Goal: Task Accomplishment & Management: Complete application form

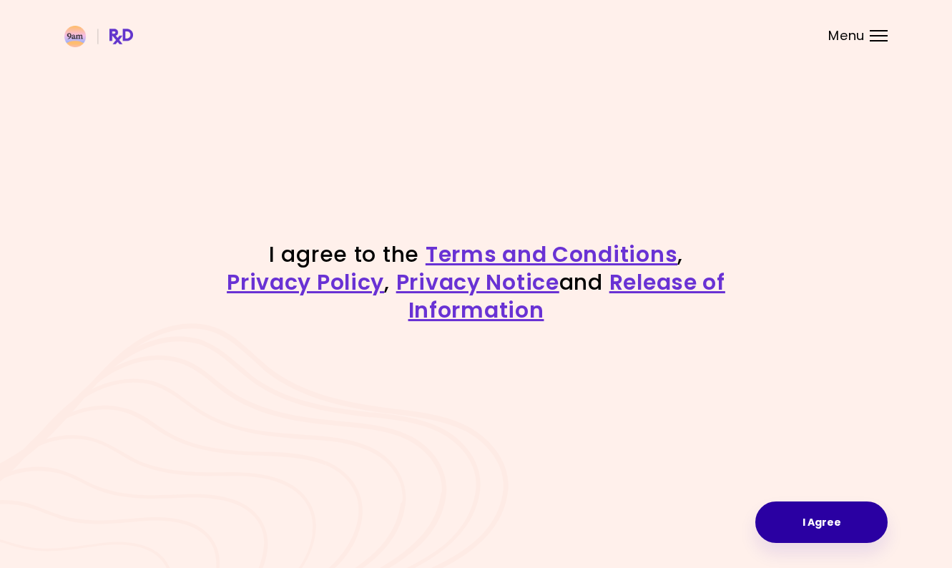
click at [819, 526] on button "I Agree" at bounding box center [822, 523] width 132 height 42
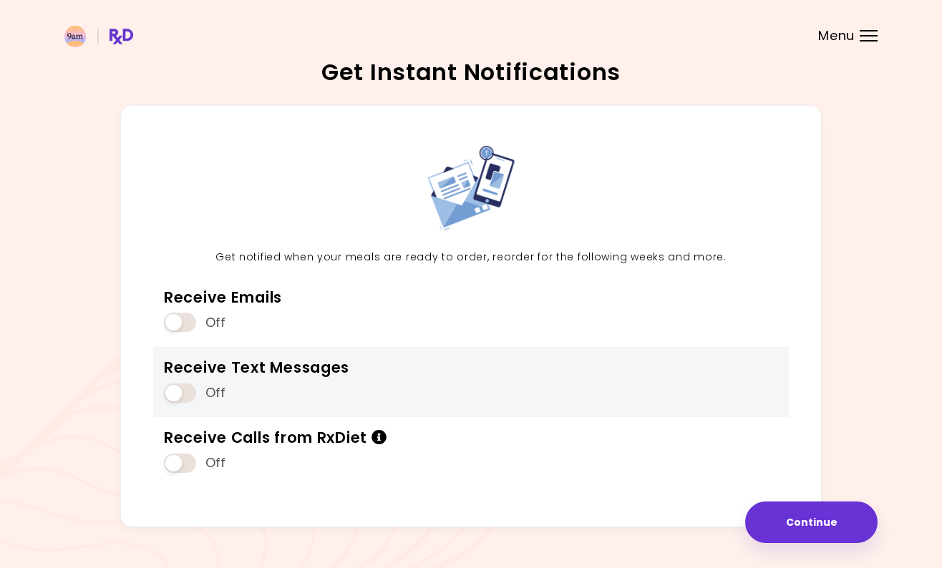
click at [167, 391] on span at bounding box center [180, 393] width 32 height 19
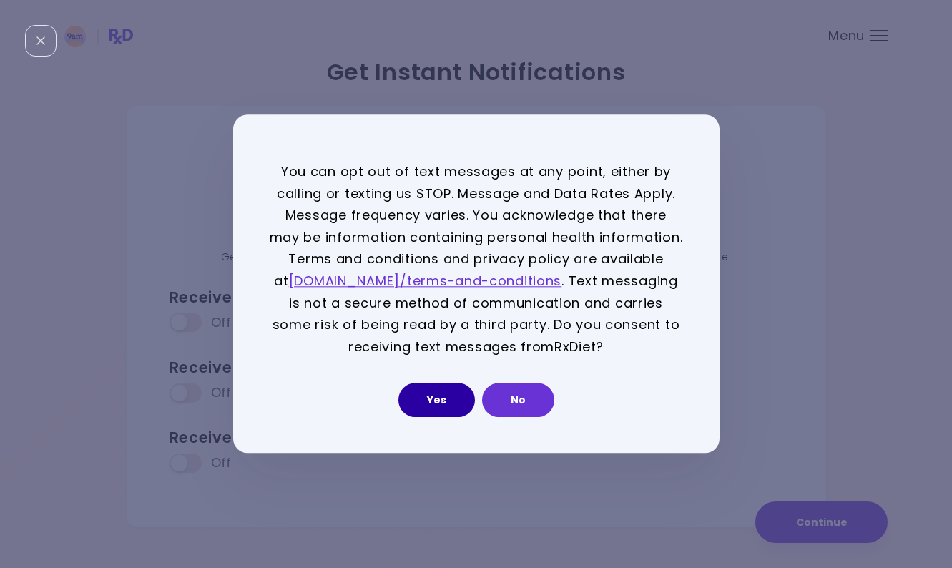
click at [447, 401] on button "Yes" at bounding box center [437, 401] width 77 height 34
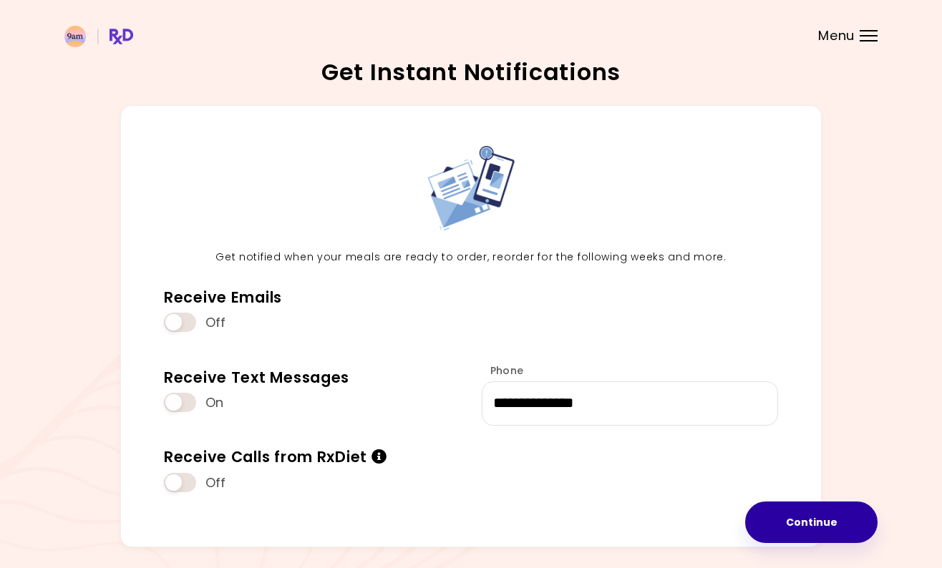
click at [814, 505] on button "Continue" at bounding box center [811, 523] width 132 height 42
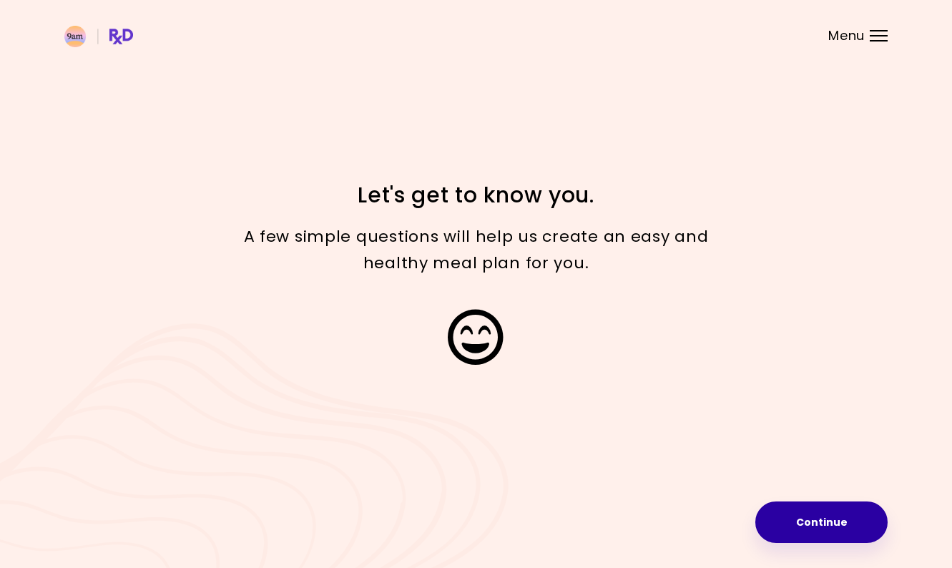
click at [834, 530] on button "Continue" at bounding box center [822, 523] width 132 height 42
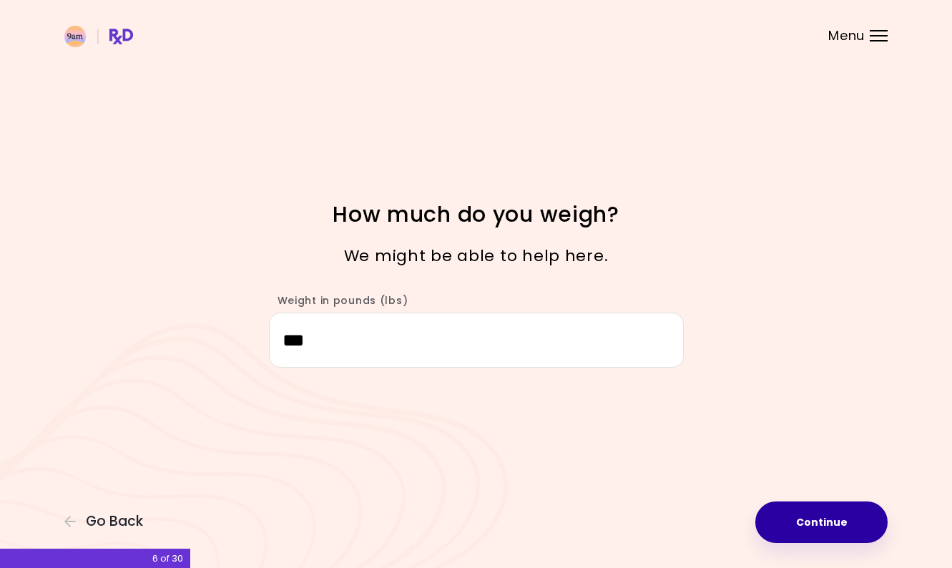
click at [832, 539] on button "Continue" at bounding box center [822, 523] width 132 height 42
select select "****"
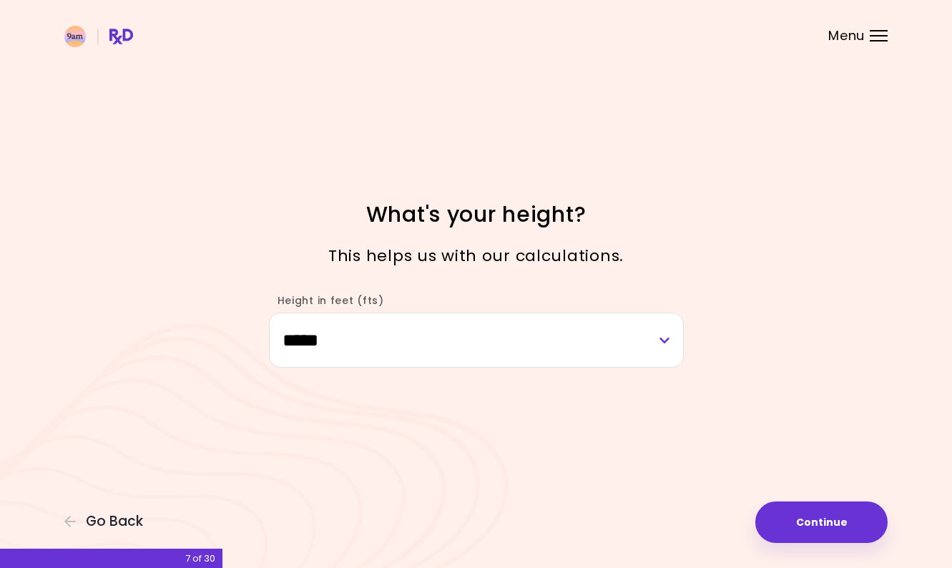
click at [819, 534] on button "Continue" at bounding box center [822, 523] width 132 height 42
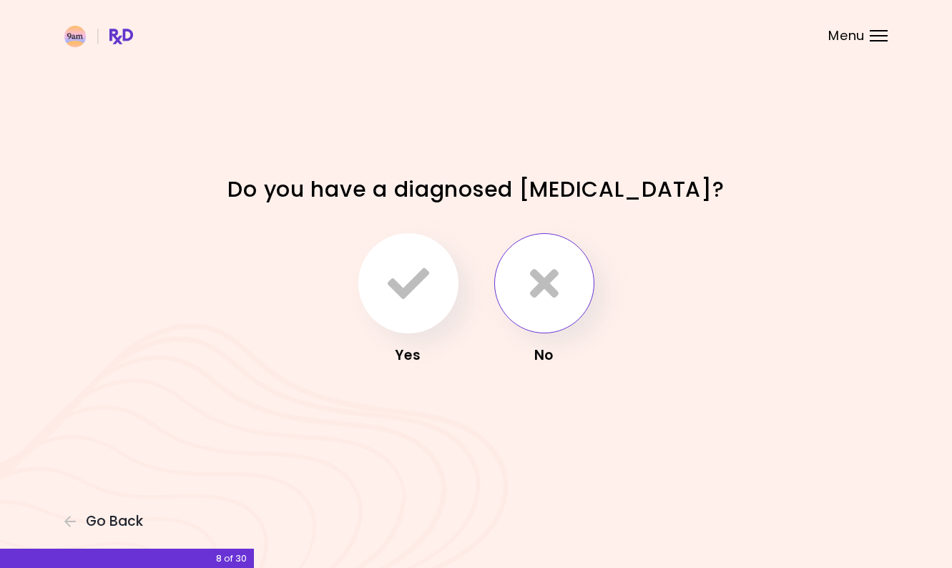
click at [540, 280] on icon "button" at bounding box center [544, 284] width 29 height 42
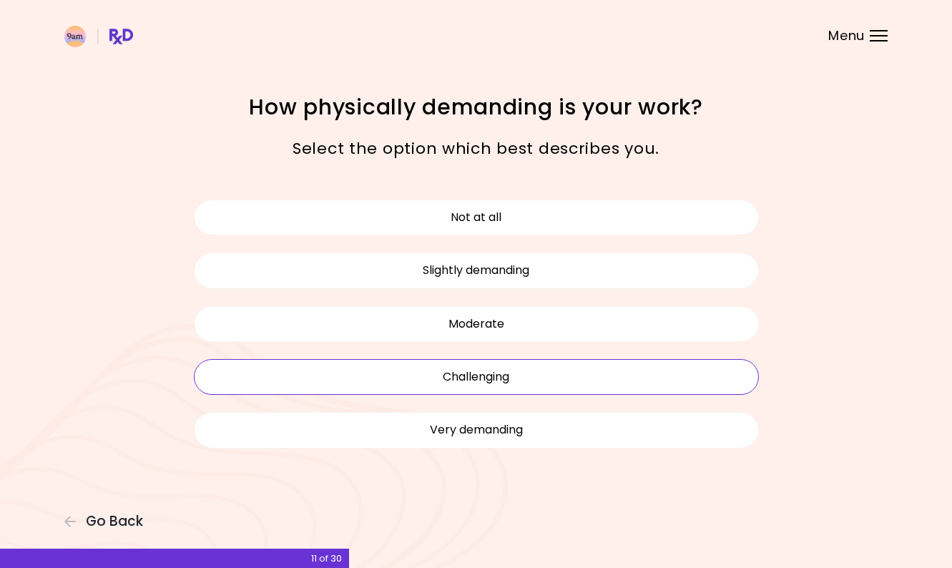
click at [506, 379] on button "Challenging" at bounding box center [476, 377] width 565 height 36
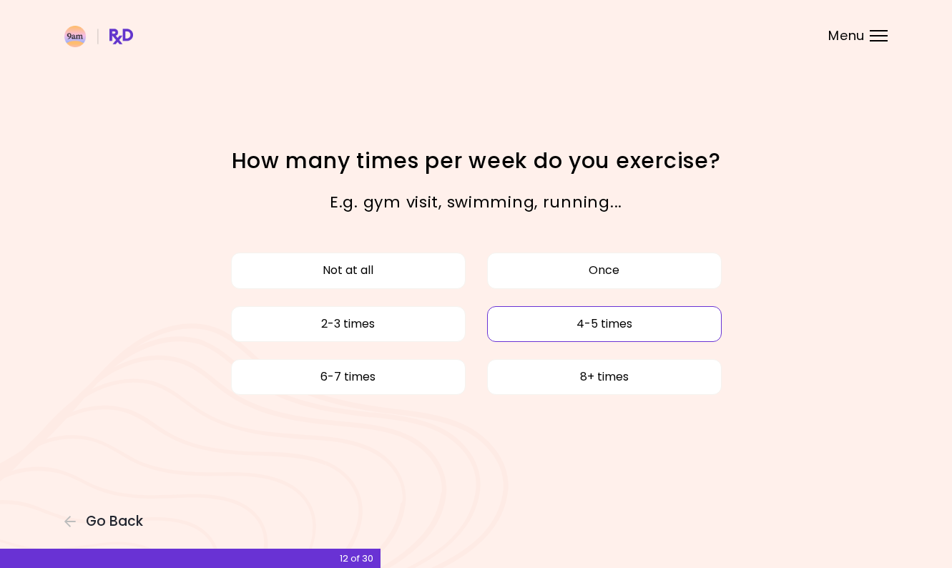
click at [611, 317] on button "4-5 times" at bounding box center [604, 324] width 235 height 36
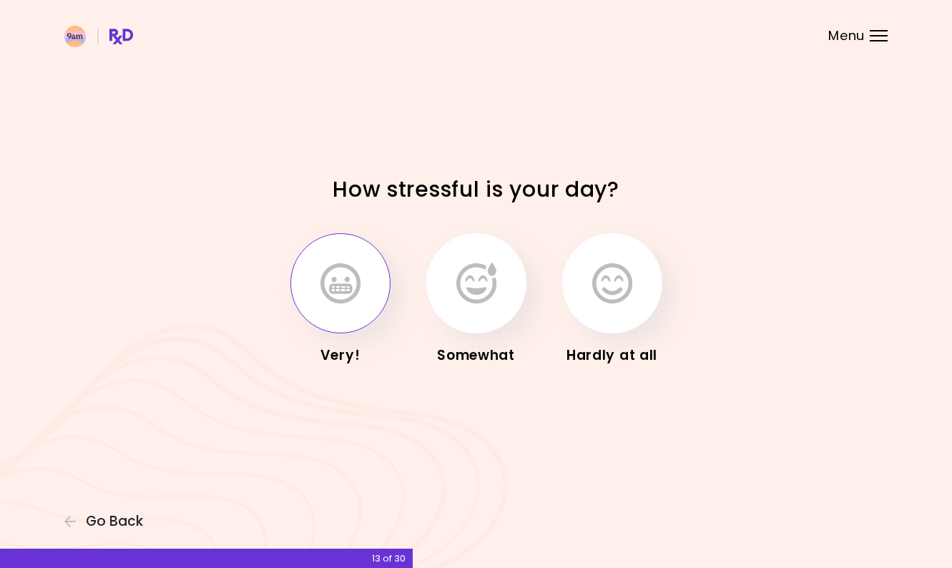
click at [341, 291] on icon "button" at bounding box center [341, 284] width 40 height 42
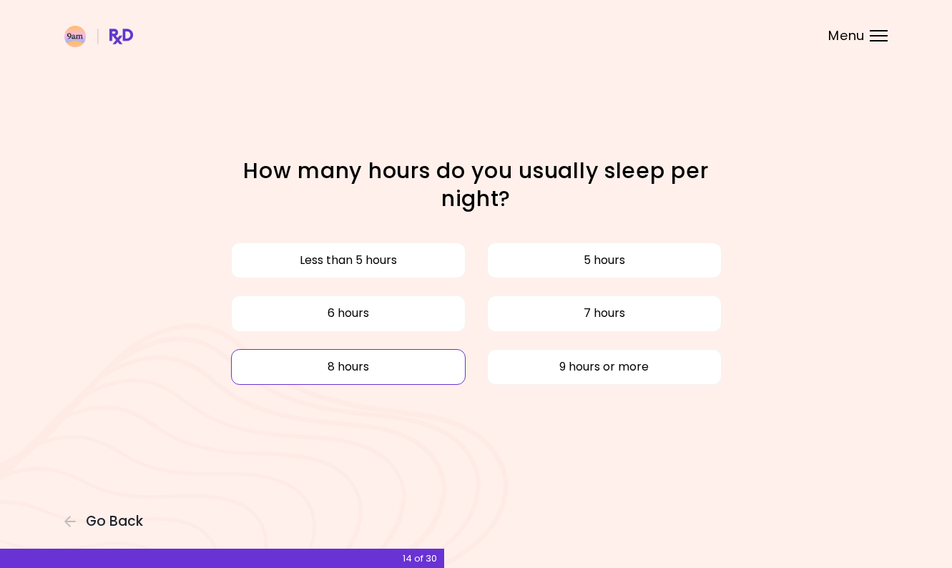
click at [374, 364] on button "8 hours" at bounding box center [348, 367] width 235 height 36
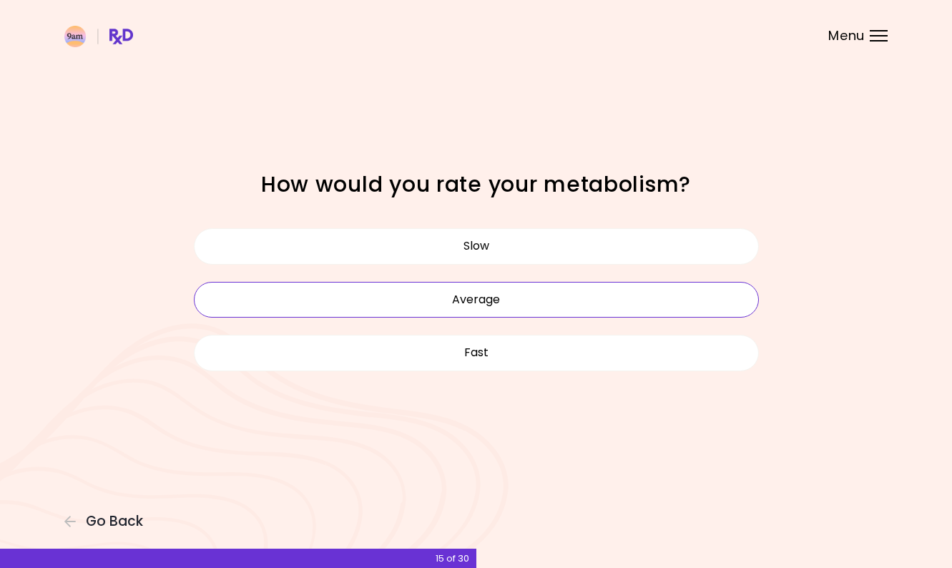
click at [505, 301] on button "Average" at bounding box center [476, 300] width 565 height 36
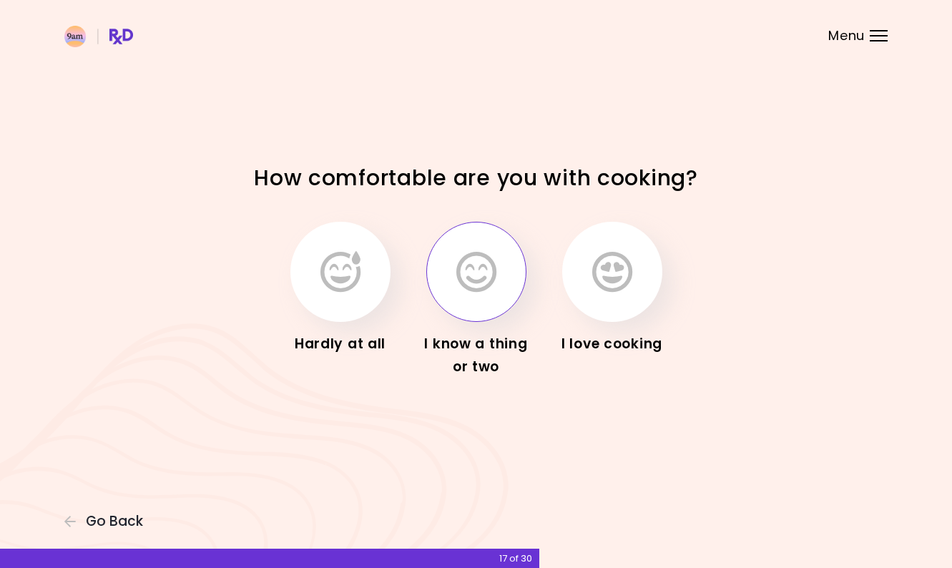
click at [488, 279] on icon "button" at bounding box center [477, 272] width 40 height 42
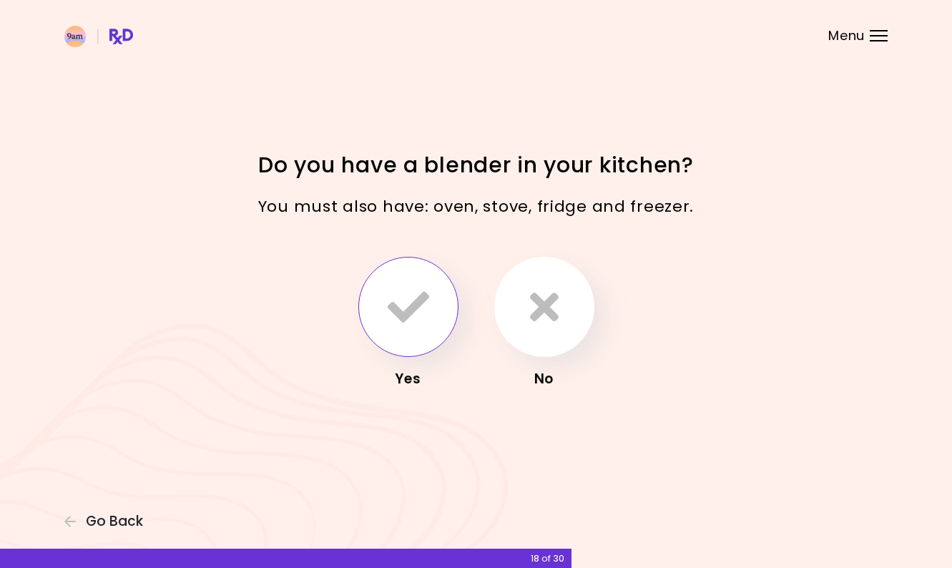
click at [418, 318] on icon "button" at bounding box center [409, 307] width 42 height 42
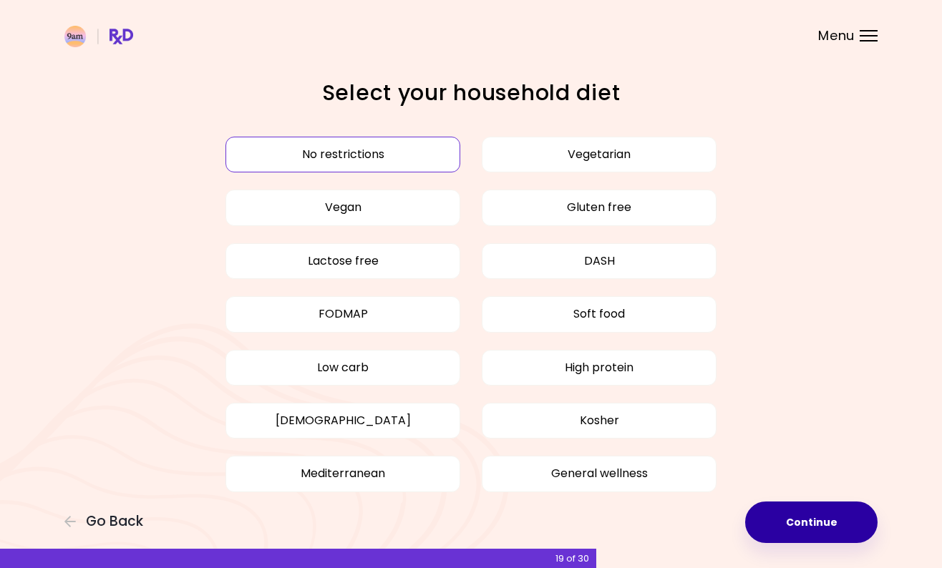
click at [808, 518] on button "Continue" at bounding box center [811, 523] width 132 height 42
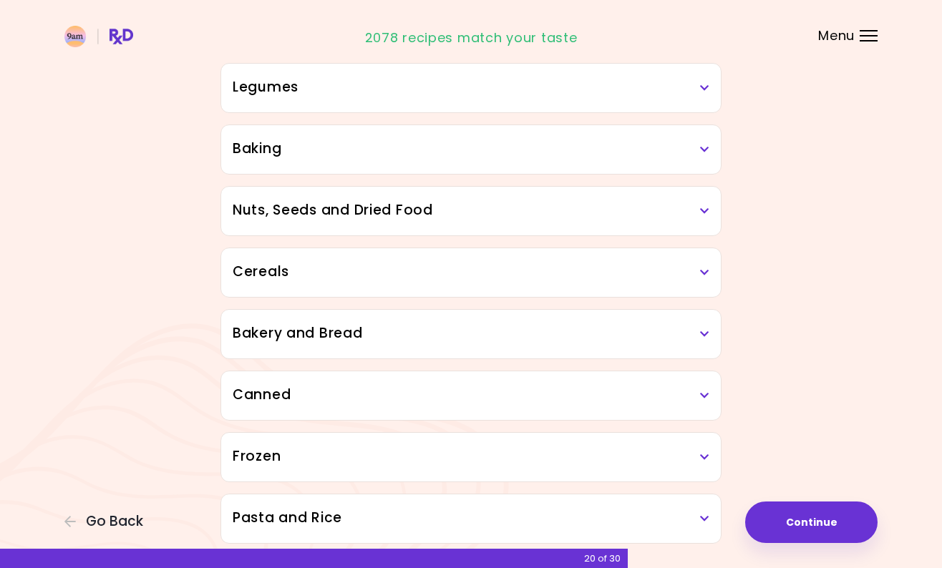
scroll to position [654, 0]
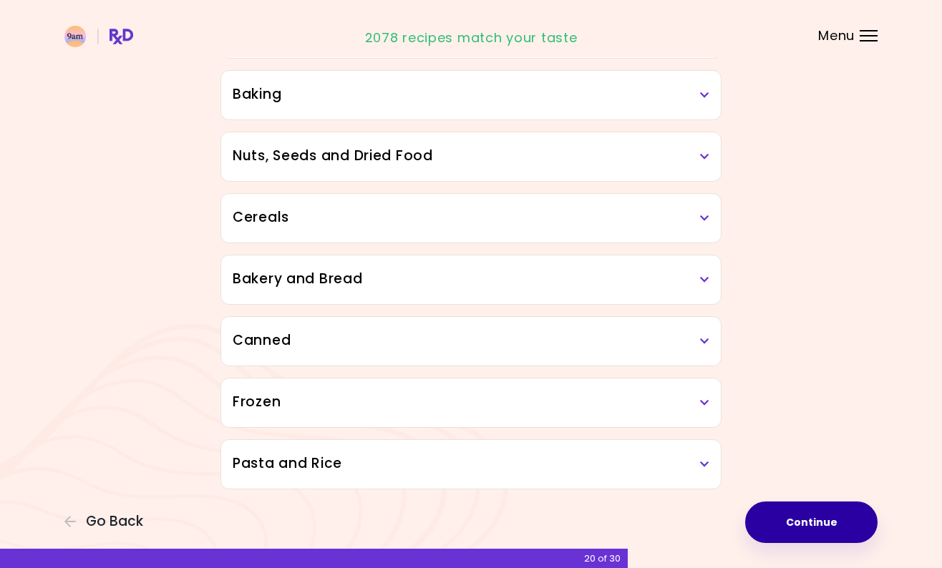
click at [842, 525] on button "Continue" at bounding box center [811, 523] width 132 height 42
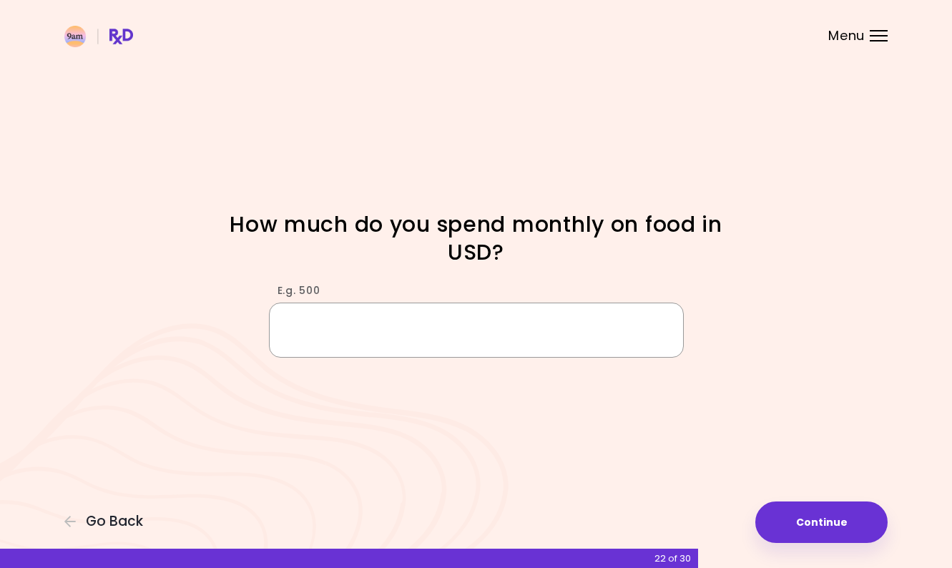
click at [458, 341] on input "E.g. 500" at bounding box center [476, 330] width 415 height 55
type input "***"
click at [853, 530] on button "Continue" at bounding box center [822, 523] width 132 height 42
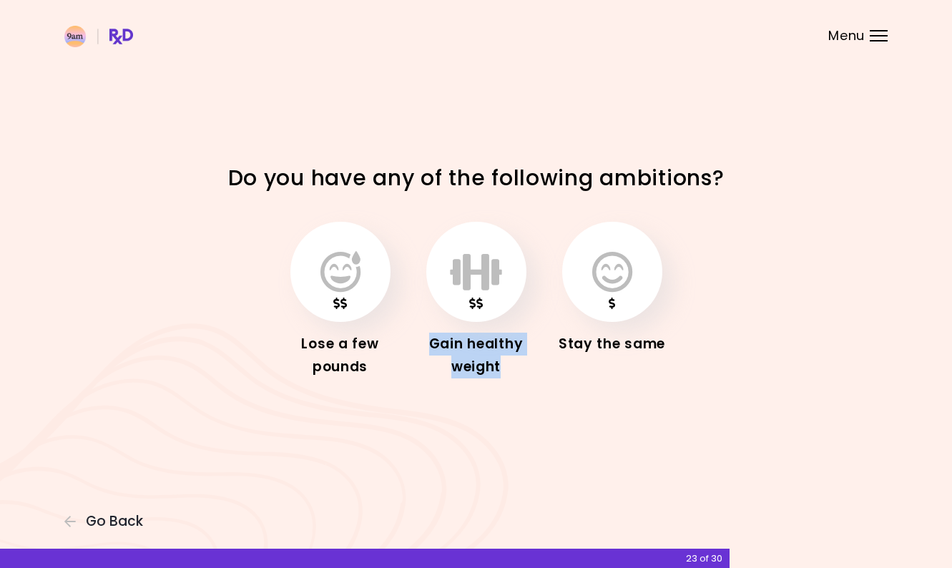
drag, startPoint x: 429, startPoint y: 342, endPoint x: 518, endPoint y: 370, distance: 93.7
click at [518, 370] on div "Gain healthy weight" at bounding box center [476, 356] width 114 height 46
click at [481, 263] on icon "button" at bounding box center [476, 272] width 52 height 42
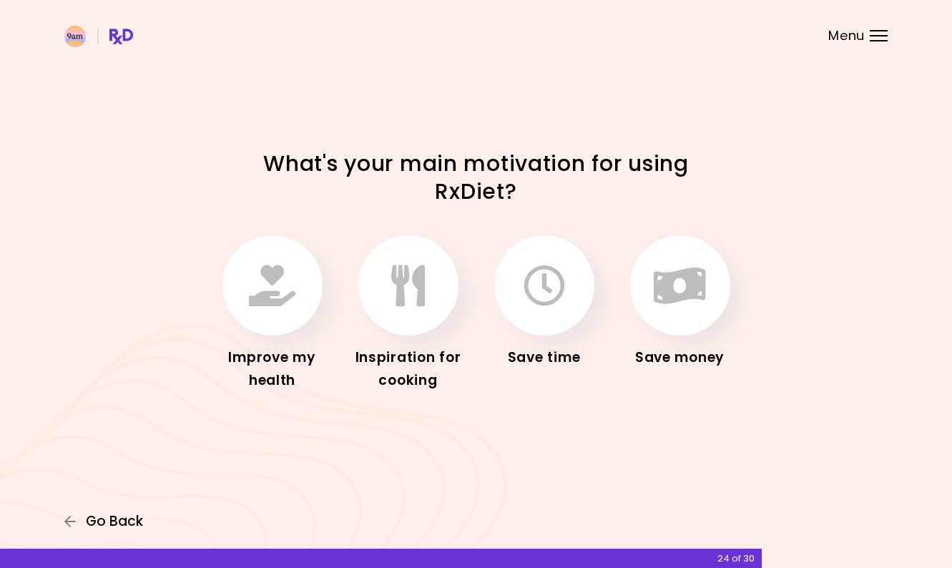
click at [107, 516] on span "Go Back" at bounding box center [114, 522] width 57 height 16
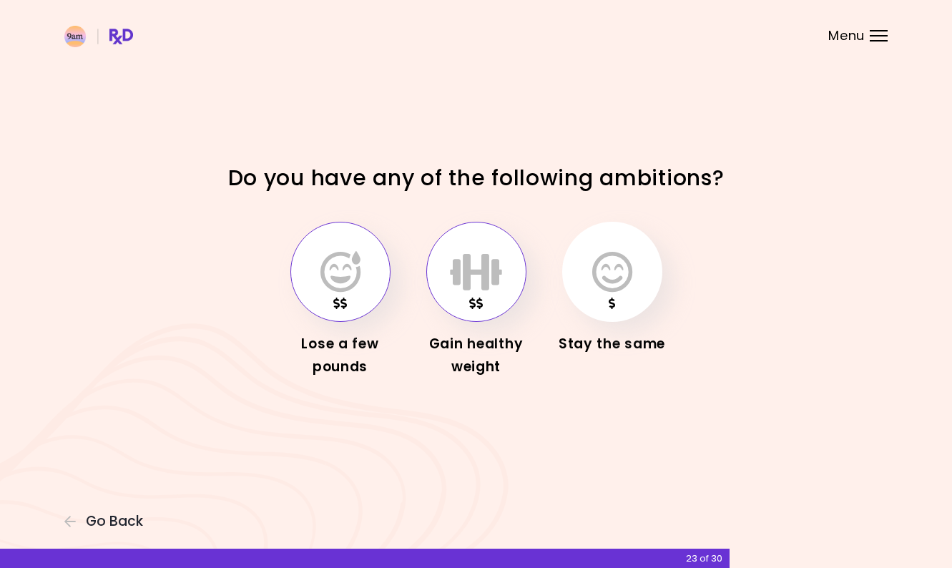
click at [326, 266] on icon "button" at bounding box center [341, 272] width 40 height 42
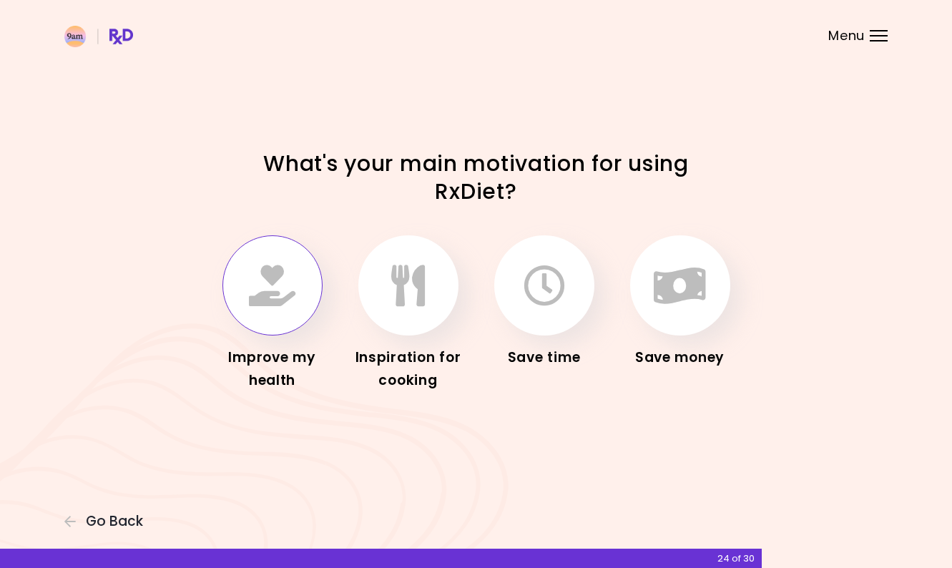
click at [287, 299] on icon "button" at bounding box center [272, 286] width 47 height 42
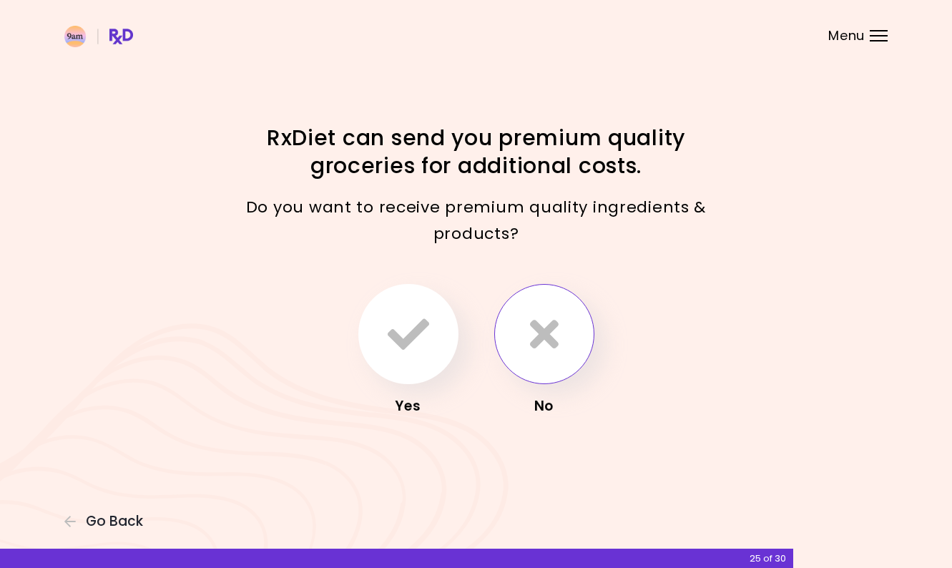
click at [552, 349] on icon "button" at bounding box center [544, 334] width 29 height 42
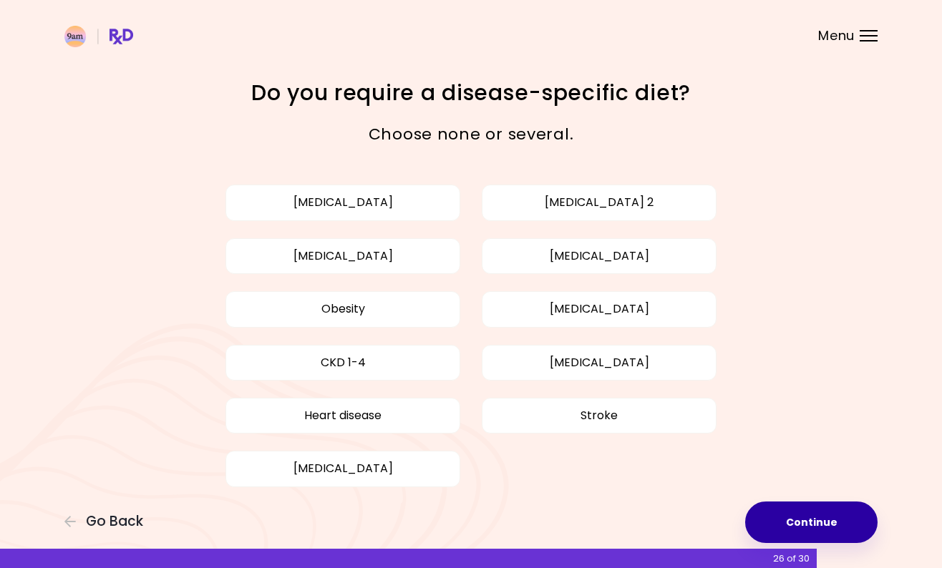
click at [801, 520] on button "Continue" at bounding box center [811, 523] width 132 height 42
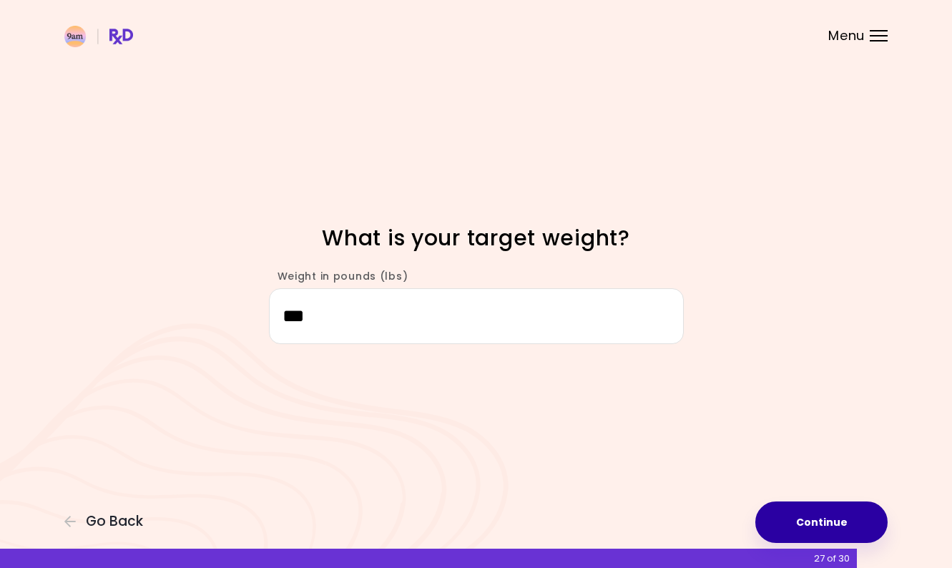
type input "***"
click at [843, 527] on button "Continue" at bounding box center [822, 523] width 132 height 42
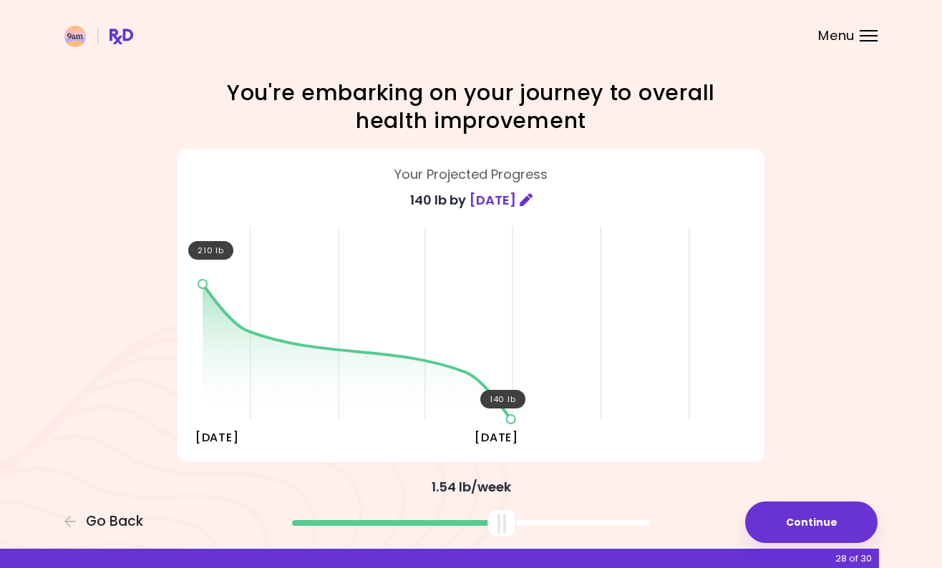
drag, startPoint x: 467, startPoint y: 522, endPoint x: 498, endPoint y: 522, distance: 30.8
click at [498, 522] on div at bounding box center [501, 523] width 29 height 29
click at [797, 525] on button "Continue" at bounding box center [811, 523] width 132 height 42
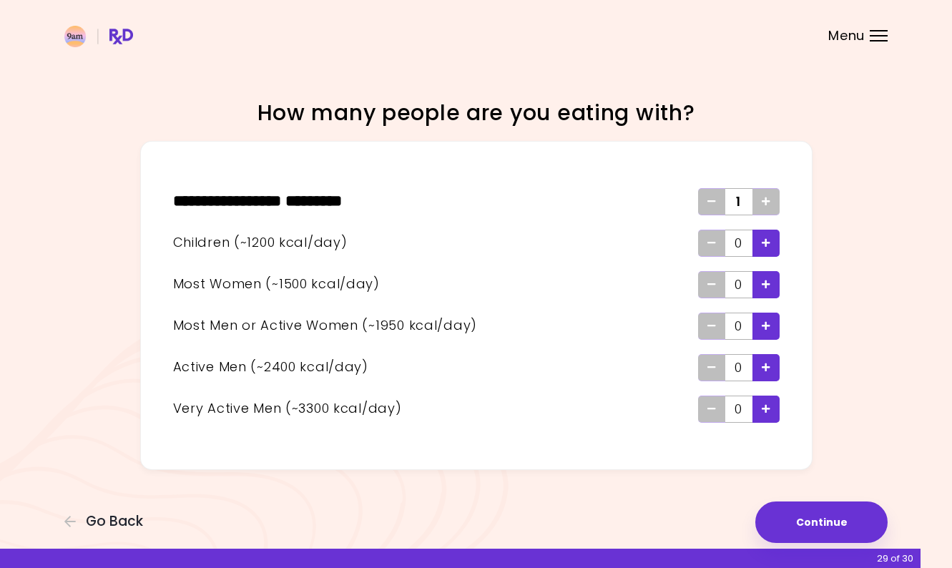
click at [774, 243] on div "Add - Child" at bounding box center [766, 243] width 27 height 27
click at [773, 325] on div "Add - Man or Active Woman" at bounding box center [766, 326] width 27 height 27
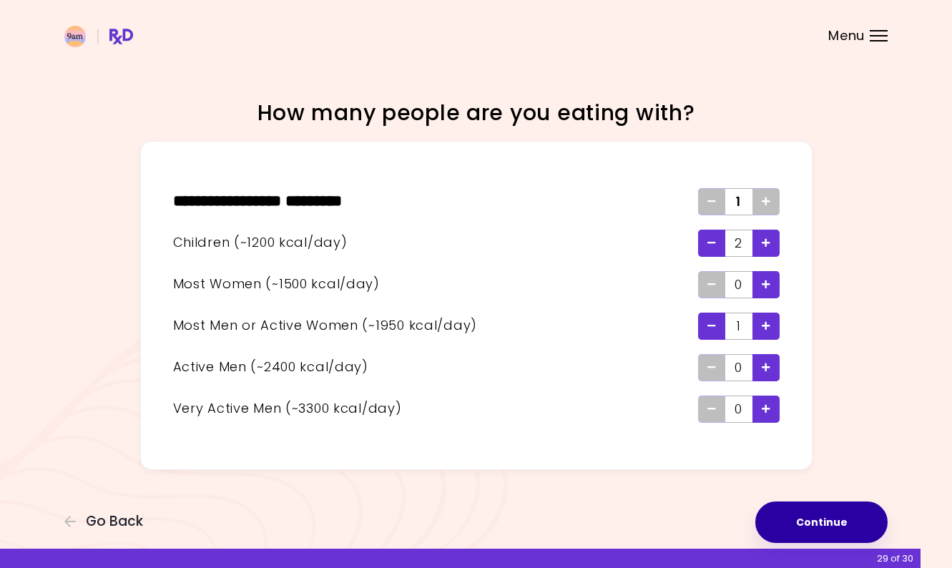
click at [845, 525] on button "Continue" at bounding box center [822, 523] width 132 height 42
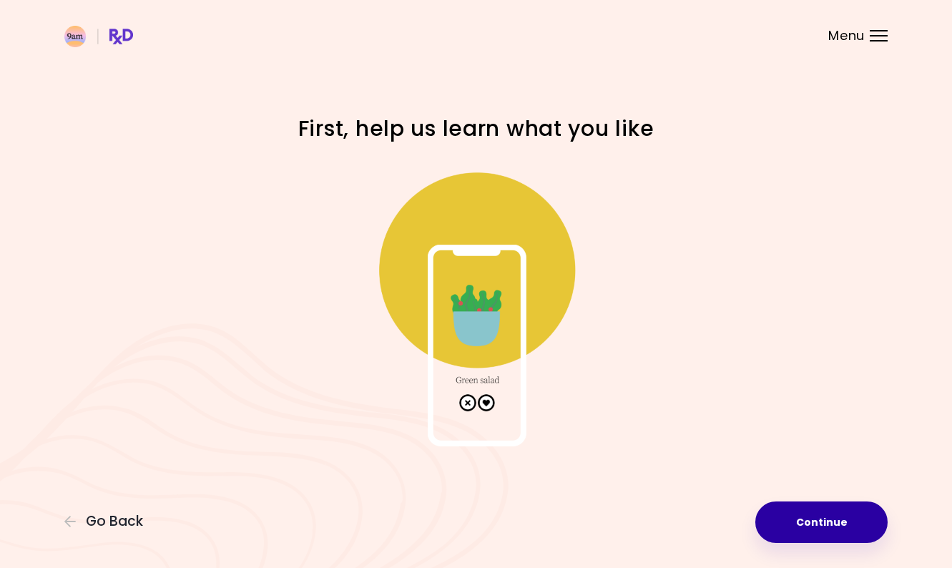
click at [841, 525] on button "Continue" at bounding box center [822, 523] width 132 height 42
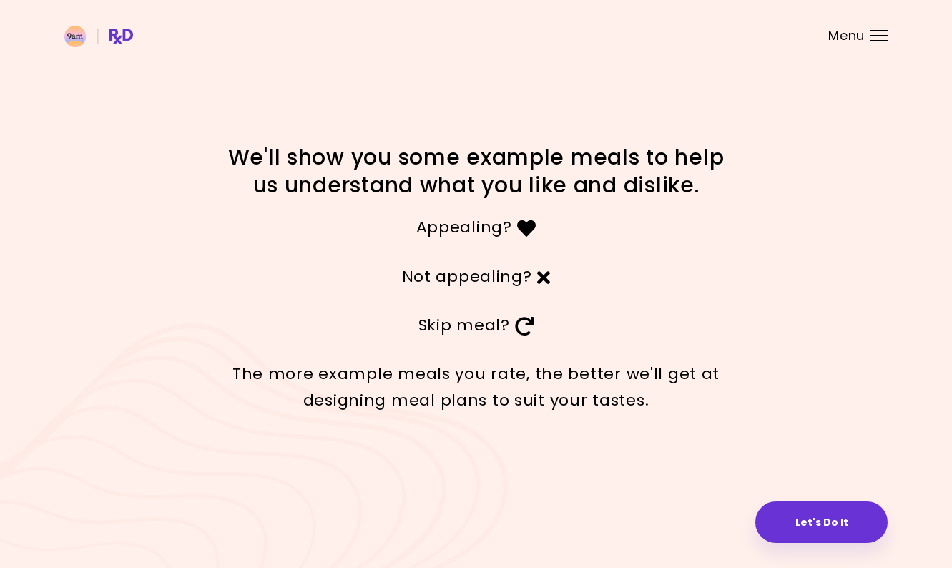
click at [840, 525] on button "Let's Do It" at bounding box center [822, 523] width 132 height 42
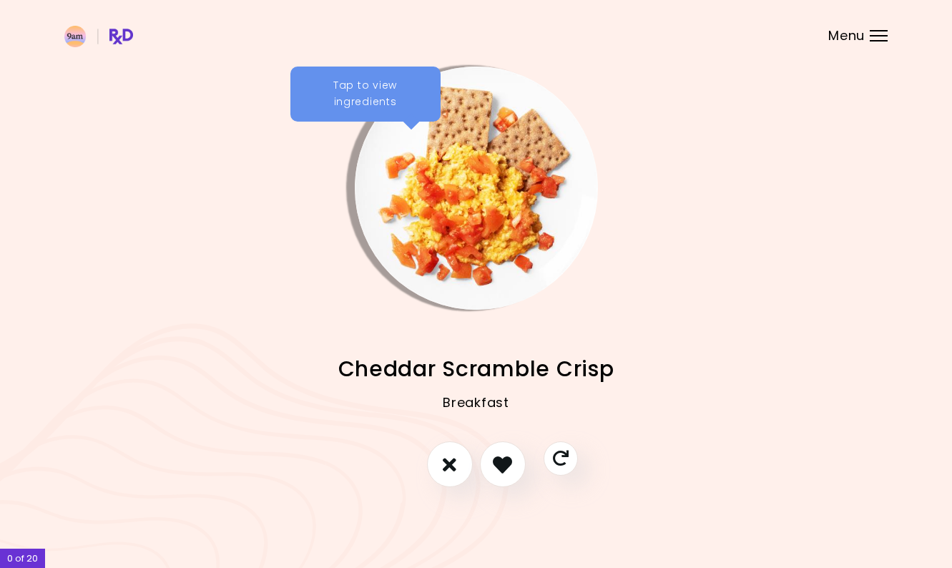
click at [360, 105] on div "Tap to view ingredients" at bounding box center [366, 95] width 150 height 56
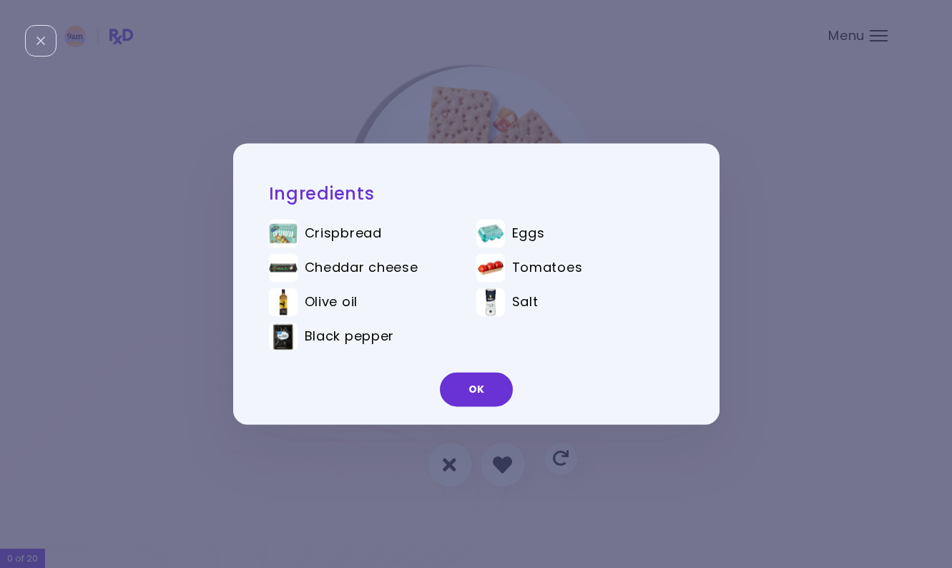
click at [778, 487] on div "Ingredients Crispbread Eggs Cheddar cheese Tomatoes Olive oil Salt Black pepper…" at bounding box center [476, 284] width 952 height 568
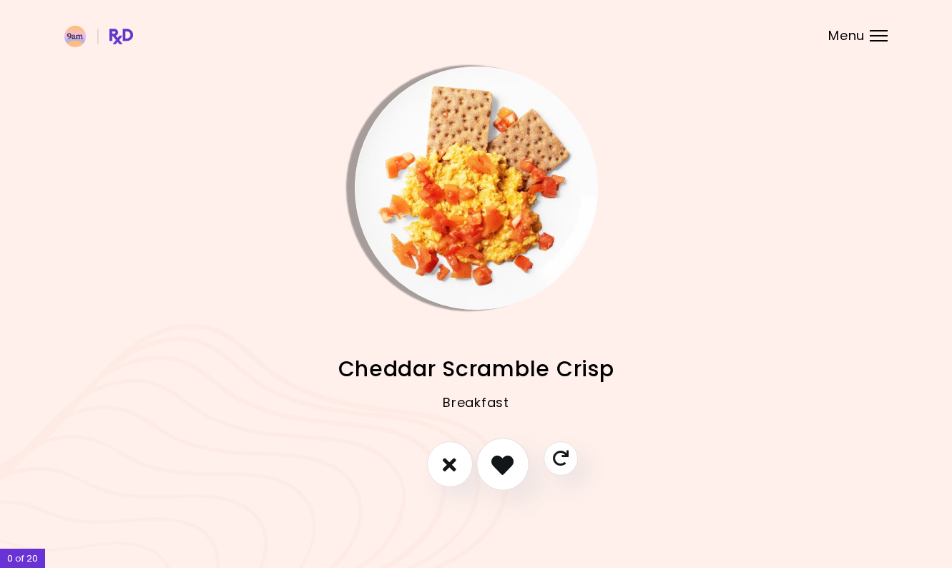
click at [510, 467] on icon "I like this recipe" at bounding box center [503, 465] width 22 height 22
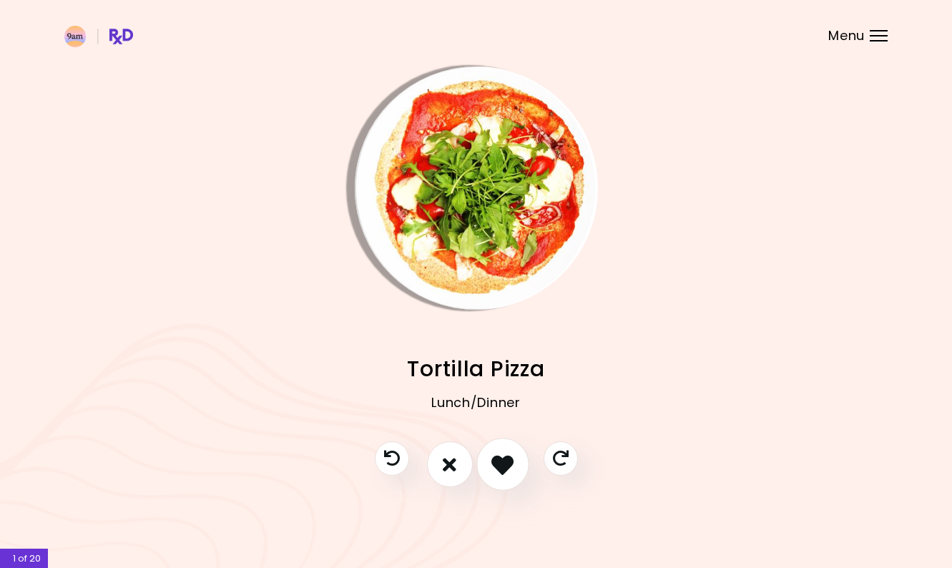
click at [510, 467] on icon "I like this recipe" at bounding box center [503, 465] width 22 height 22
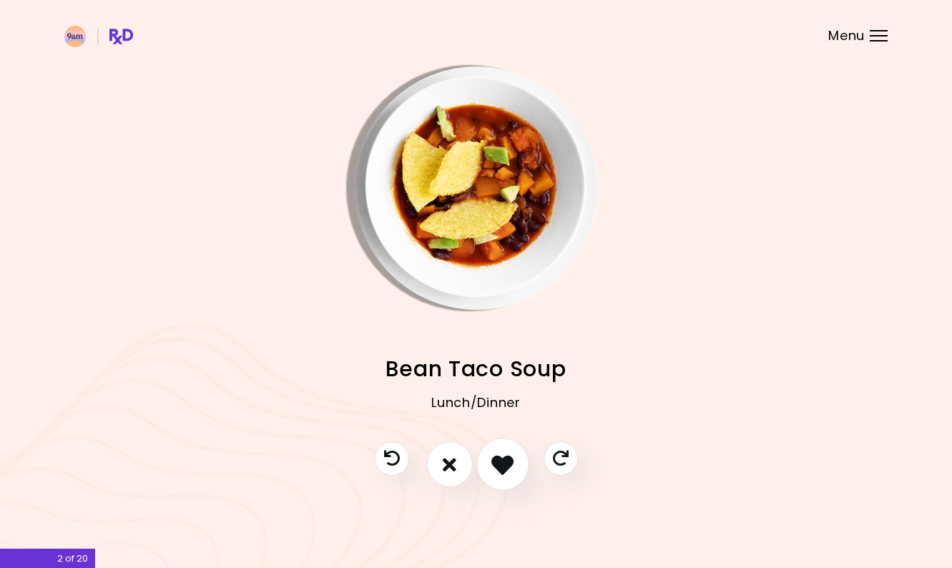
click at [509, 467] on icon "I like this recipe" at bounding box center [503, 465] width 22 height 22
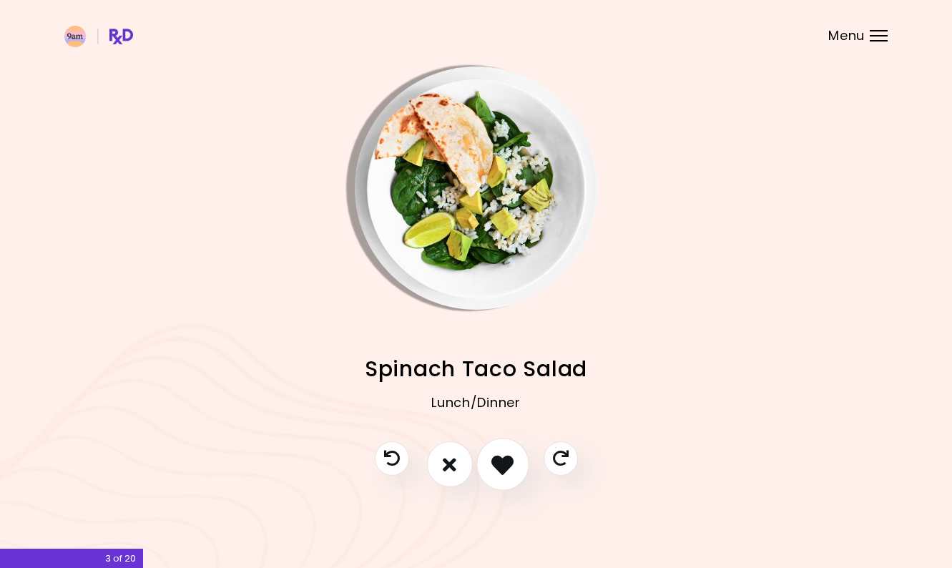
click at [499, 467] on icon "I like this recipe" at bounding box center [503, 465] width 22 height 22
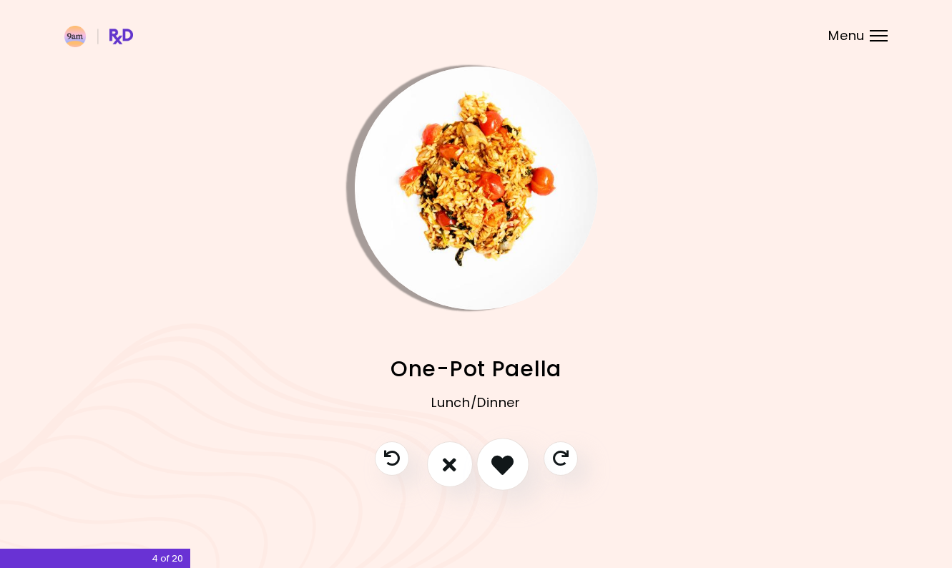
click at [495, 468] on icon "I like this recipe" at bounding box center [503, 465] width 22 height 22
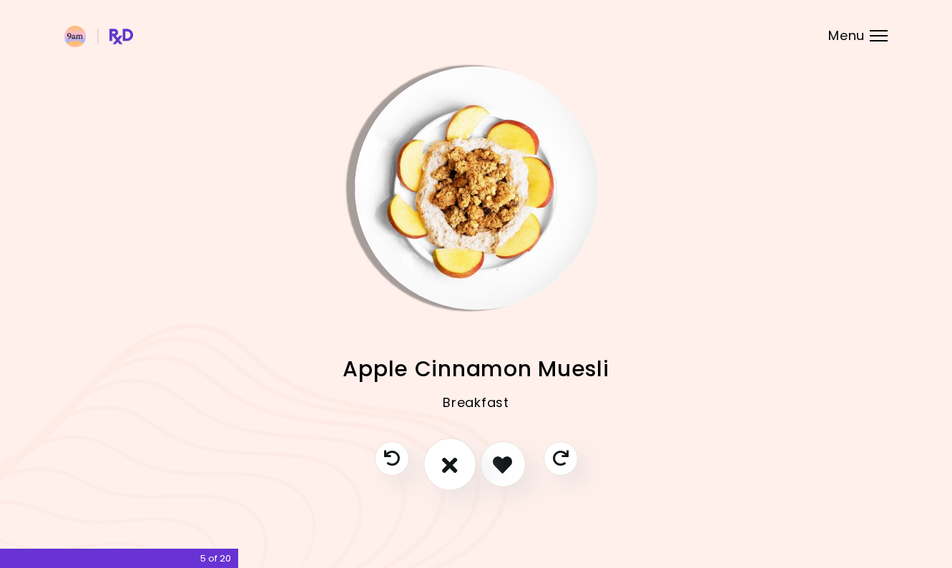
click at [459, 467] on button "I don't like this recipe" at bounding box center [450, 465] width 53 height 53
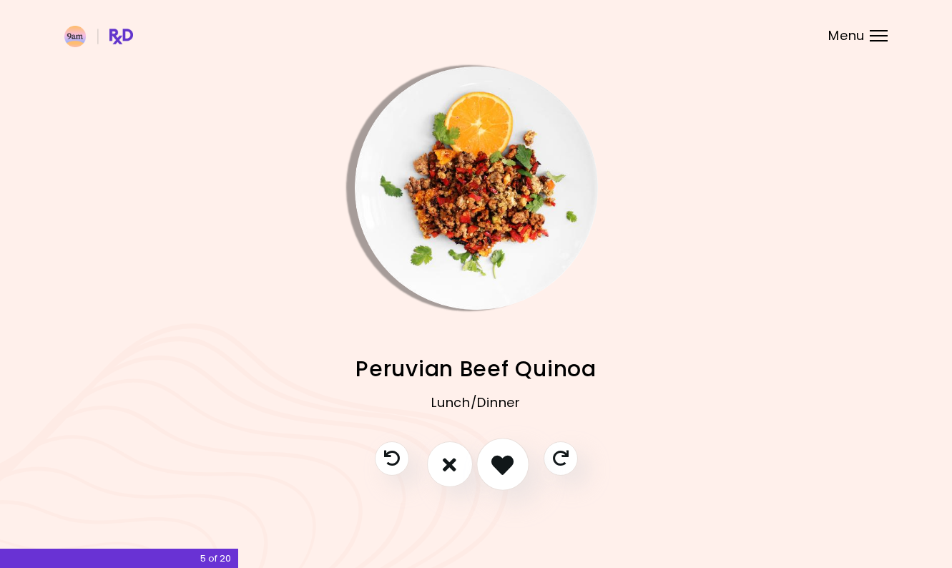
click at [497, 471] on icon "I like this recipe" at bounding box center [503, 465] width 22 height 22
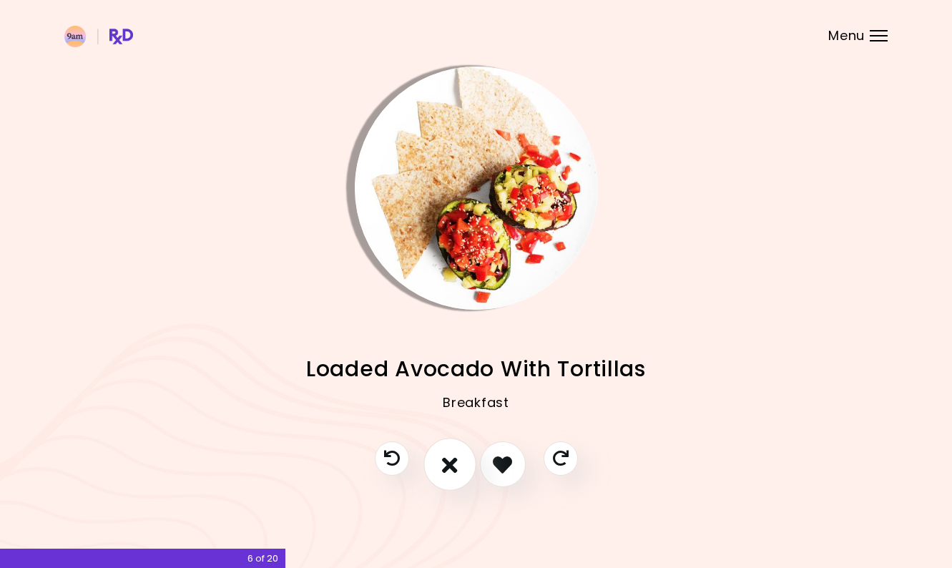
click at [457, 467] on icon "I don't like this recipe" at bounding box center [450, 465] width 16 height 22
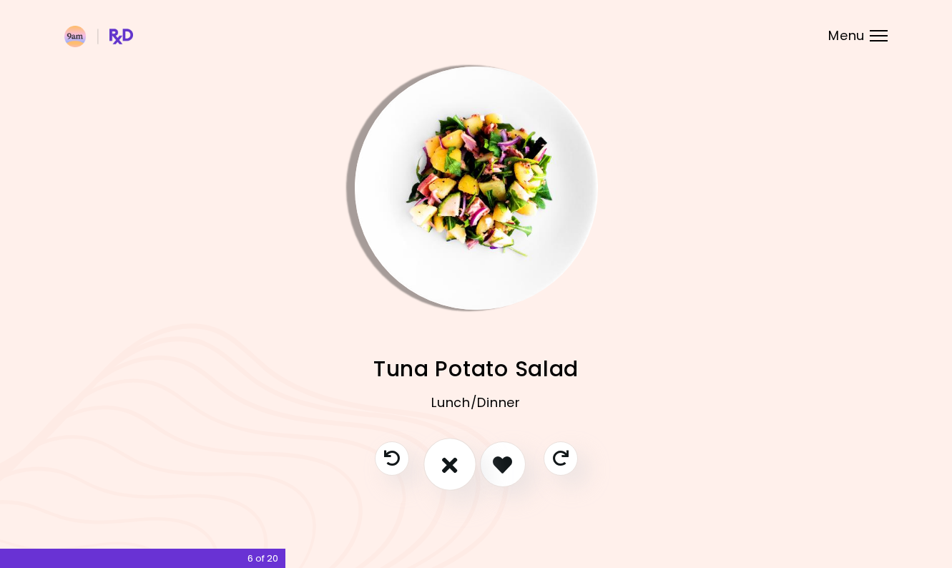
click at [459, 467] on button "I don't like this recipe" at bounding box center [450, 465] width 53 height 53
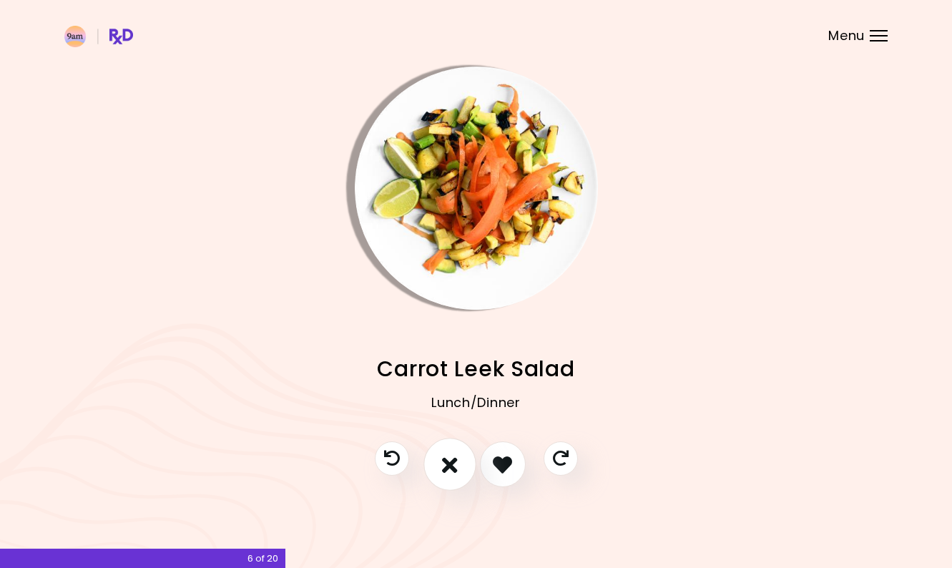
click at [459, 467] on button "I don't like this recipe" at bounding box center [450, 465] width 53 height 53
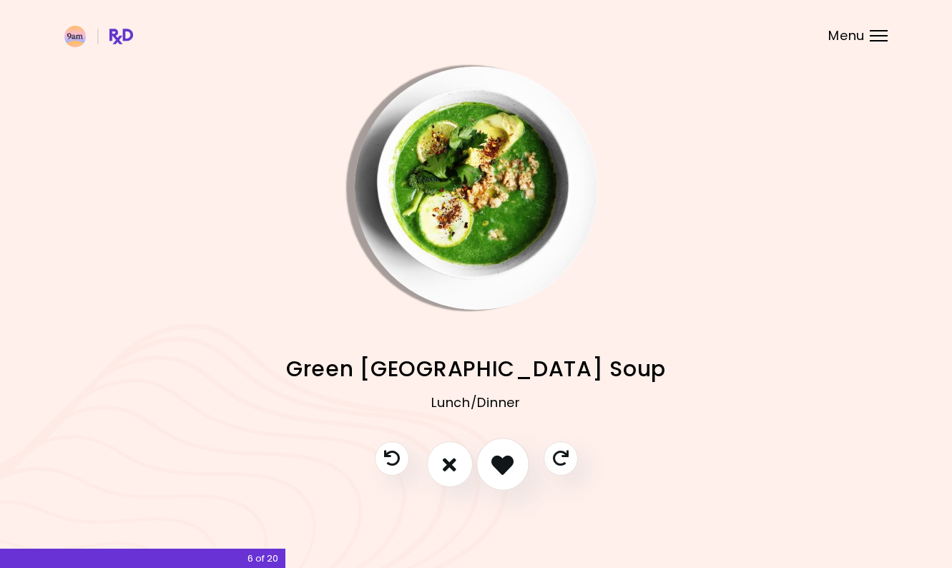
click at [500, 467] on icon "I like this recipe" at bounding box center [503, 465] width 22 height 22
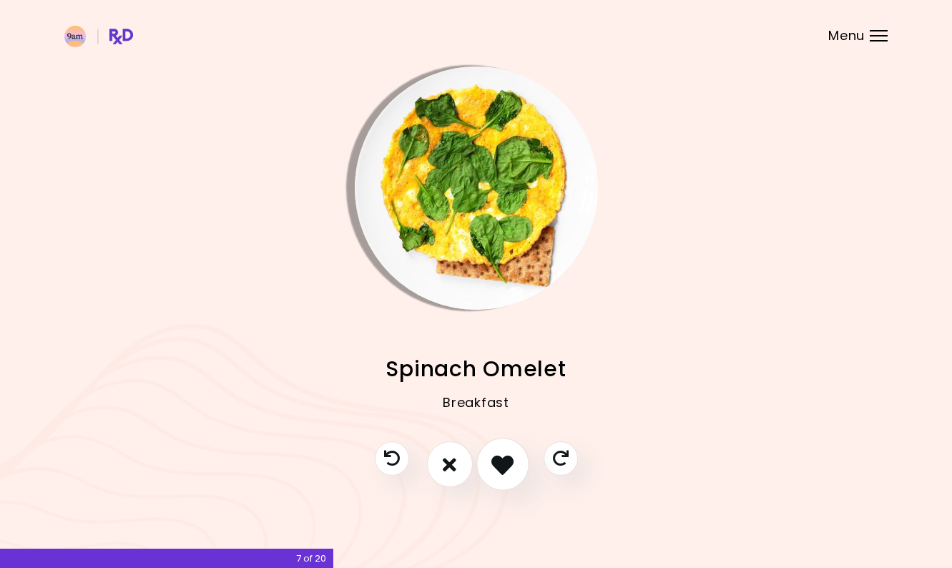
click at [495, 468] on icon "I like this recipe" at bounding box center [503, 465] width 22 height 22
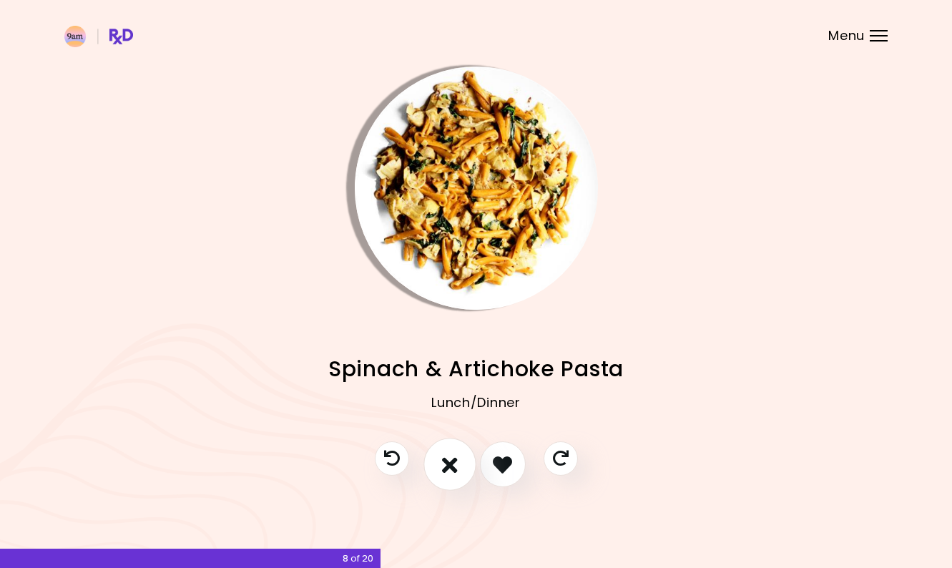
click at [451, 471] on icon "I don't like this recipe" at bounding box center [450, 465] width 16 height 22
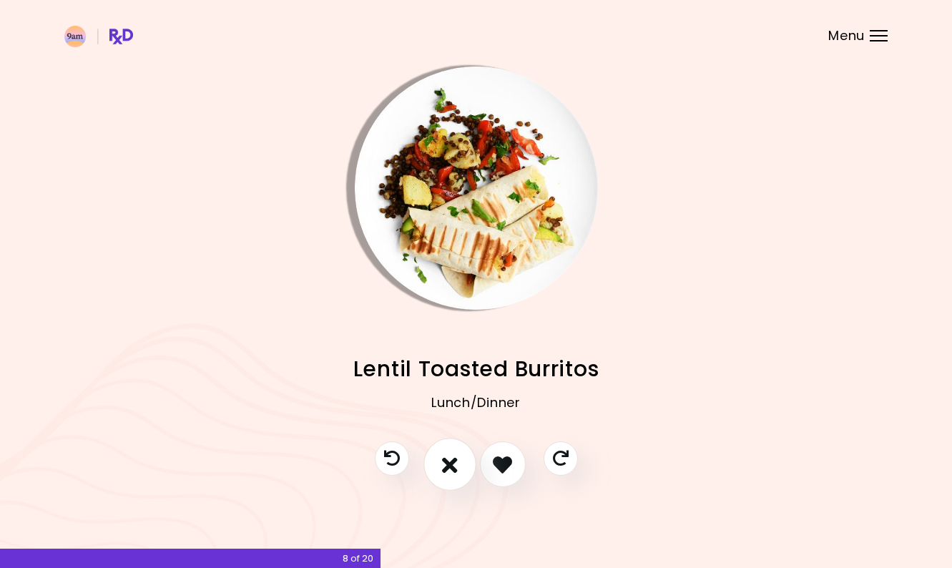
click at [451, 471] on icon "I don't like this recipe" at bounding box center [450, 465] width 16 height 22
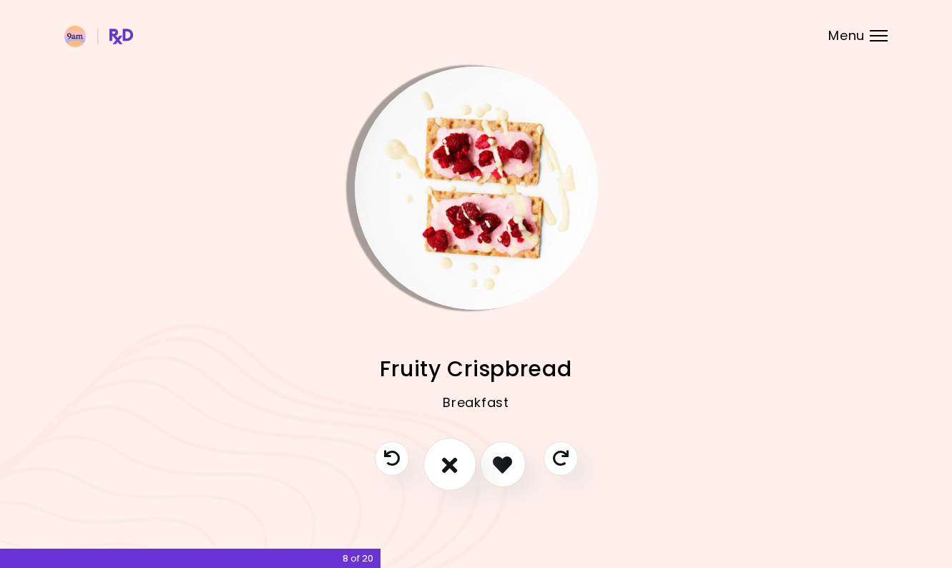
click at [451, 471] on icon "I don't like this recipe" at bounding box center [450, 465] width 16 height 22
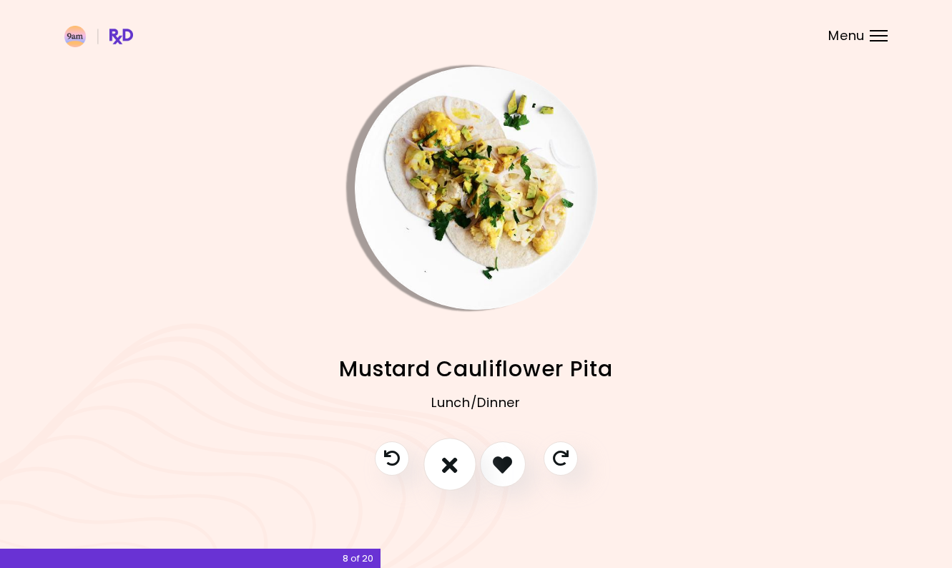
click at [451, 471] on icon "I don't like this recipe" at bounding box center [450, 465] width 16 height 22
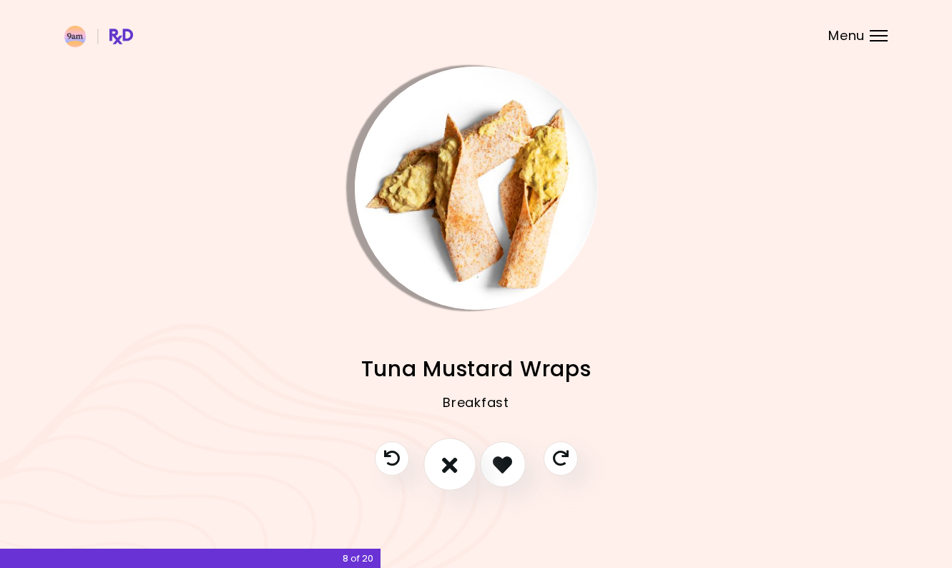
click at [451, 471] on icon "I don't like this recipe" at bounding box center [450, 465] width 16 height 22
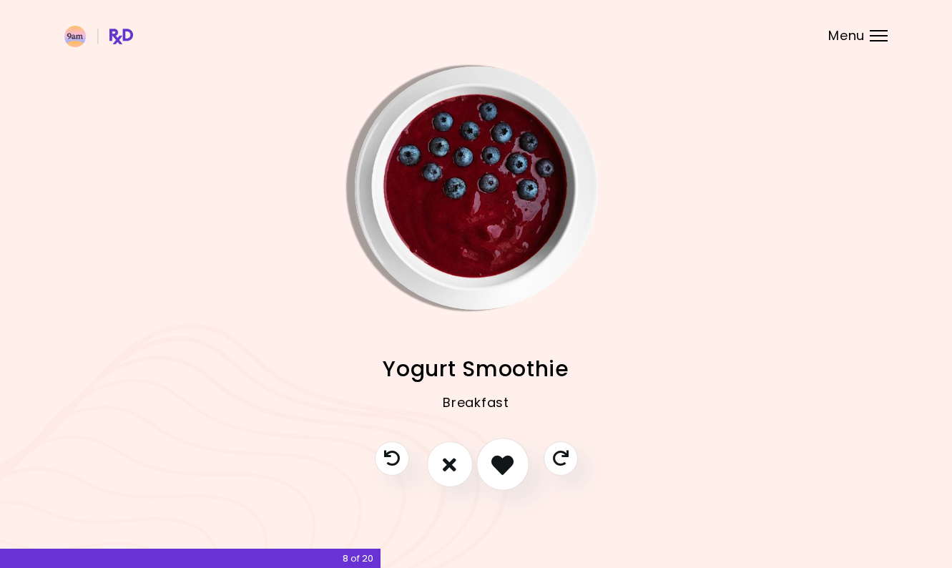
click at [499, 471] on icon "I like this recipe" at bounding box center [503, 465] width 22 height 22
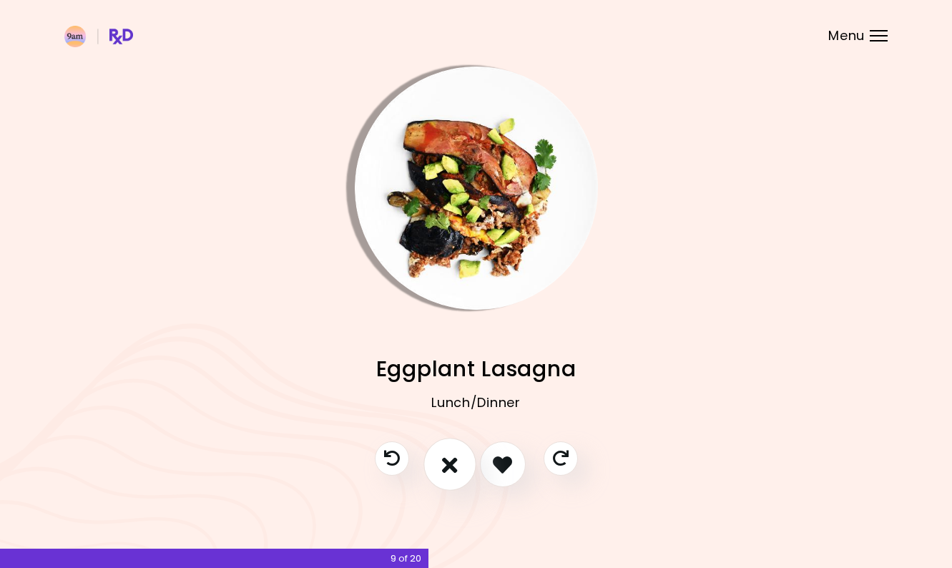
click at [456, 468] on icon "I don't like this recipe" at bounding box center [450, 465] width 16 height 22
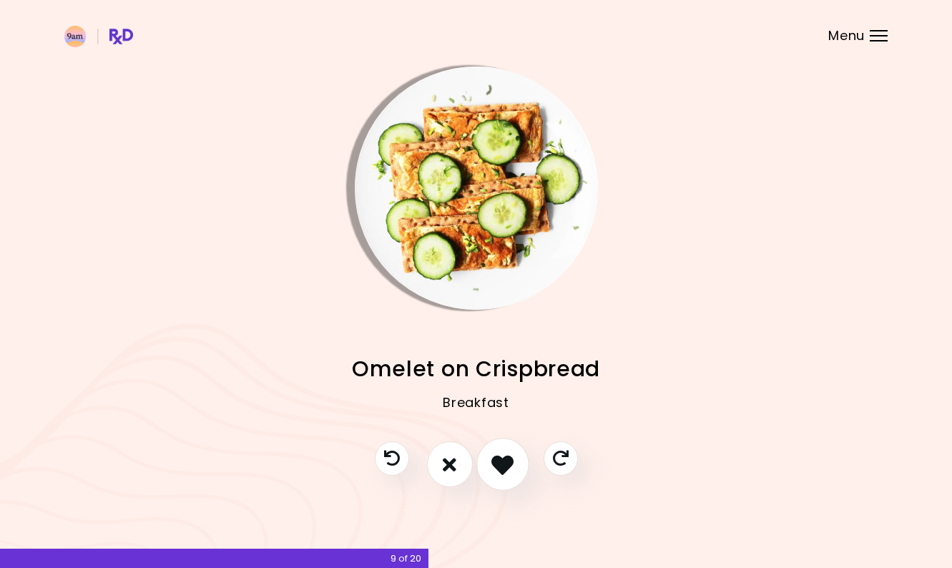
click at [507, 469] on icon "I like this recipe" at bounding box center [503, 465] width 22 height 22
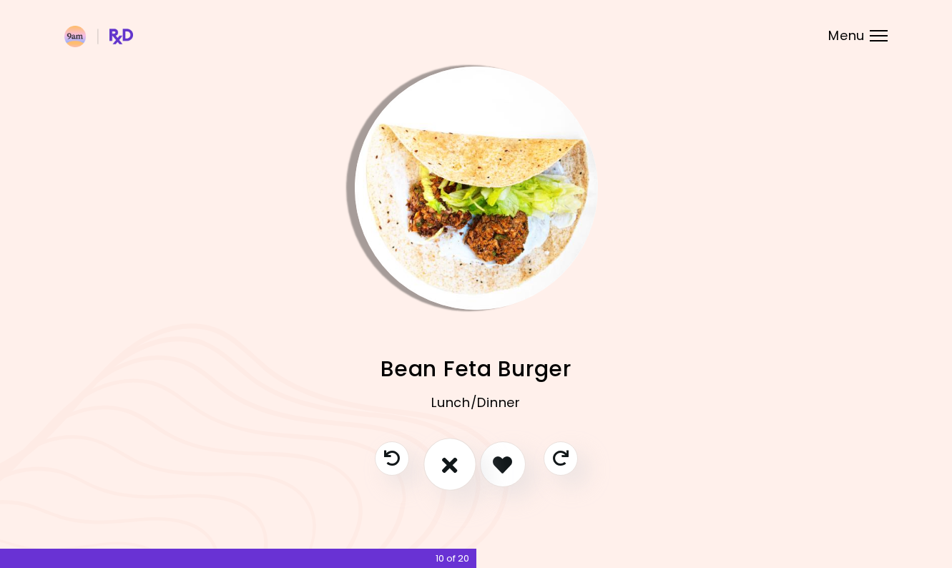
click at [457, 468] on icon "I don't like this recipe" at bounding box center [450, 465] width 16 height 22
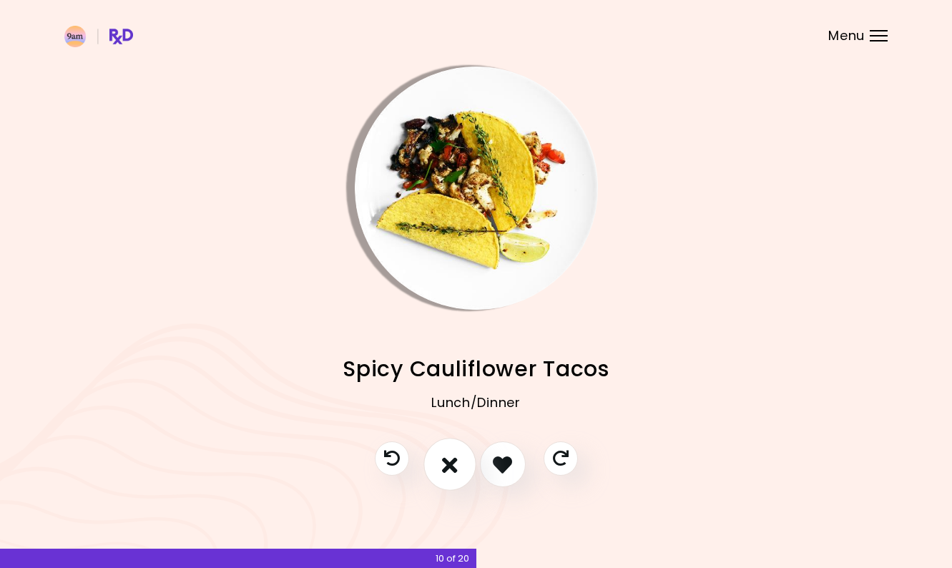
click at [457, 468] on icon "I don't like this recipe" at bounding box center [450, 465] width 16 height 22
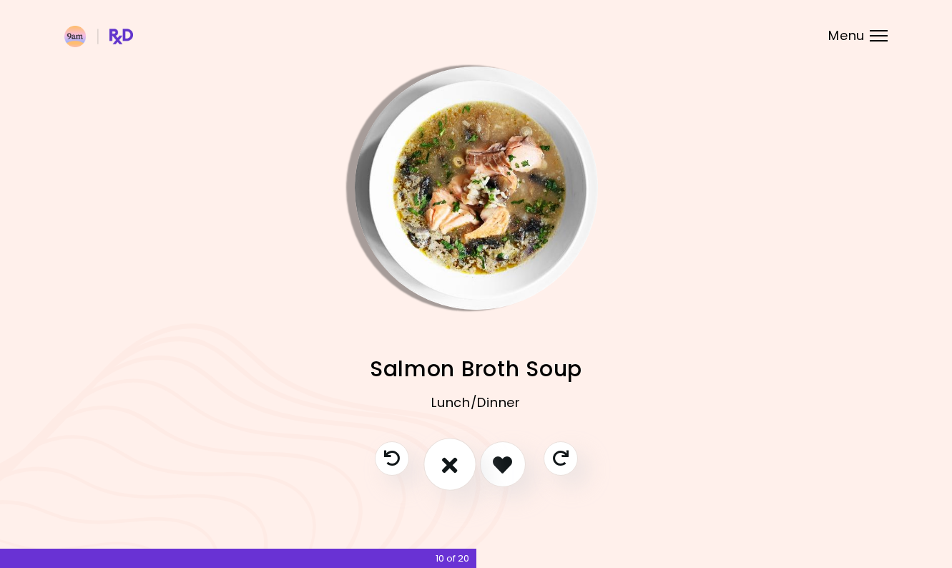
click at [457, 468] on icon "I don't like this recipe" at bounding box center [450, 465] width 16 height 22
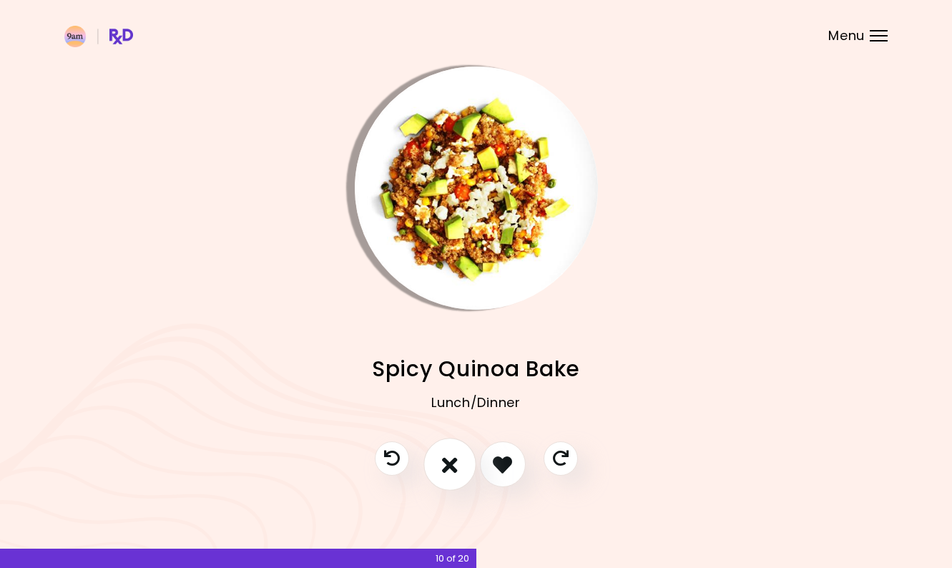
click at [457, 468] on icon "I don't like this recipe" at bounding box center [450, 465] width 16 height 22
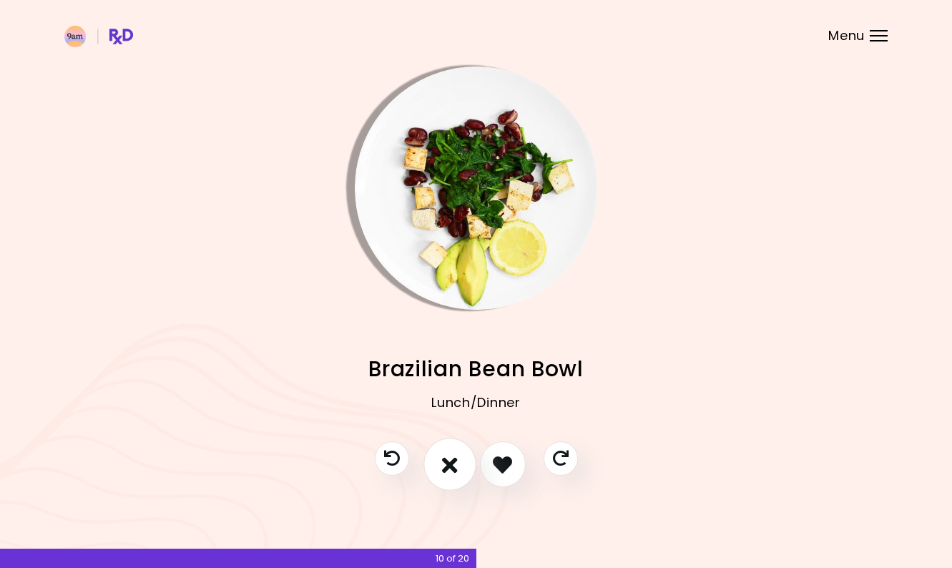
click at [455, 467] on icon "I don't like this recipe" at bounding box center [450, 465] width 16 height 22
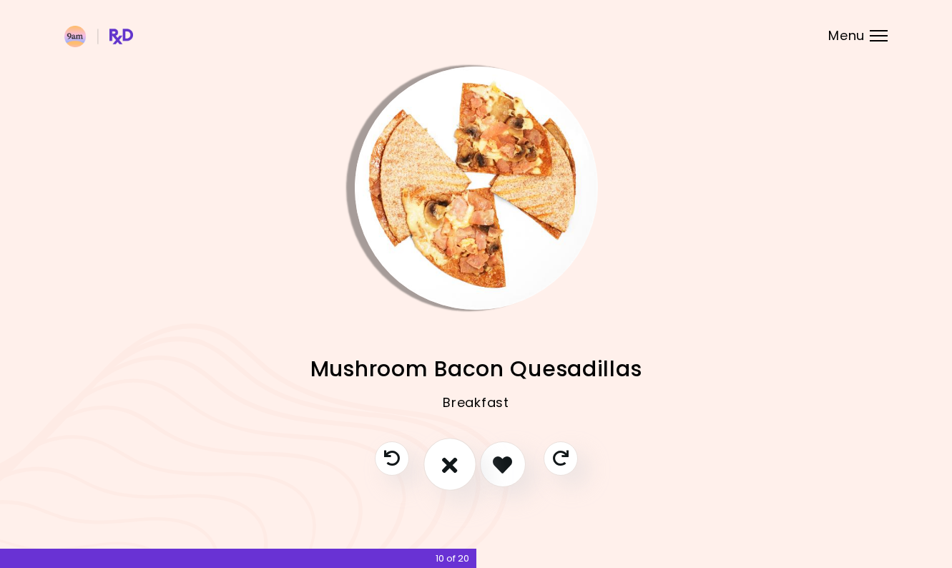
click at [455, 467] on icon "I don't like this recipe" at bounding box center [450, 465] width 16 height 22
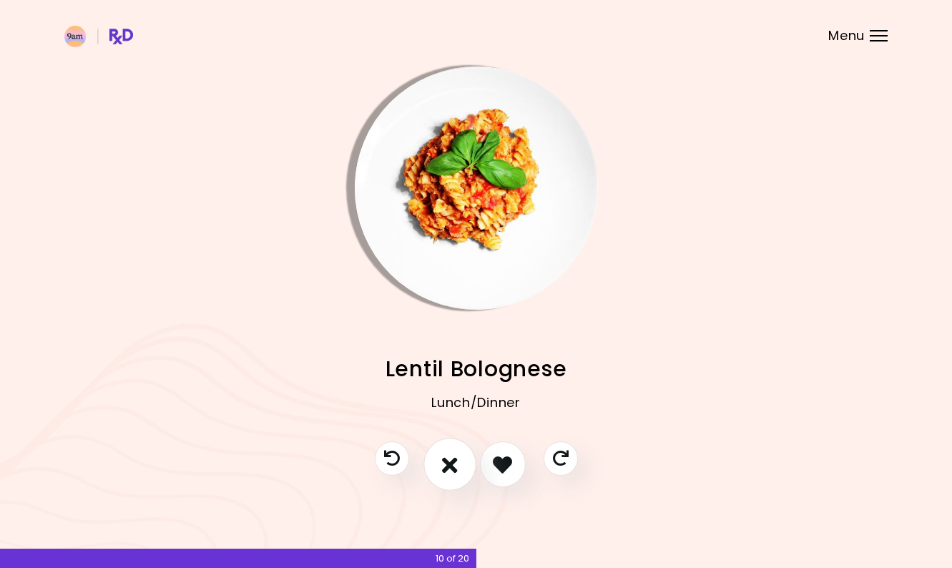
click at [455, 467] on icon "I don't like this recipe" at bounding box center [450, 465] width 16 height 22
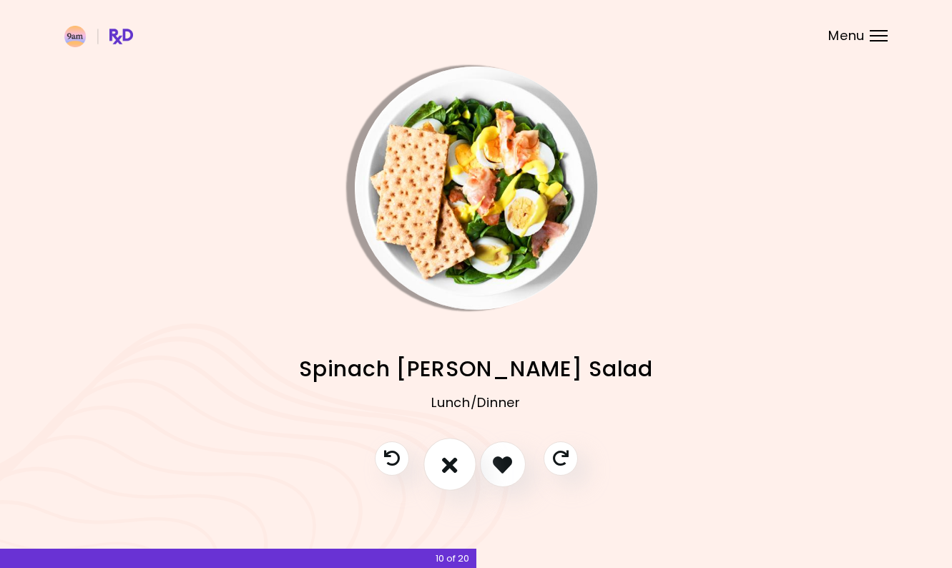
click at [455, 467] on icon "I don't like this recipe" at bounding box center [450, 465] width 16 height 22
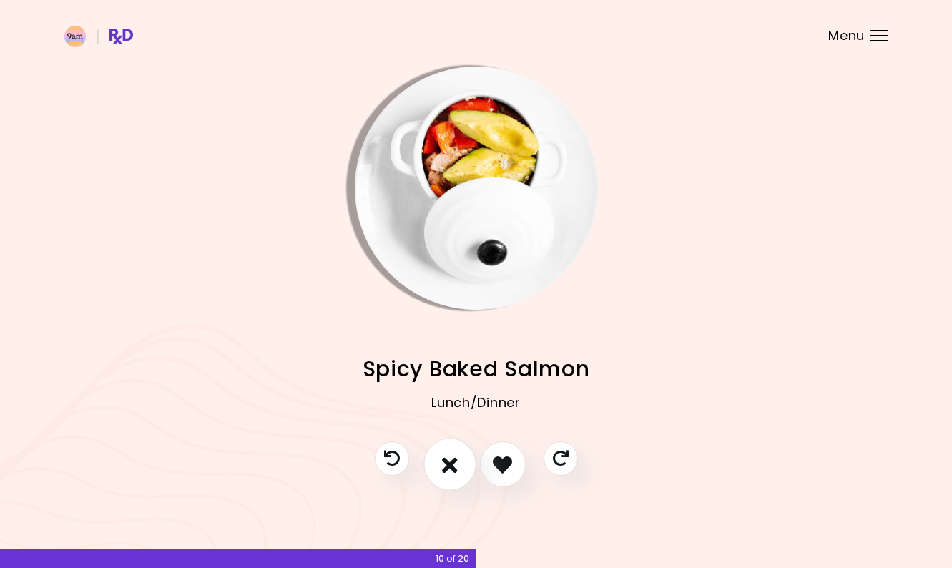
click at [455, 467] on icon "I don't like this recipe" at bounding box center [450, 465] width 16 height 22
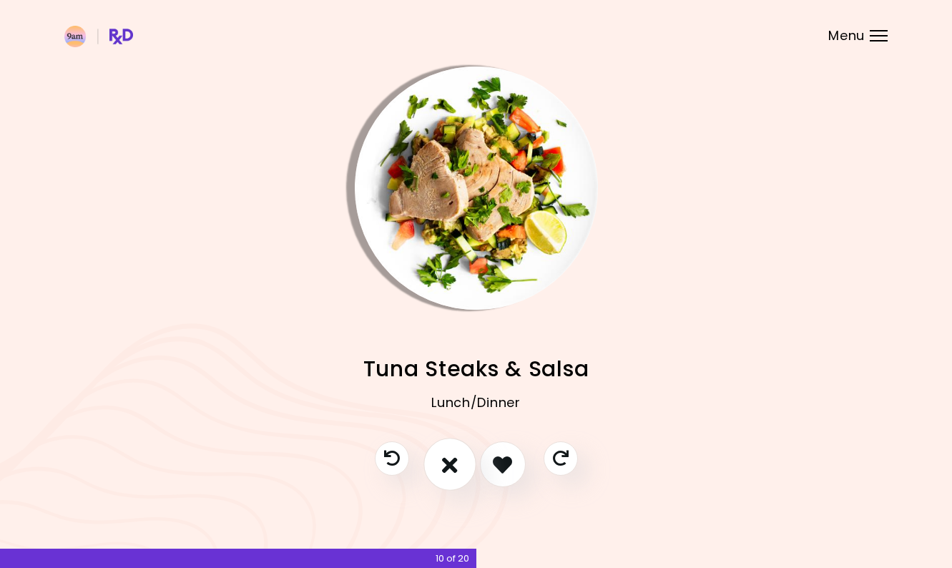
click at [455, 467] on icon "I don't like this recipe" at bounding box center [450, 465] width 16 height 22
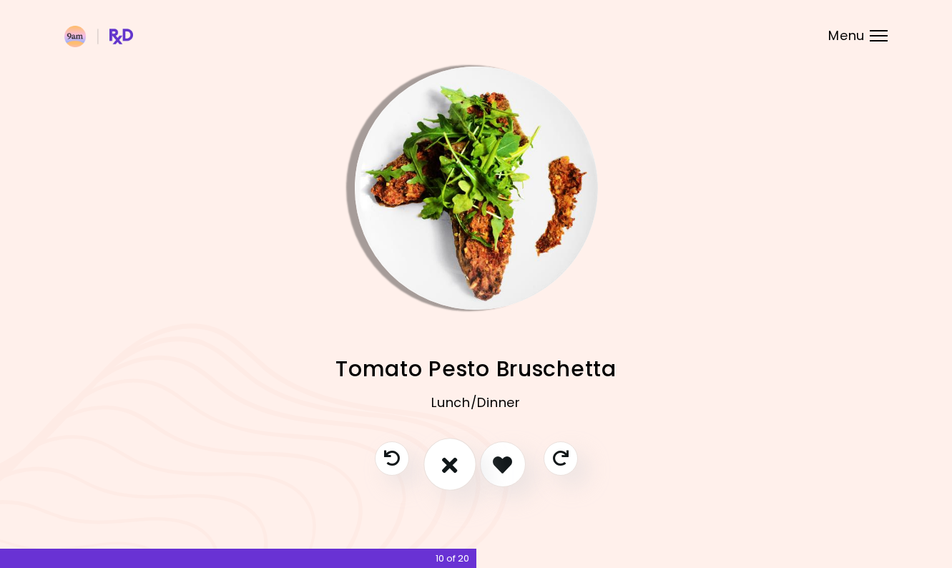
click at [455, 467] on icon "I don't like this recipe" at bounding box center [450, 465] width 16 height 22
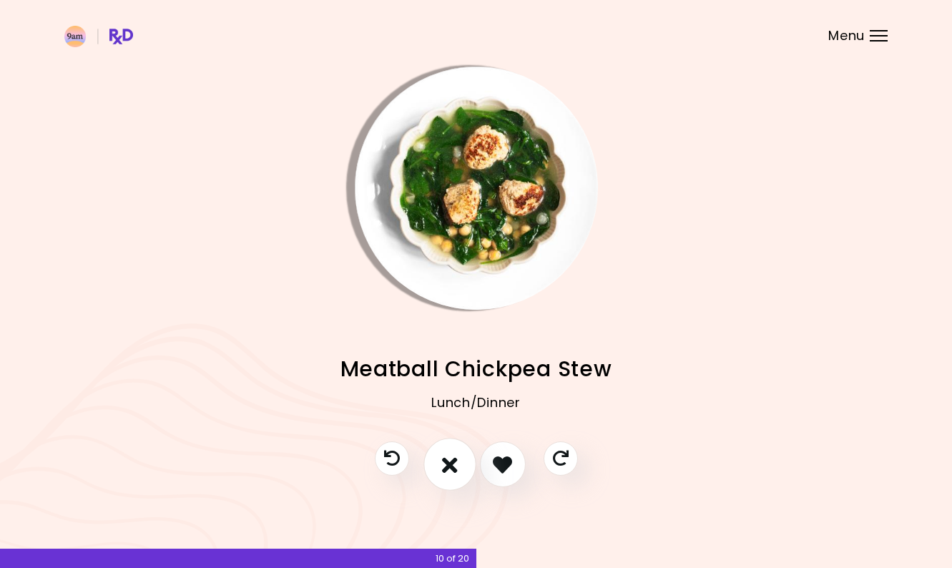
click at [455, 467] on icon "I don't like this recipe" at bounding box center [450, 465] width 16 height 22
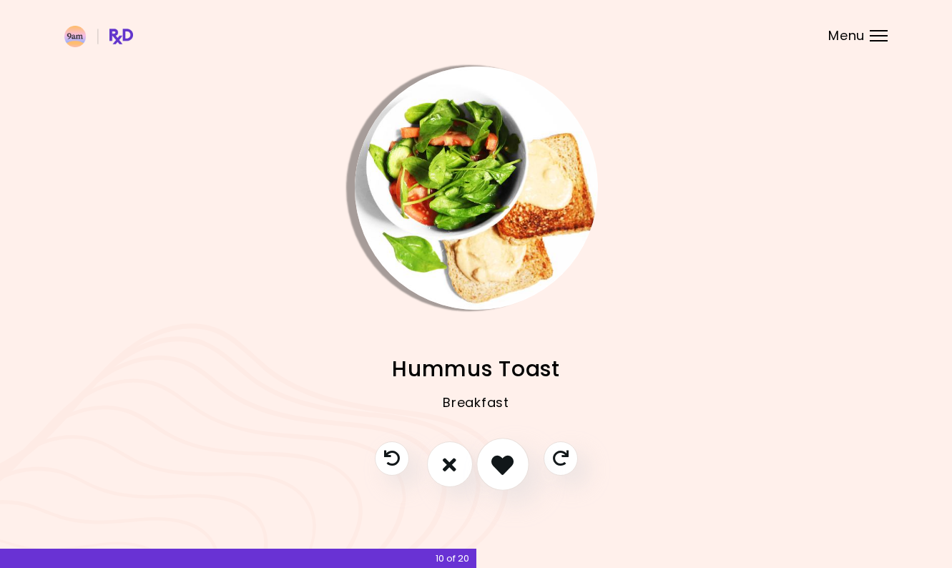
click at [510, 472] on icon "I like this recipe" at bounding box center [503, 465] width 22 height 22
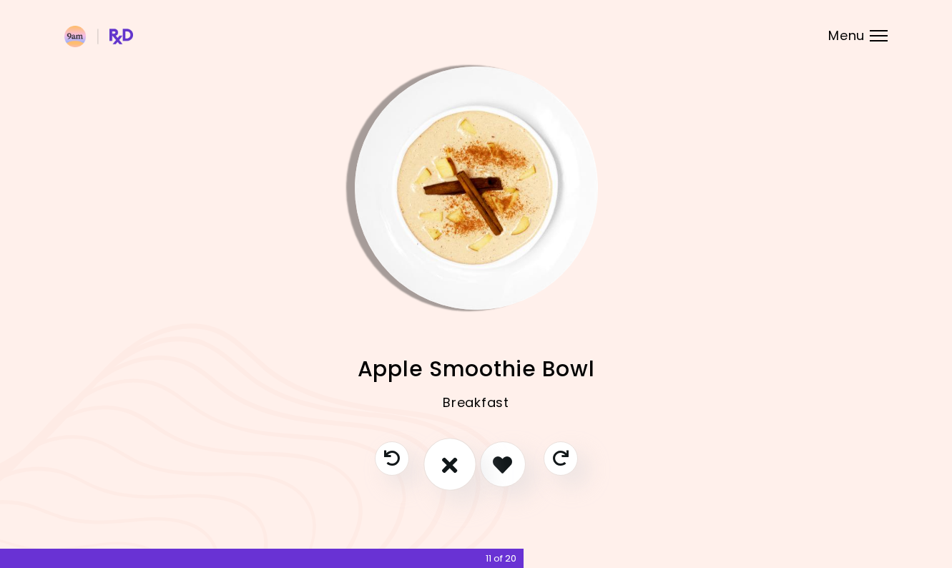
click at [452, 465] on icon "I don't like this recipe" at bounding box center [450, 465] width 16 height 22
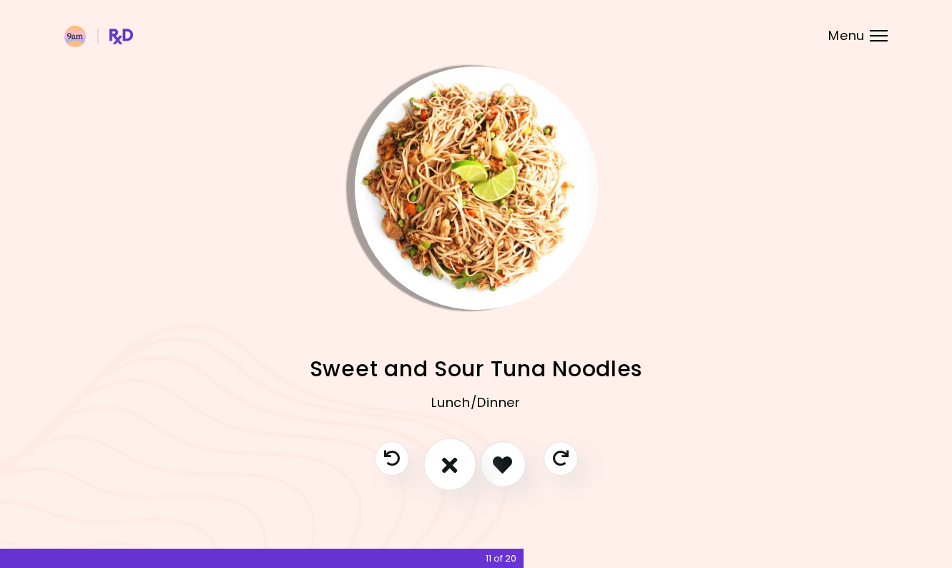
click at [452, 465] on icon "I don't like this recipe" at bounding box center [450, 465] width 16 height 22
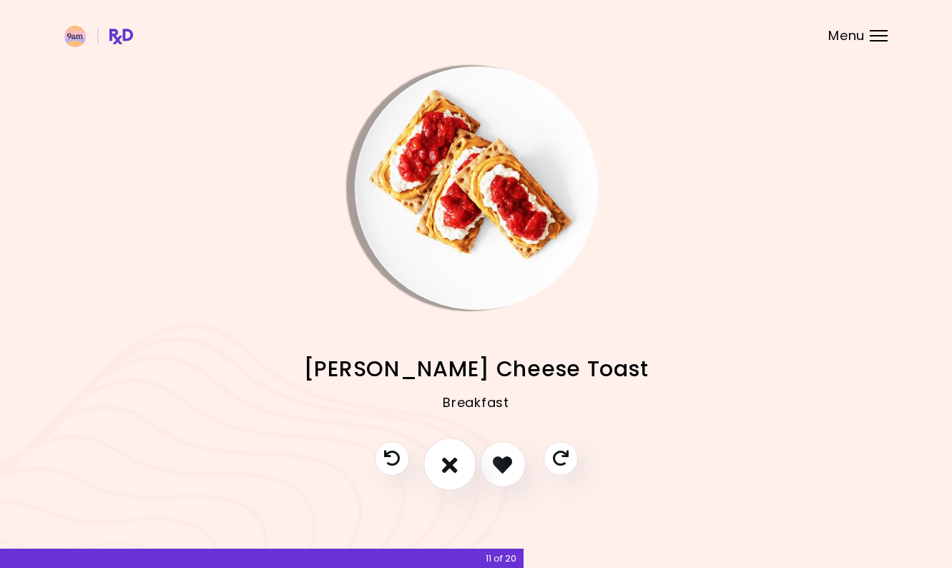
click at [452, 465] on icon "I don't like this recipe" at bounding box center [450, 465] width 16 height 22
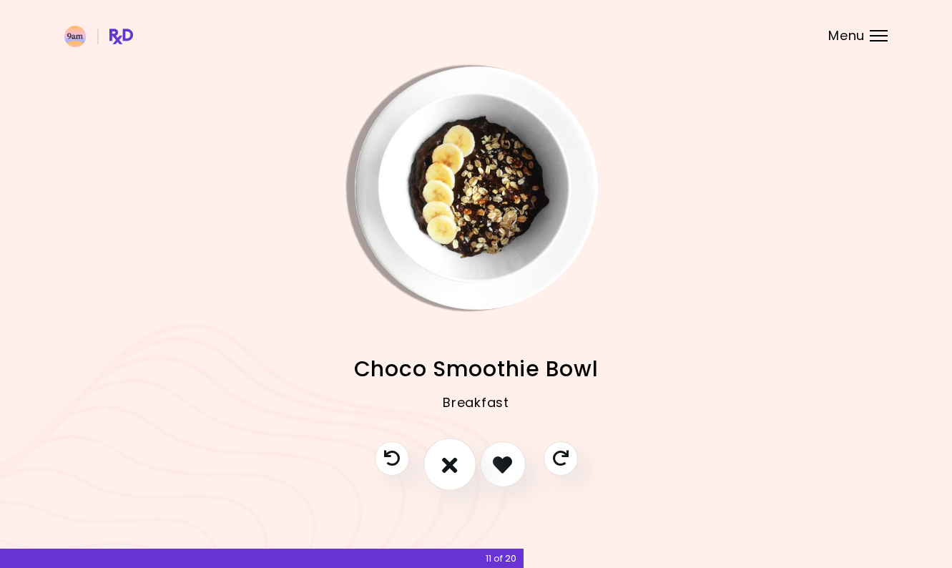
click at [452, 465] on icon "I don't like this recipe" at bounding box center [450, 465] width 16 height 22
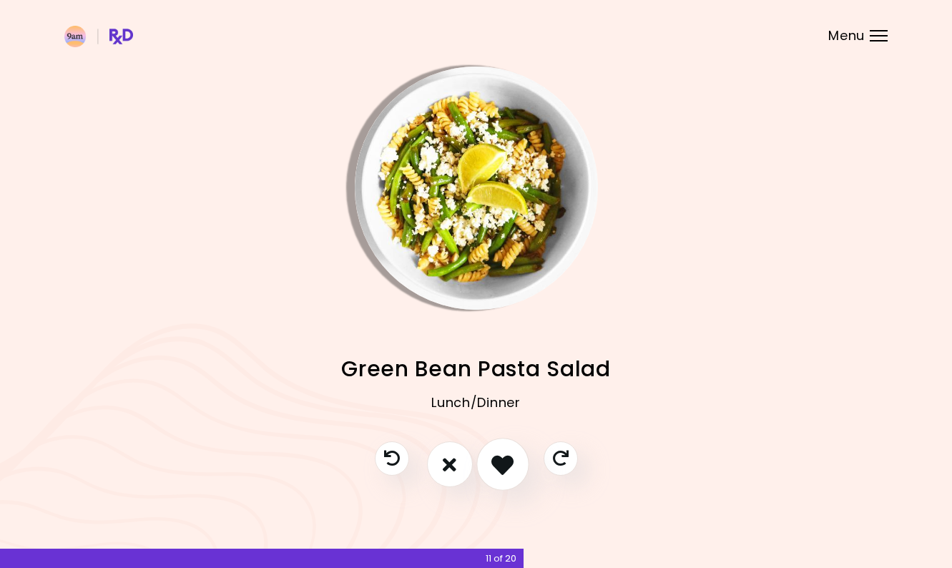
click at [512, 467] on icon "I like this recipe" at bounding box center [503, 465] width 22 height 22
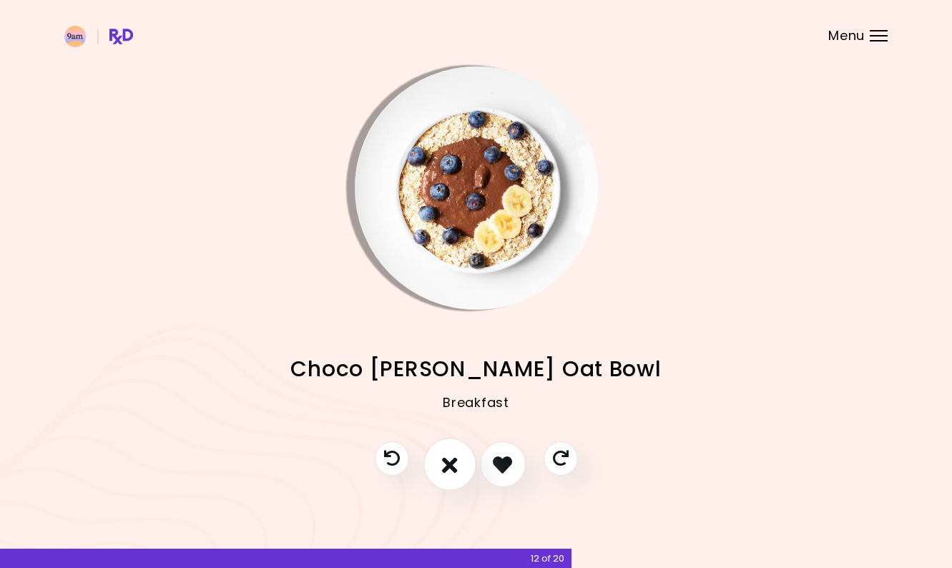
click at [464, 466] on button "I don't like this recipe" at bounding box center [450, 465] width 53 height 53
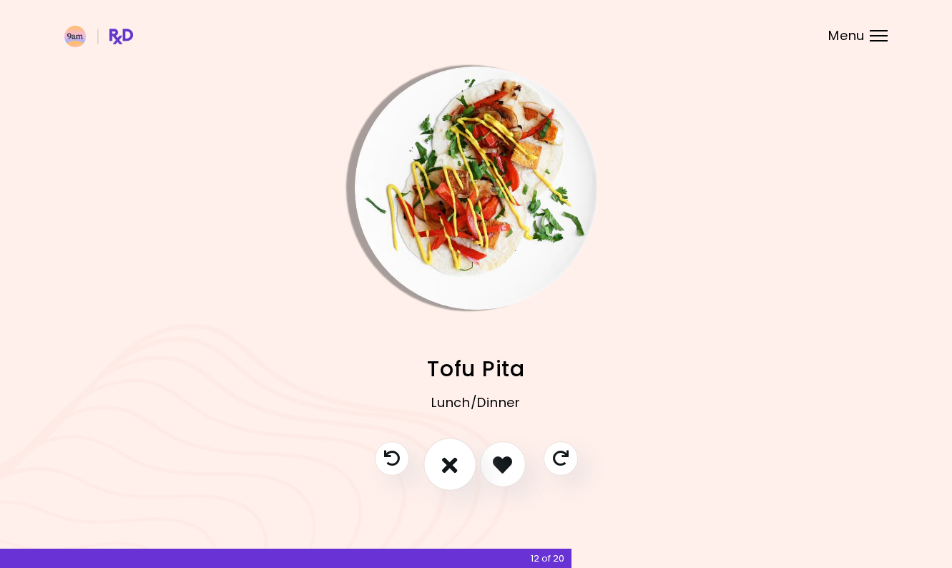
click at [464, 466] on button "I don't like this recipe" at bounding box center [450, 465] width 53 height 53
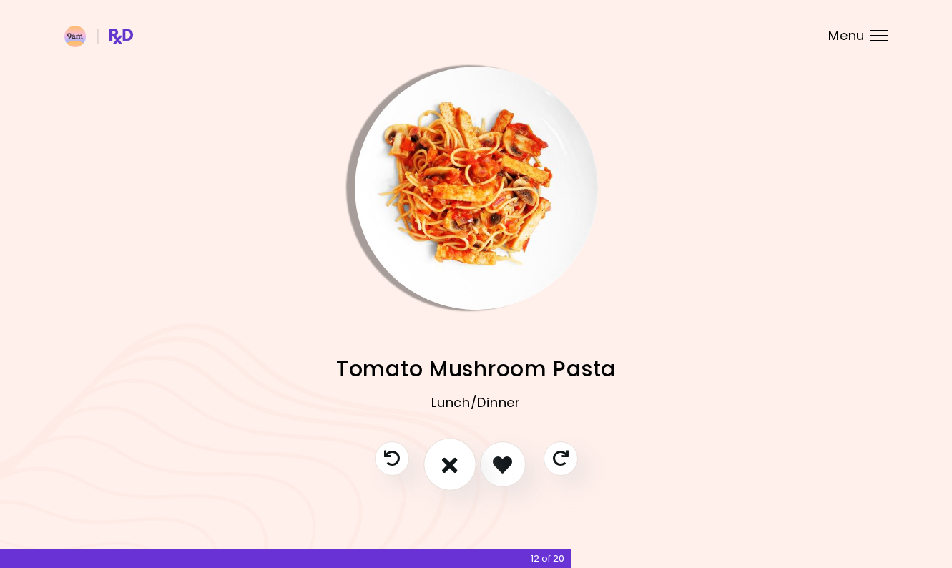
click at [464, 466] on button "I don't like this recipe" at bounding box center [450, 465] width 53 height 53
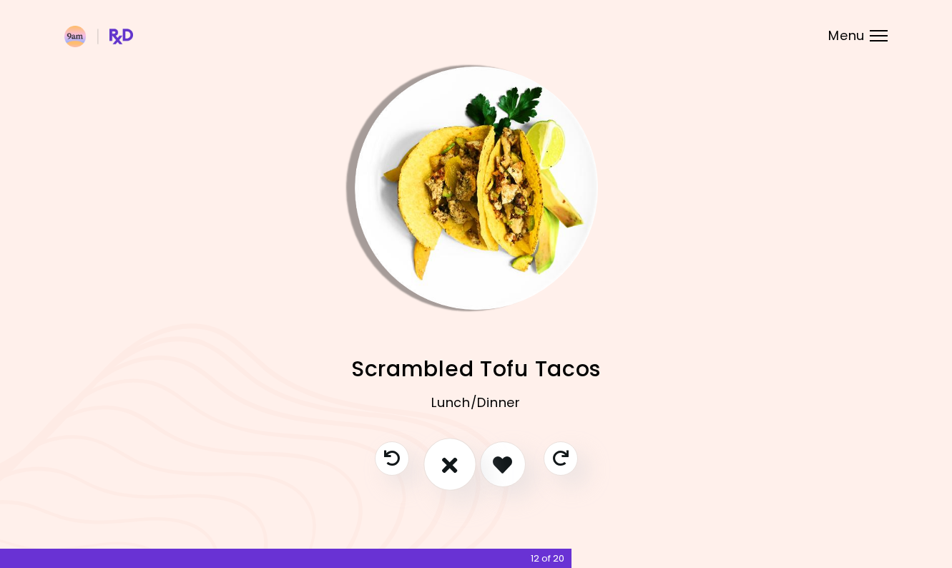
click at [464, 466] on button "I don't like this recipe" at bounding box center [450, 465] width 53 height 53
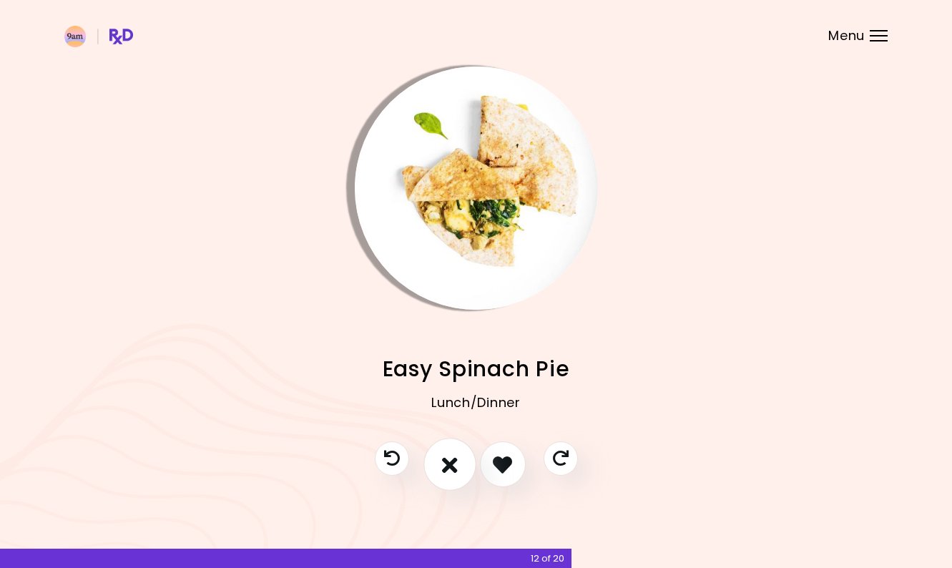
click at [464, 466] on button "I don't like this recipe" at bounding box center [450, 465] width 53 height 53
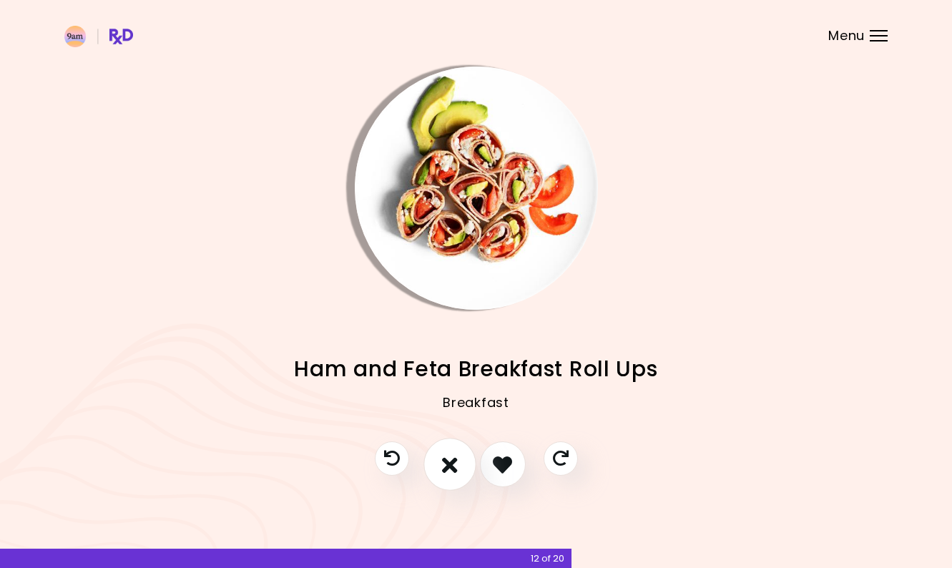
click at [461, 466] on button "I don't like this recipe" at bounding box center [450, 465] width 53 height 53
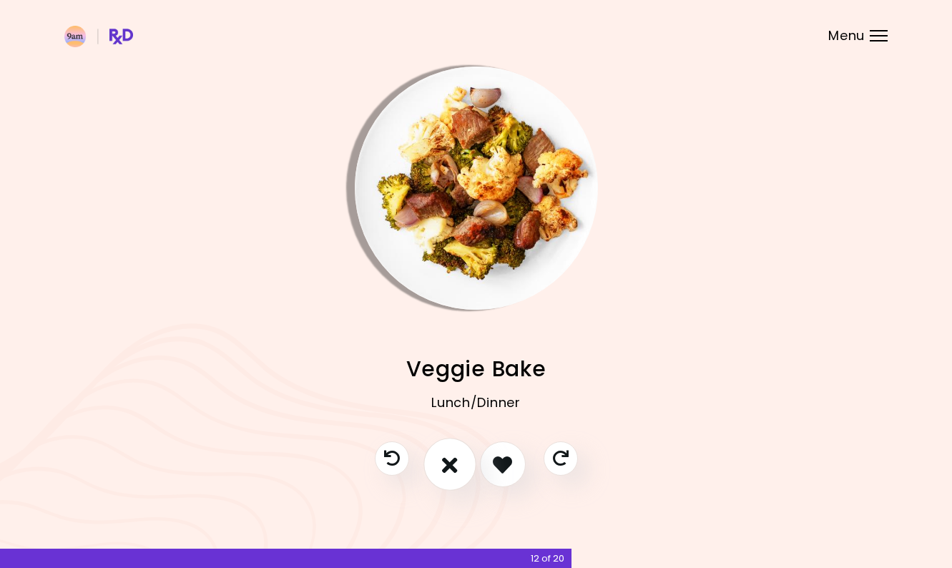
click at [461, 464] on button "I don't like this recipe" at bounding box center [450, 465] width 53 height 53
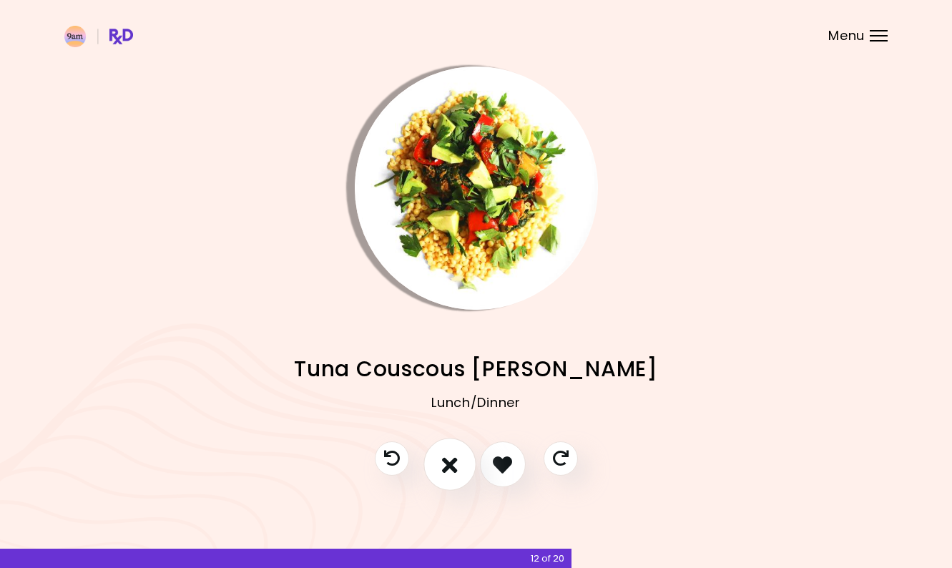
click at [462, 469] on button "I don't like this recipe" at bounding box center [450, 465] width 53 height 53
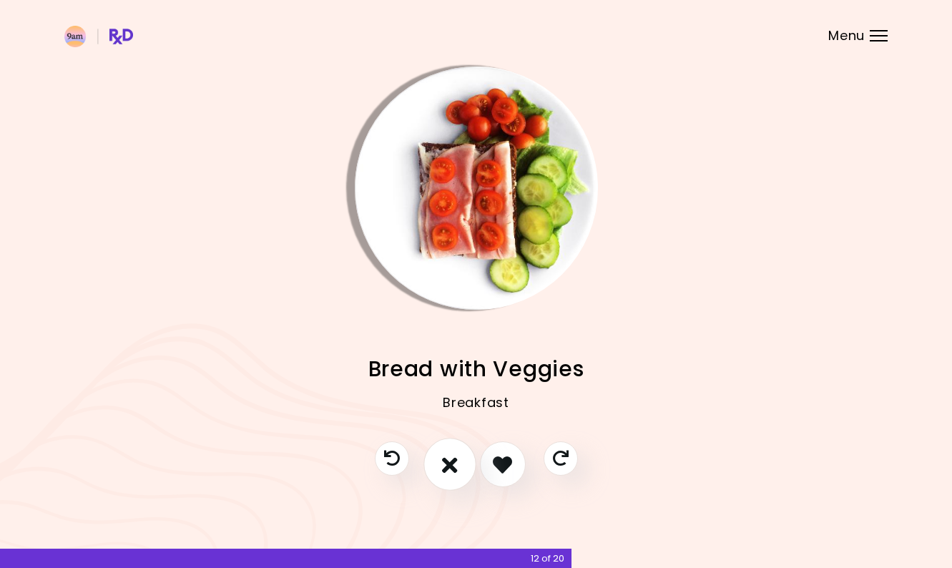
click at [447, 474] on icon "I don't like this recipe" at bounding box center [450, 465] width 16 height 22
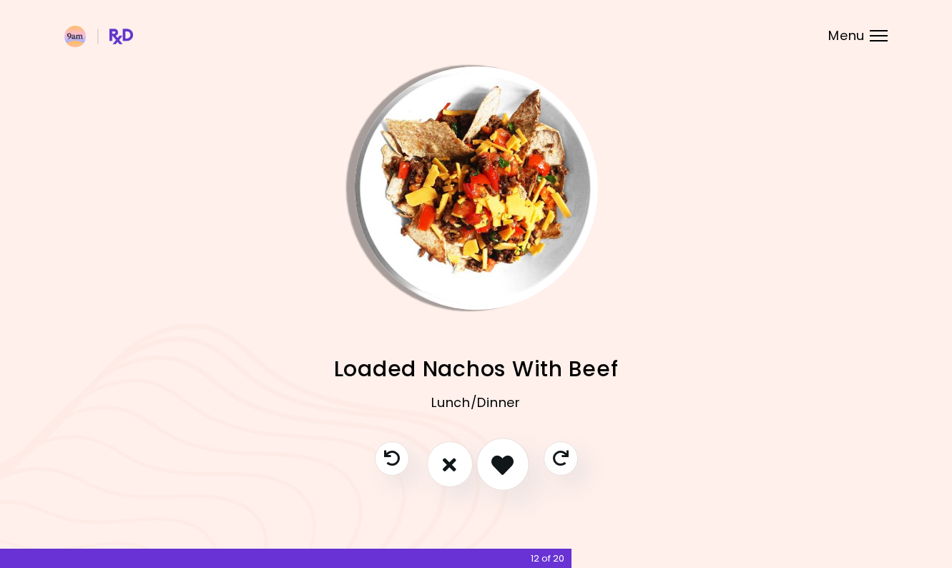
click at [506, 474] on icon "I like this recipe" at bounding box center [503, 465] width 22 height 22
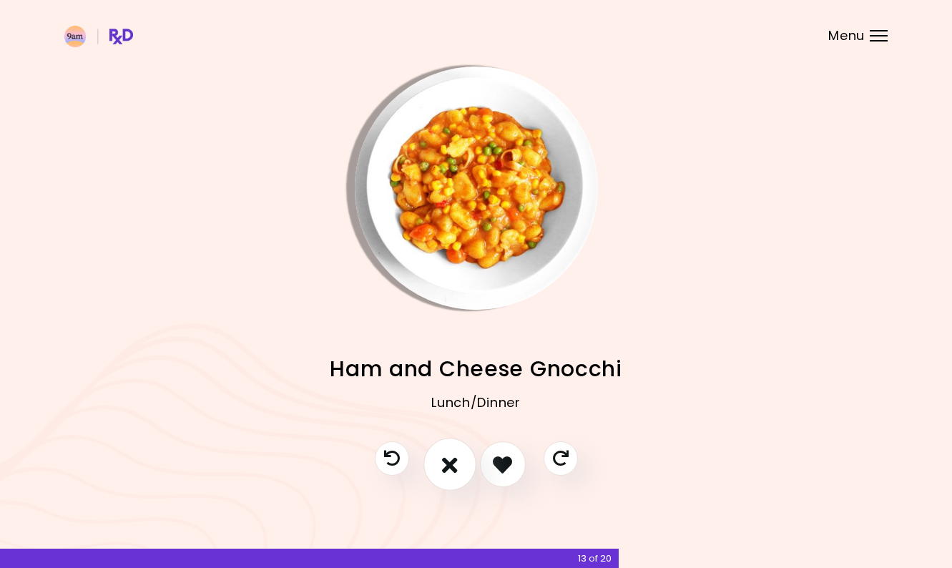
click at [448, 470] on icon "I don't like this recipe" at bounding box center [450, 465] width 16 height 22
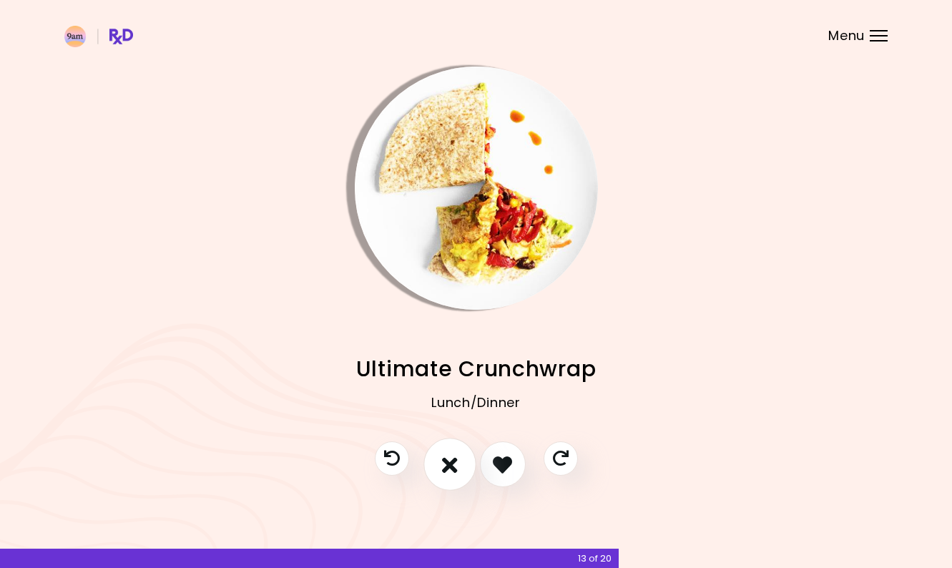
click at [448, 470] on icon "I don't like this recipe" at bounding box center [450, 465] width 16 height 22
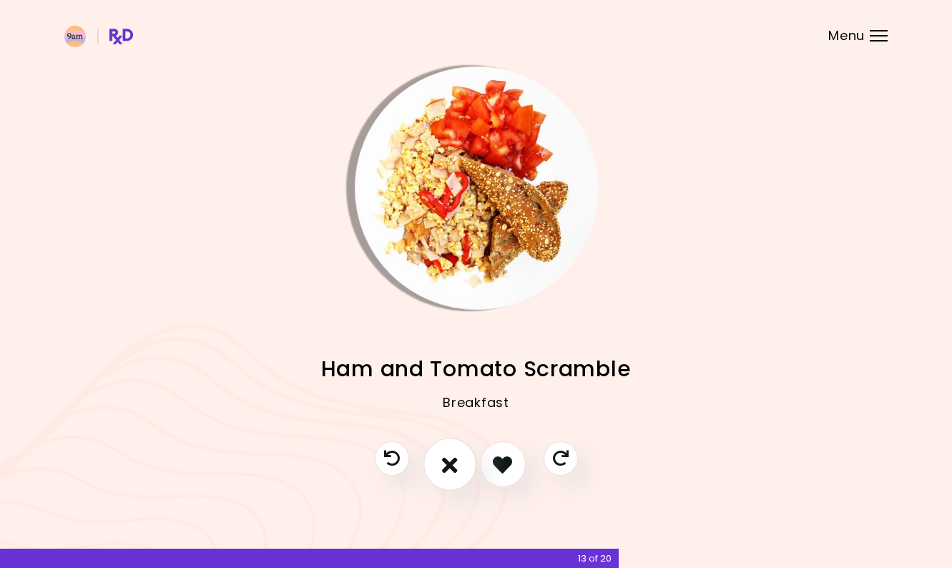
click at [448, 470] on icon "I don't like this recipe" at bounding box center [450, 465] width 16 height 22
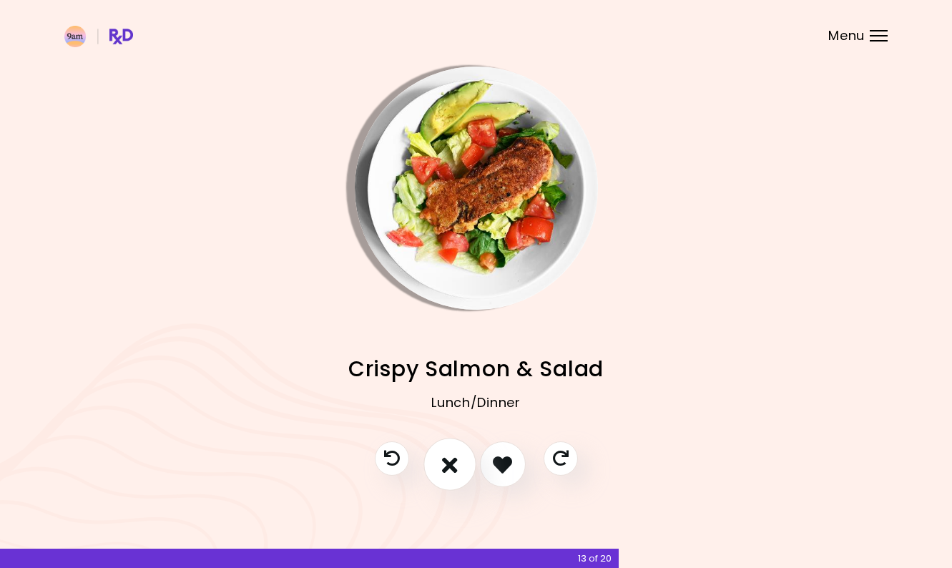
click at [448, 470] on icon "I don't like this recipe" at bounding box center [450, 465] width 16 height 22
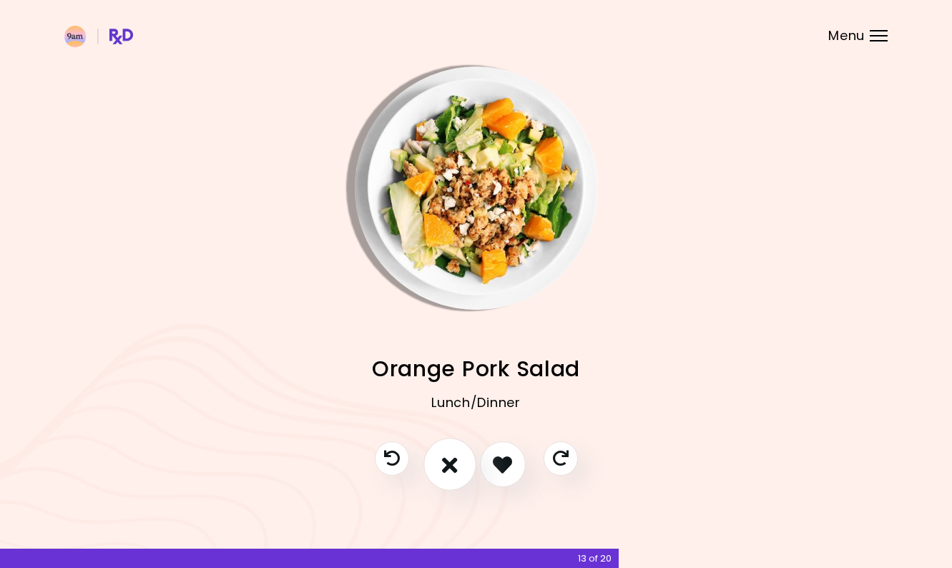
click at [448, 470] on icon "I don't like this recipe" at bounding box center [450, 465] width 16 height 22
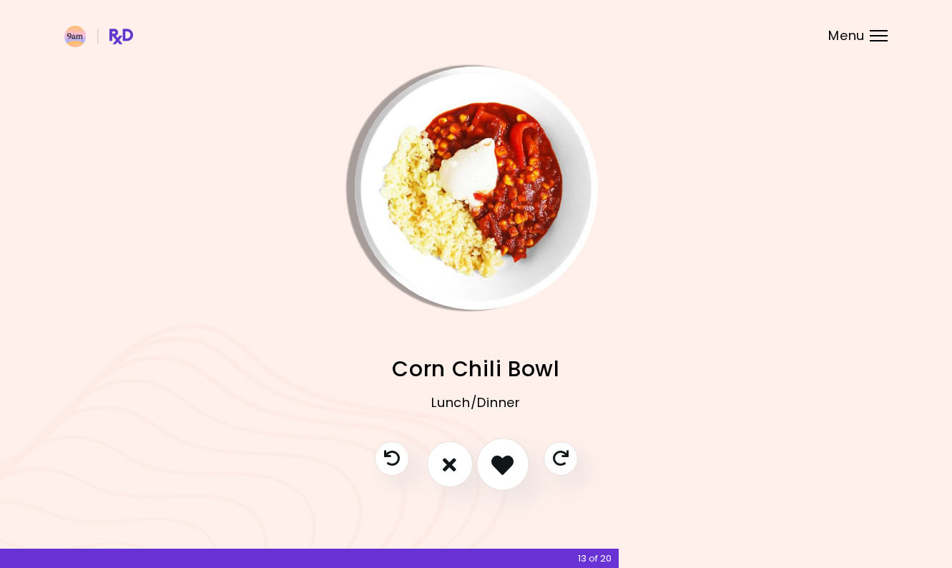
click at [521, 469] on button "I like this recipe" at bounding box center [503, 465] width 53 height 53
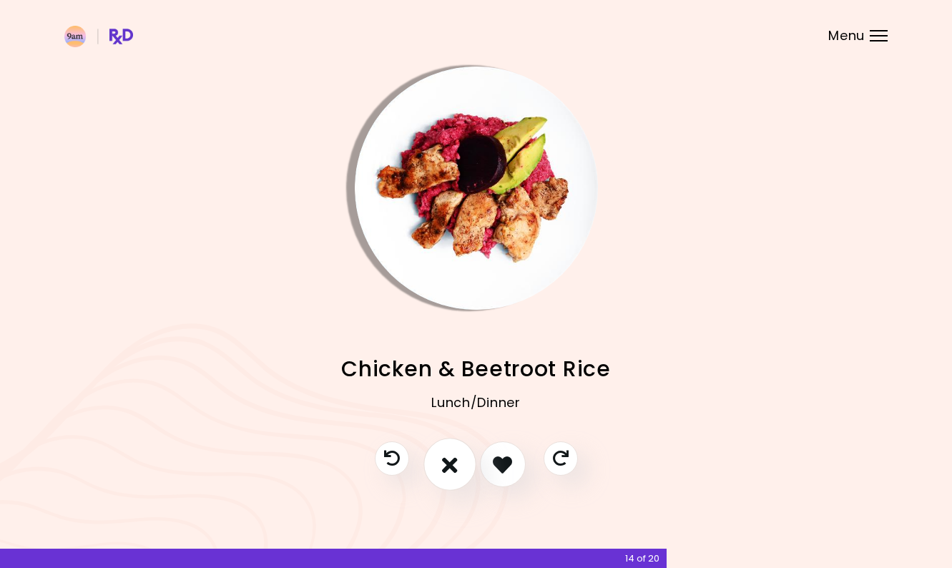
click at [438, 468] on button "I don't like this recipe" at bounding box center [450, 465] width 53 height 53
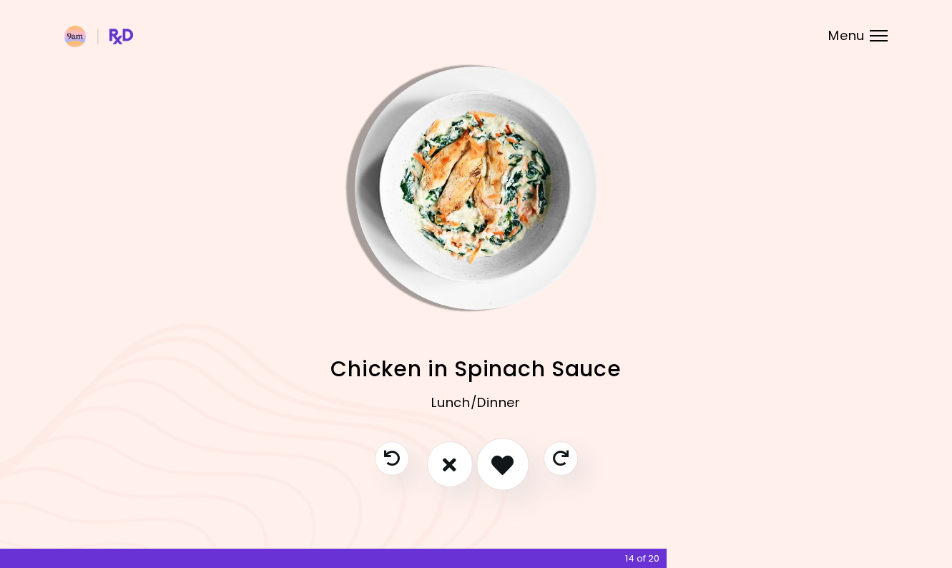
click at [511, 469] on icon "I like this recipe" at bounding box center [503, 465] width 22 height 22
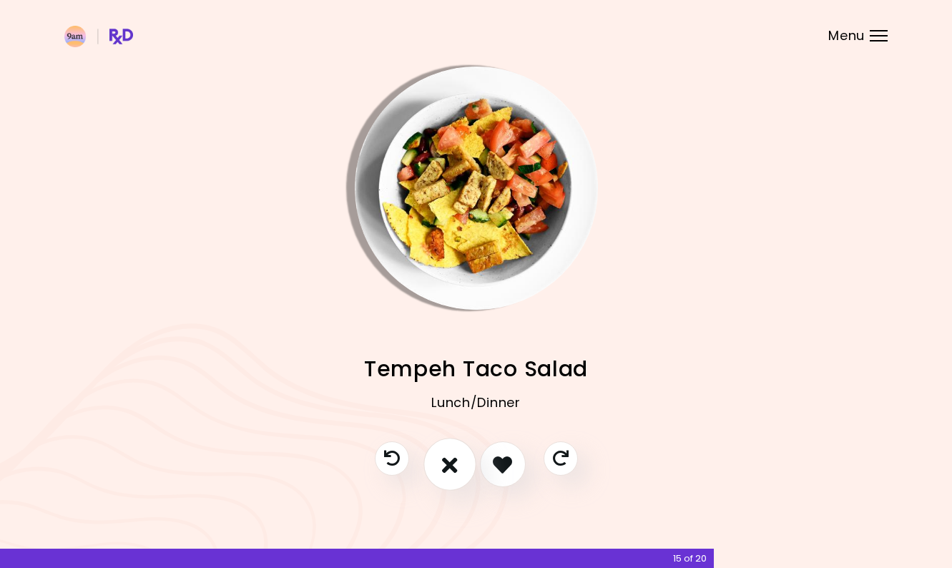
click at [444, 470] on icon "I don't like this recipe" at bounding box center [450, 465] width 16 height 22
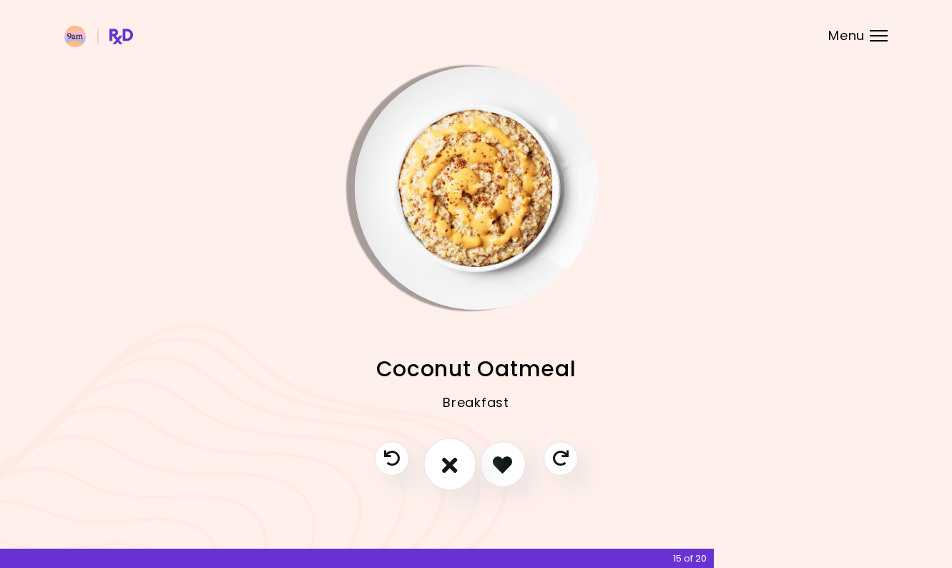
click at [444, 470] on icon "I don't like this recipe" at bounding box center [450, 465] width 16 height 22
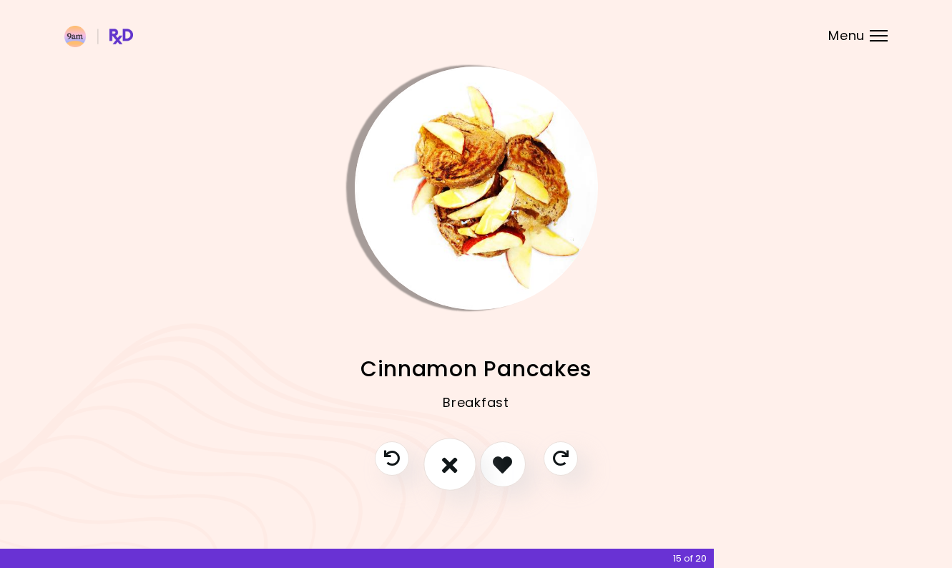
click at [444, 470] on icon "I don't like this recipe" at bounding box center [450, 465] width 16 height 22
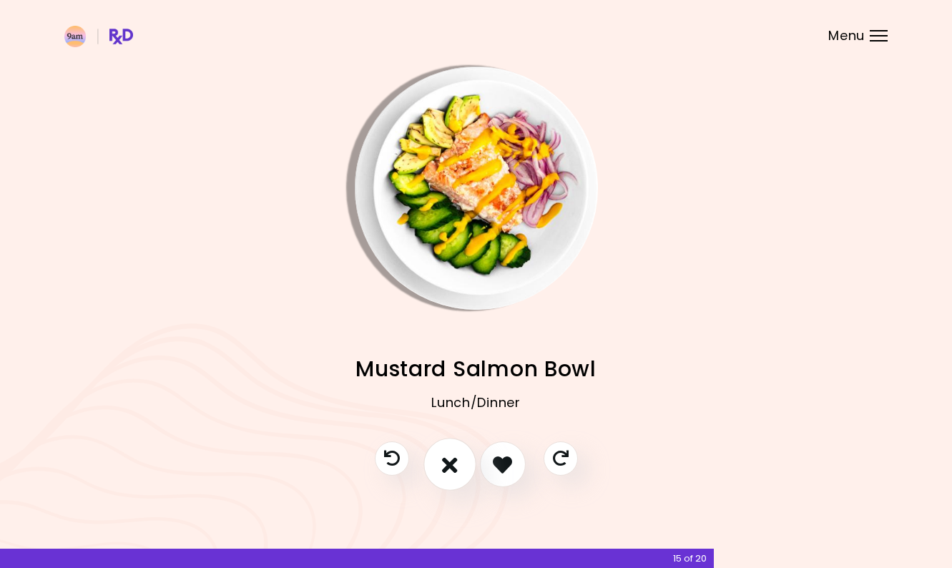
click at [454, 470] on icon "I don't like this recipe" at bounding box center [450, 465] width 16 height 22
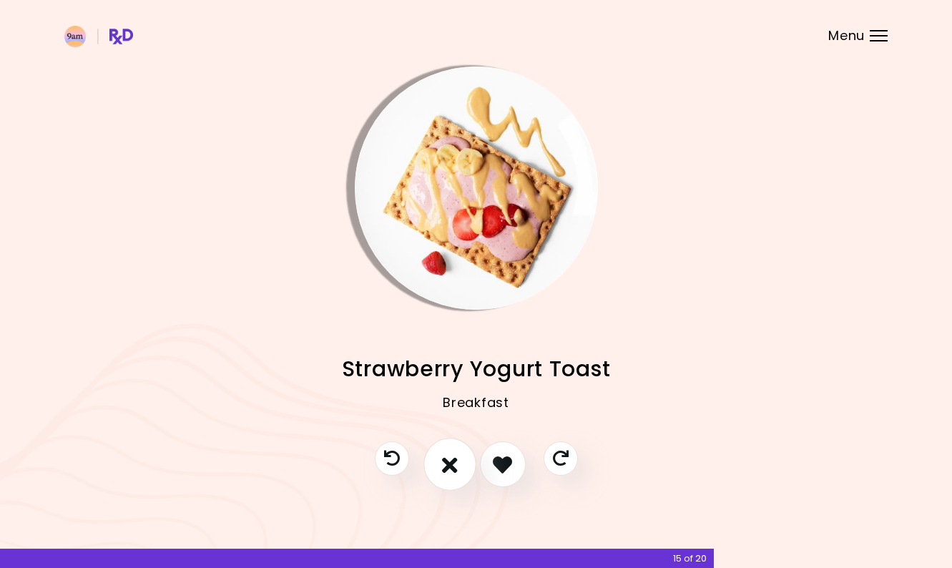
click at [454, 470] on icon "I don't like this recipe" at bounding box center [450, 465] width 16 height 22
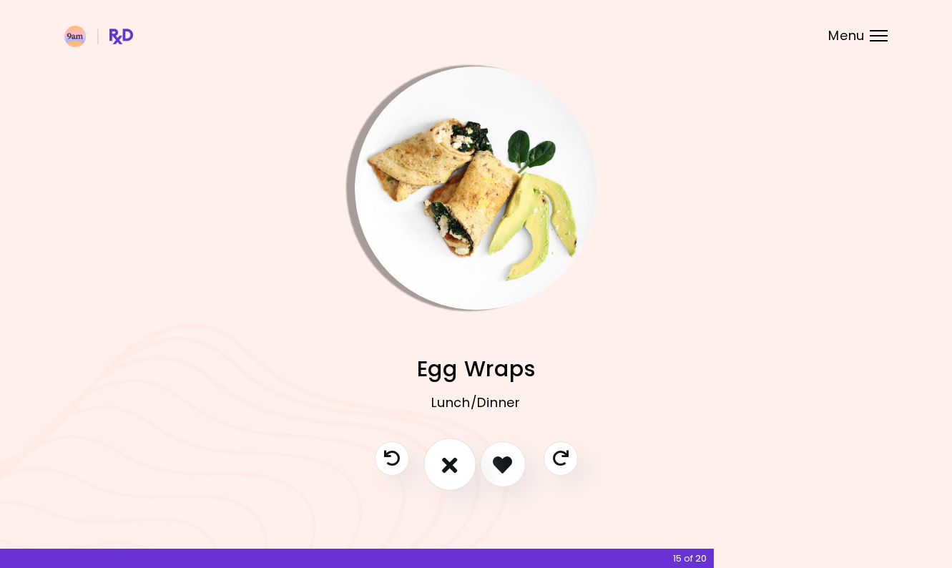
click at [454, 470] on icon "I don't like this recipe" at bounding box center [450, 465] width 16 height 22
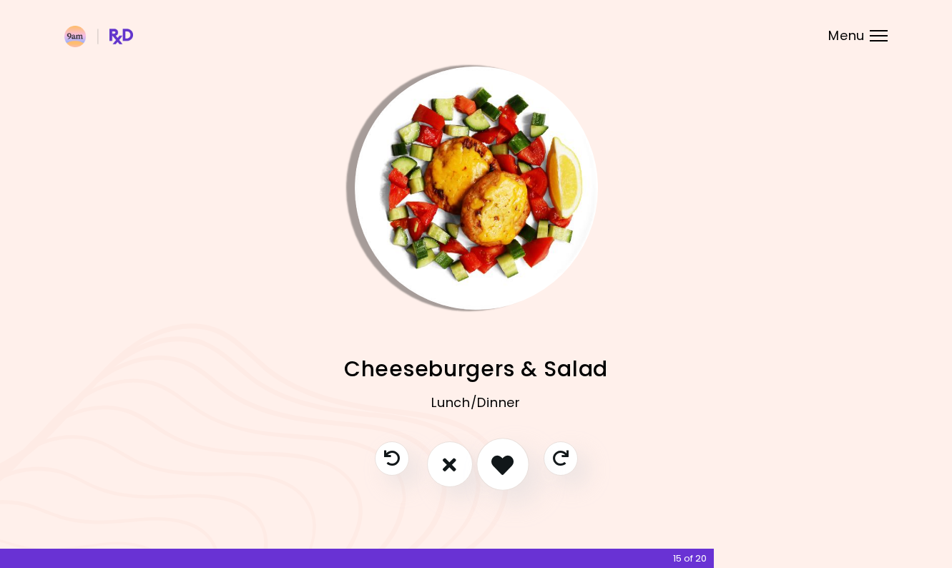
click at [492, 470] on icon "I like this recipe" at bounding box center [503, 465] width 22 height 22
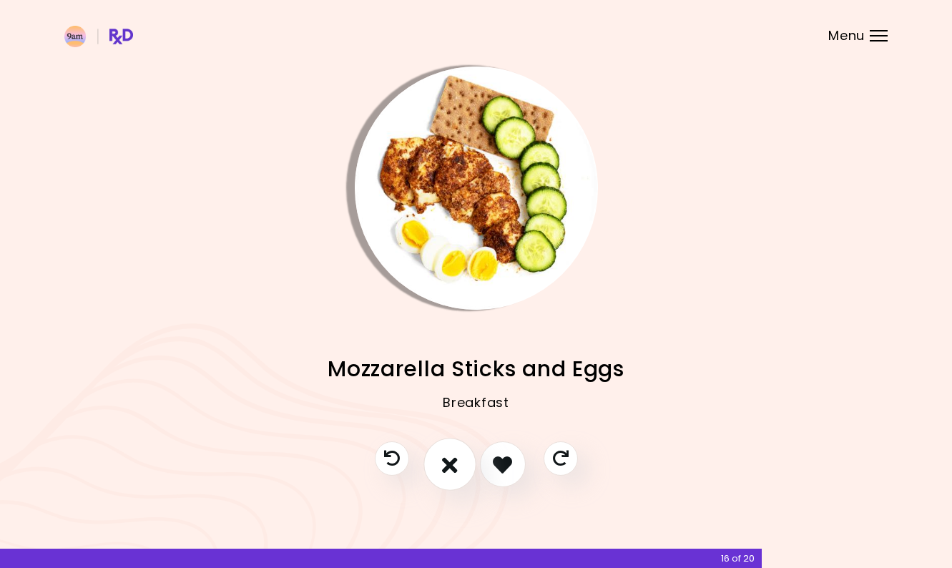
click at [454, 474] on icon "I don't like this recipe" at bounding box center [450, 465] width 16 height 22
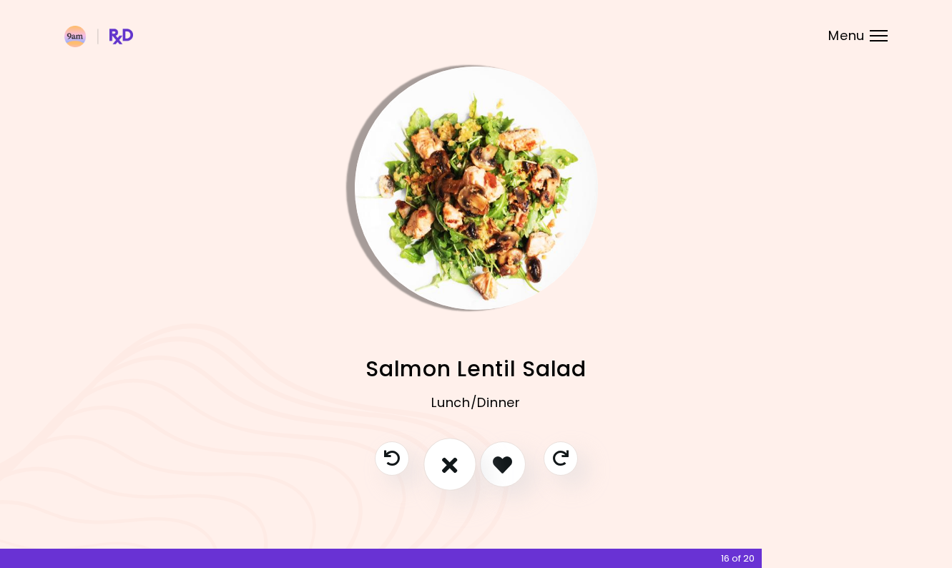
click at [454, 474] on icon "I don't like this recipe" at bounding box center [450, 465] width 16 height 22
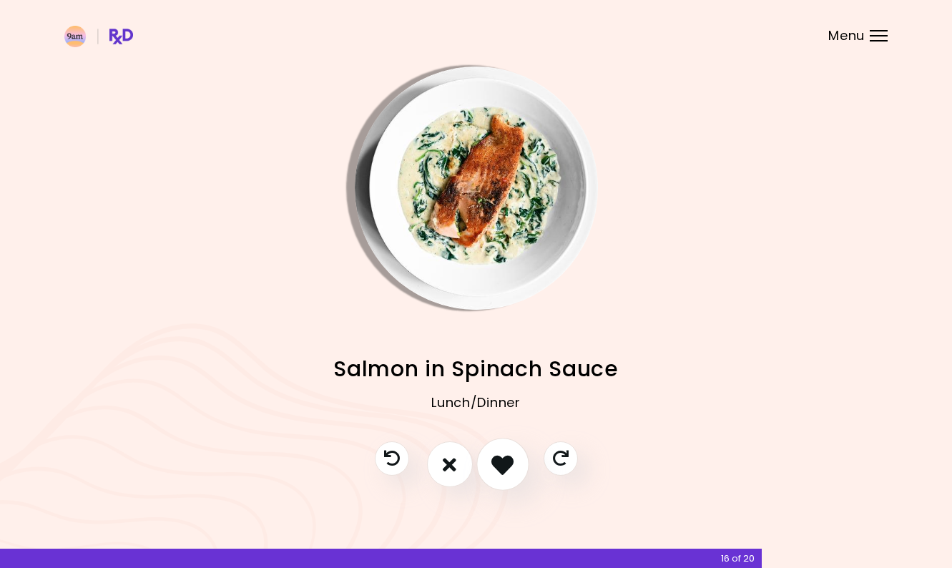
click at [501, 467] on icon "I like this recipe" at bounding box center [503, 465] width 22 height 22
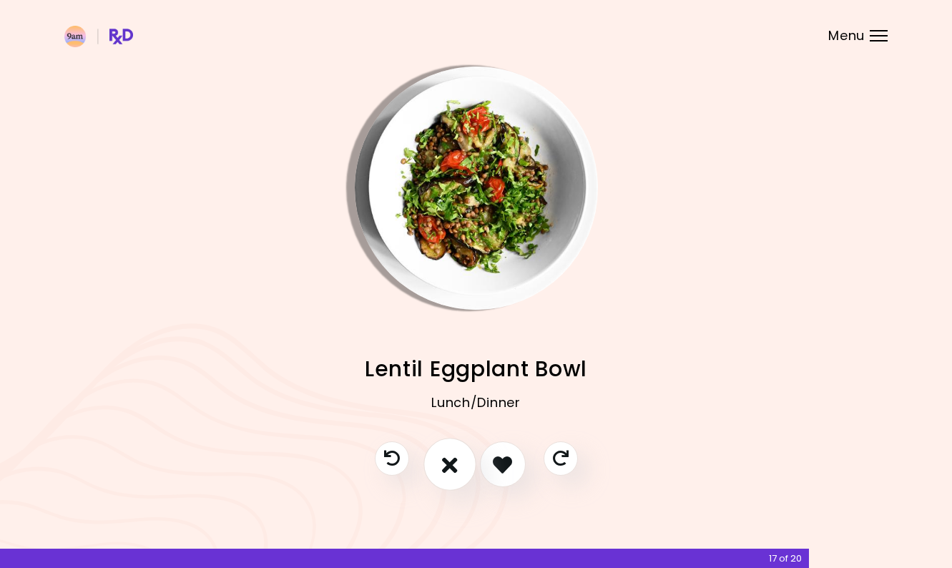
click at [442, 469] on icon "I don't like this recipe" at bounding box center [450, 465] width 16 height 22
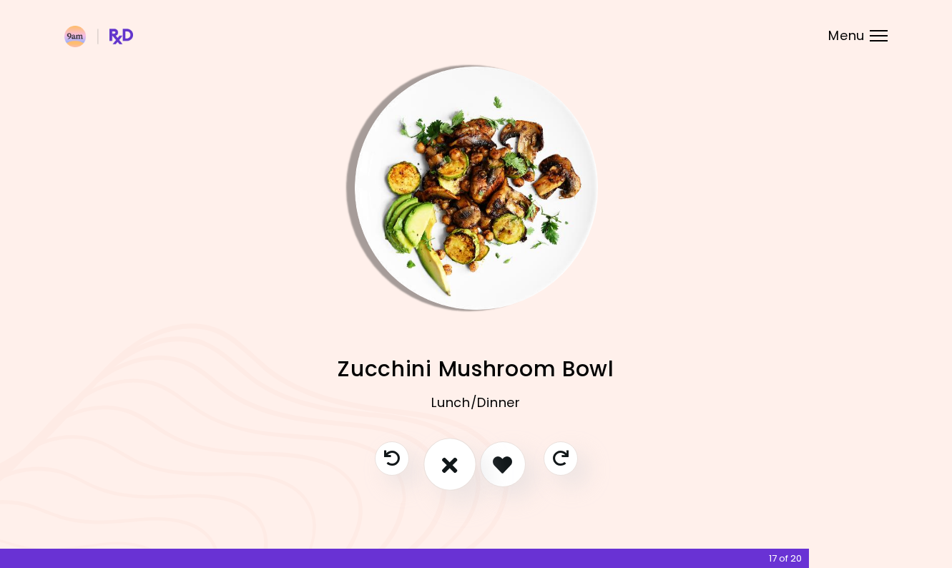
click at [442, 469] on icon "I don't like this recipe" at bounding box center [450, 465] width 16 height 22
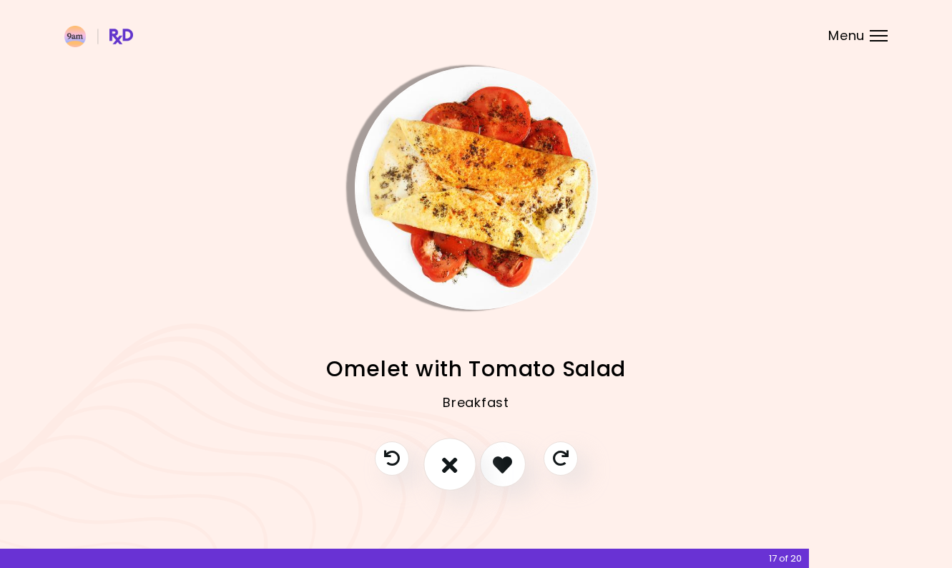
click at [442, 469] on icon "I don't like this recipe" at bounding box center [450, 465] width 16 height 22
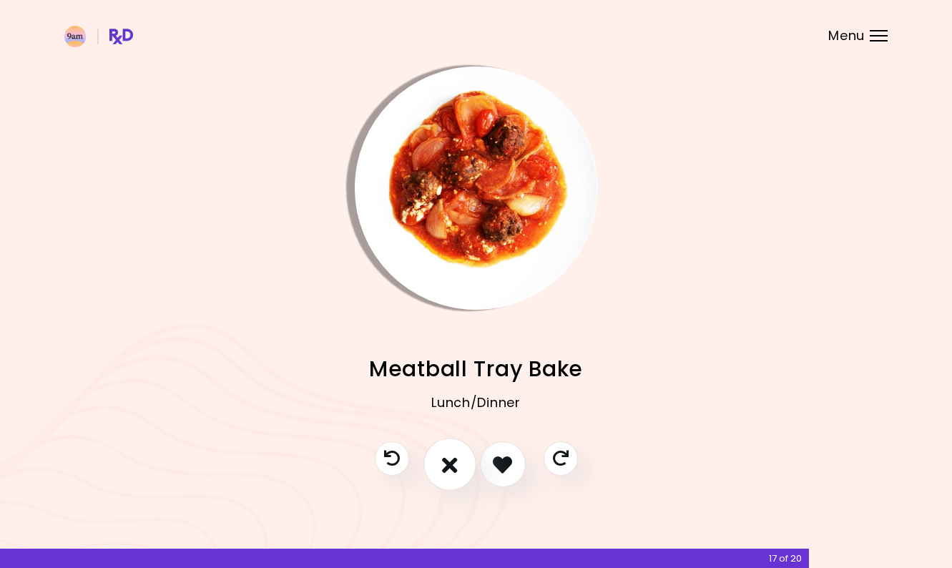
click at [442, 469] on icon "I don't like this recipe" at bounding box center [450, 465] width 16 height 22
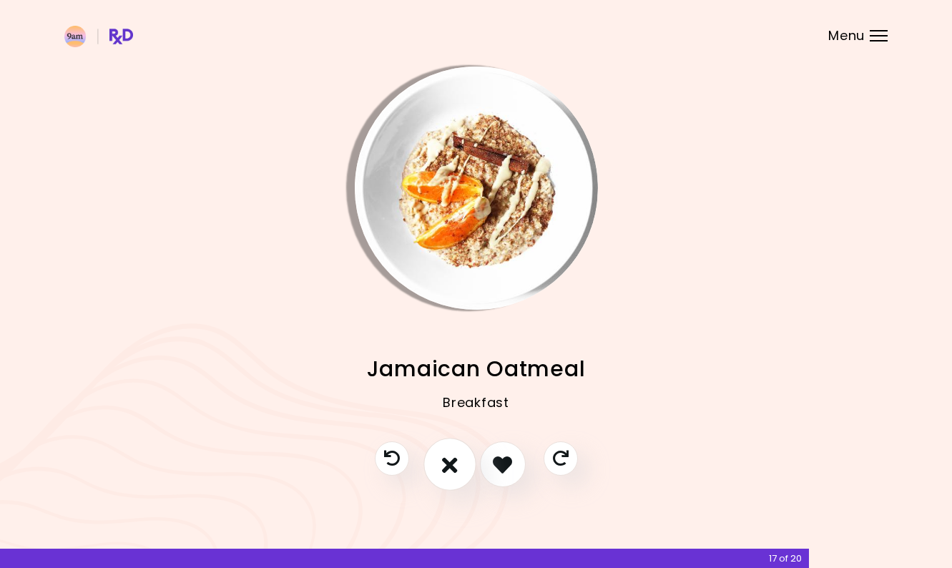
click at [442, 469] on icon "I don't like this recipe" at bounding box center [450, 465] width 16 height 22
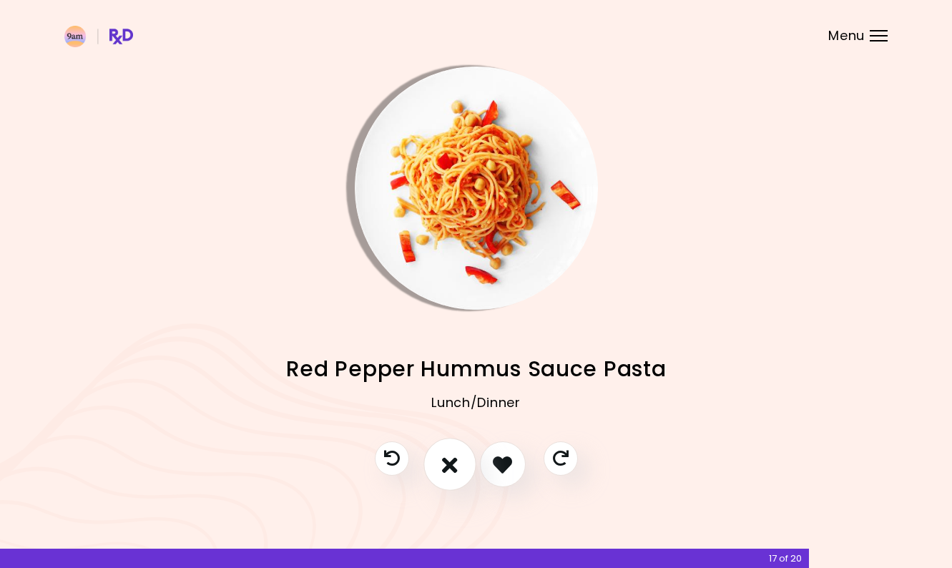
click at [442, 469] on icon "I don't like this recipe" at bounding box center [450, 465] width 16 height 22
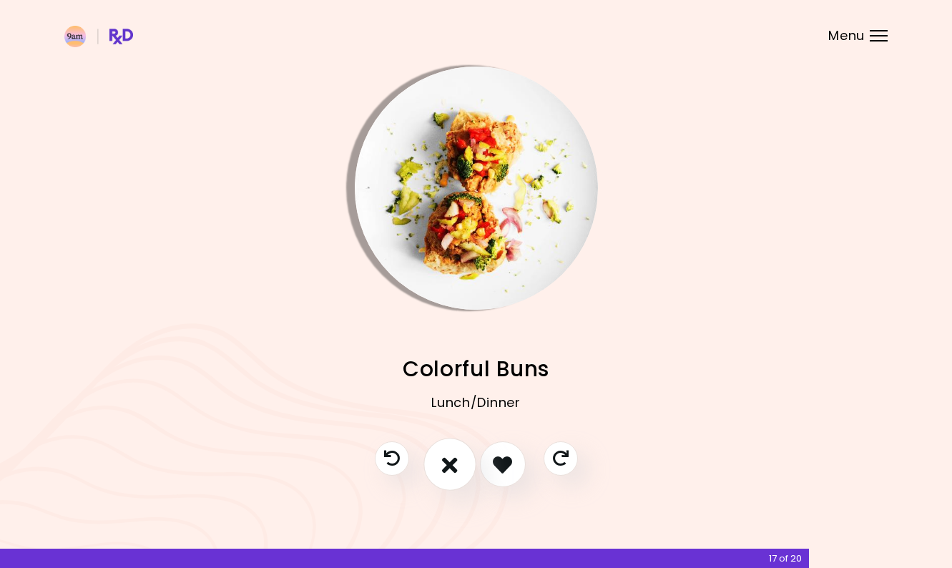
click at [442, 469] on icon "I don't like this recipe" at bounding box center [450, 465] width 16 height 22
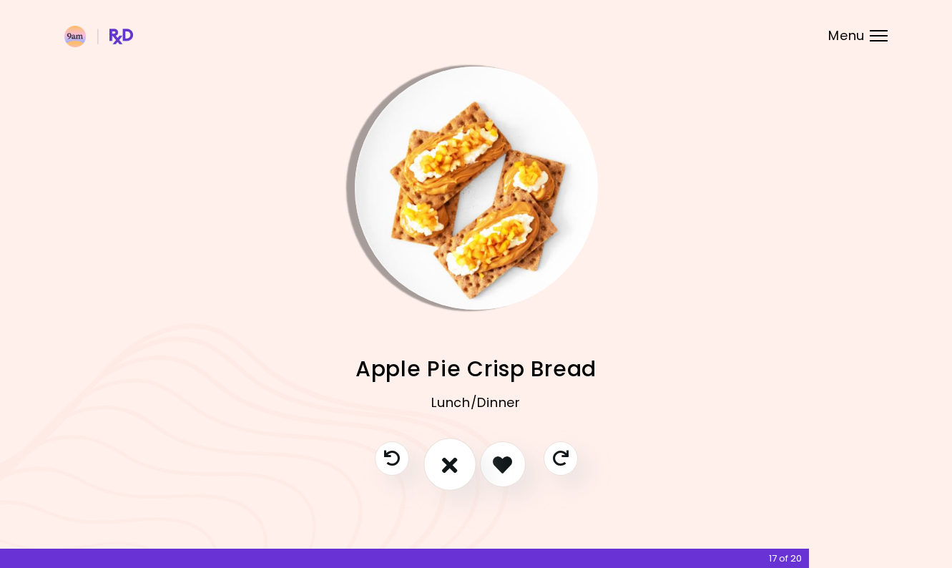
click at [442, 469] on icon "I don't like this recipe" at bounding box center [450, 465] width 16 height 22
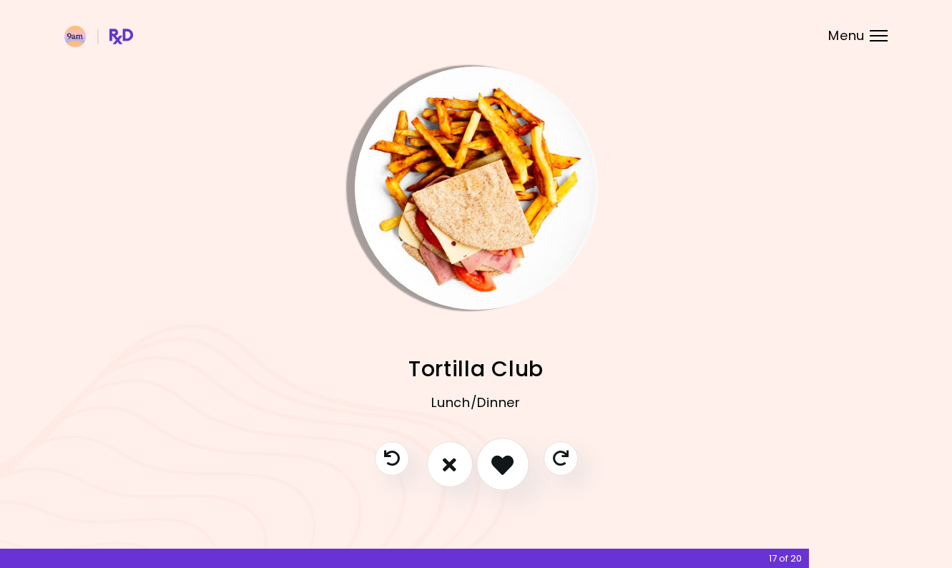
click at [493, 464] on icon "I like this recipe" at bounding box center [503, 465] width 22 height 22
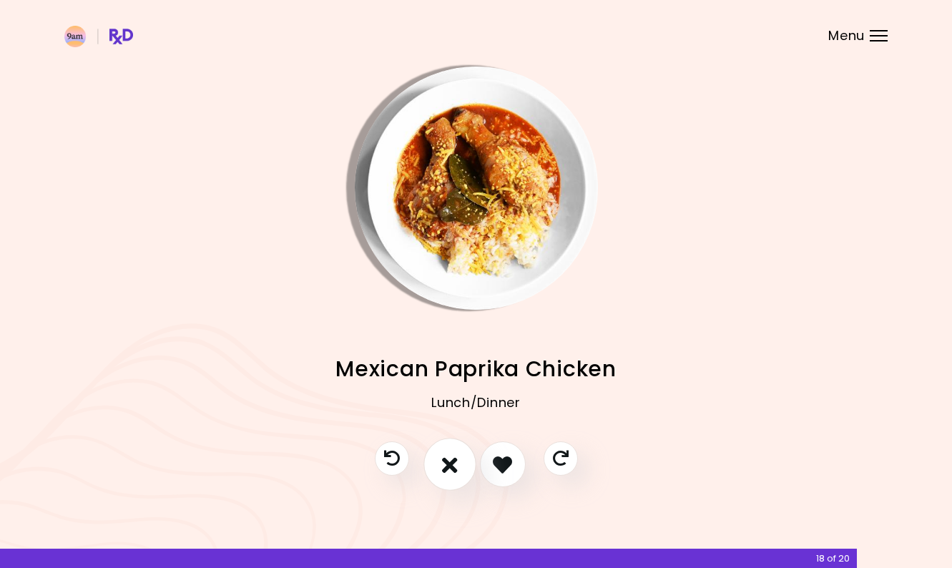
click at [449, 474] on icon "I don't like this recipe" at bounding box center [450, 465] width 16 height 22
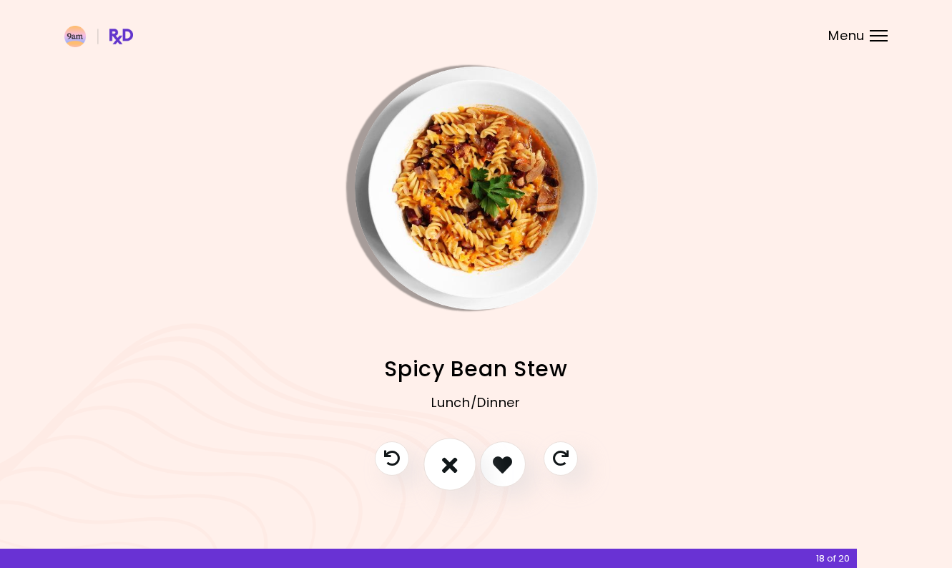
click at [449, 474] on icon "I don't like this recipe" at bounding box center [450, 465] width 16 height 22
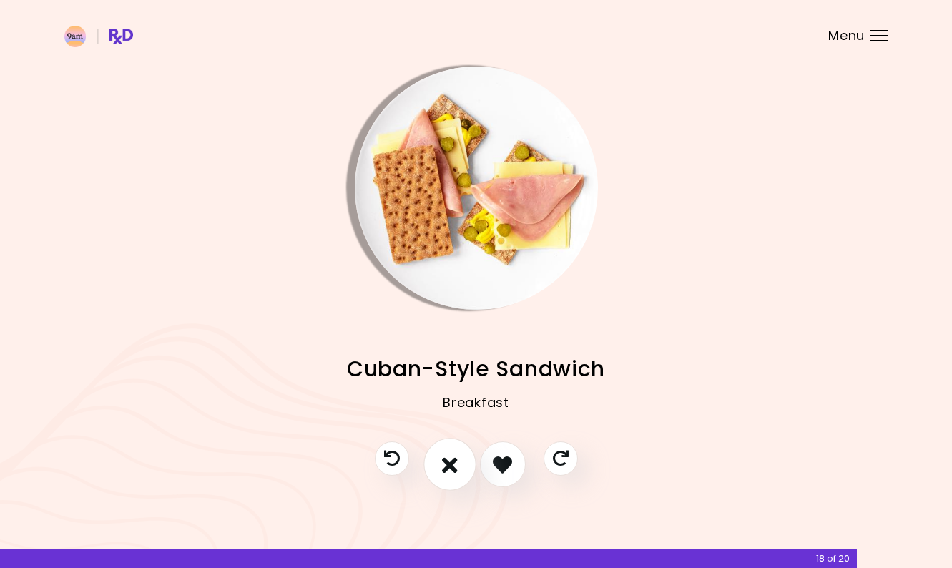
click at [449, 474] on icon "I don't like this recipe" at bounding box center [450, 465] width 16 height 22
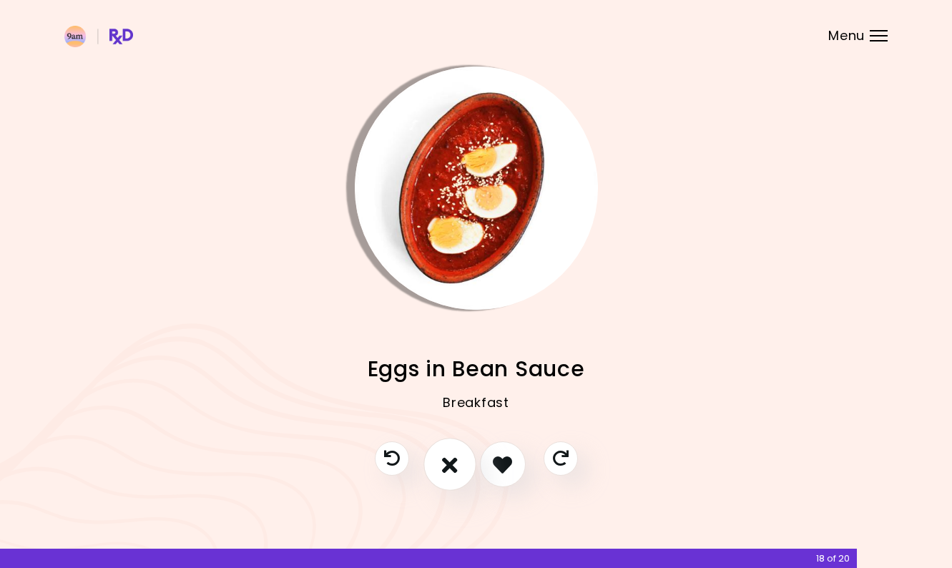
click at [449, 474] on icon "I don't like this recipe" at bounding box center [450, 465] width 16 height 22
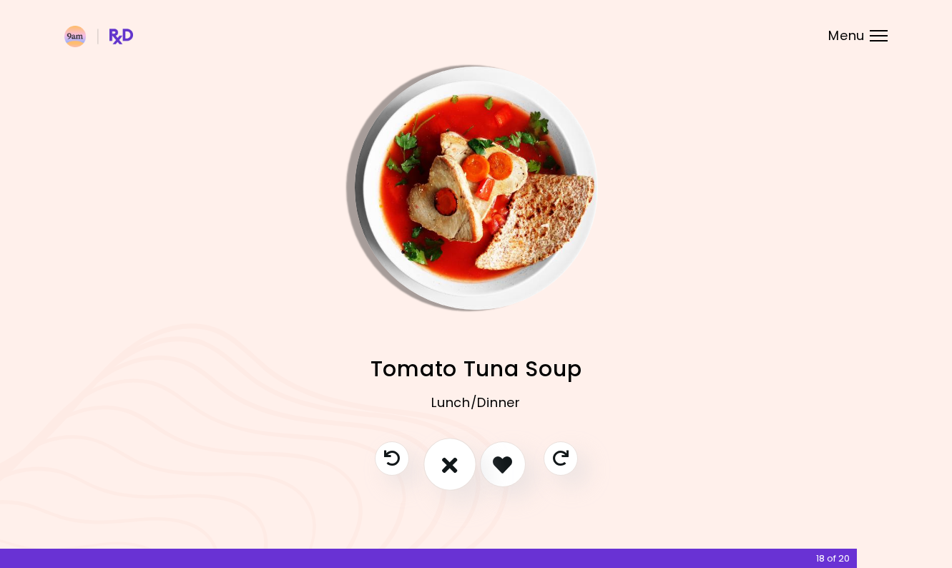
click at [449, 474] on icon "I don't like this recipe" at bounding box center [450, 465] width 16 height 22
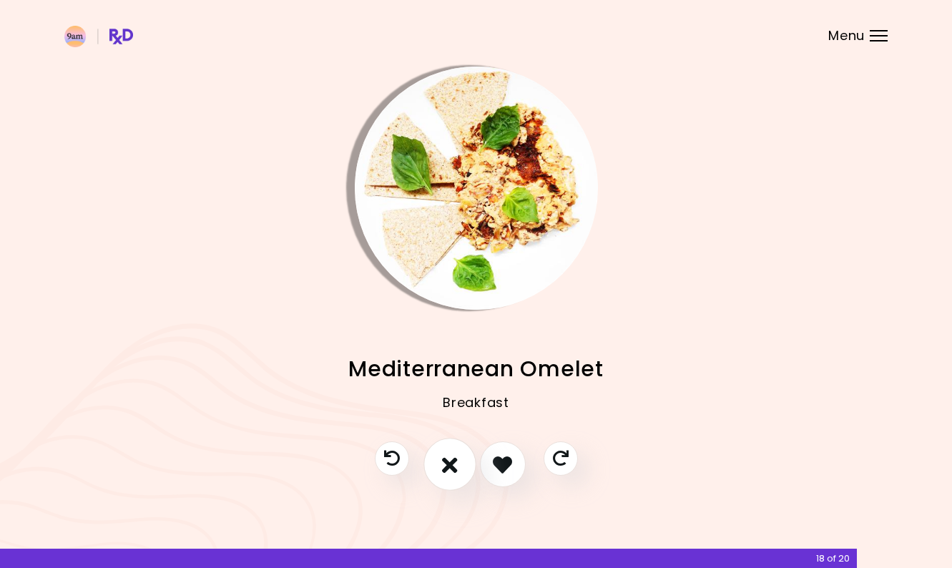
click at [449, 474] on icon "I don't like this recipe" at bounding box center [450, 465] width 16 height 22
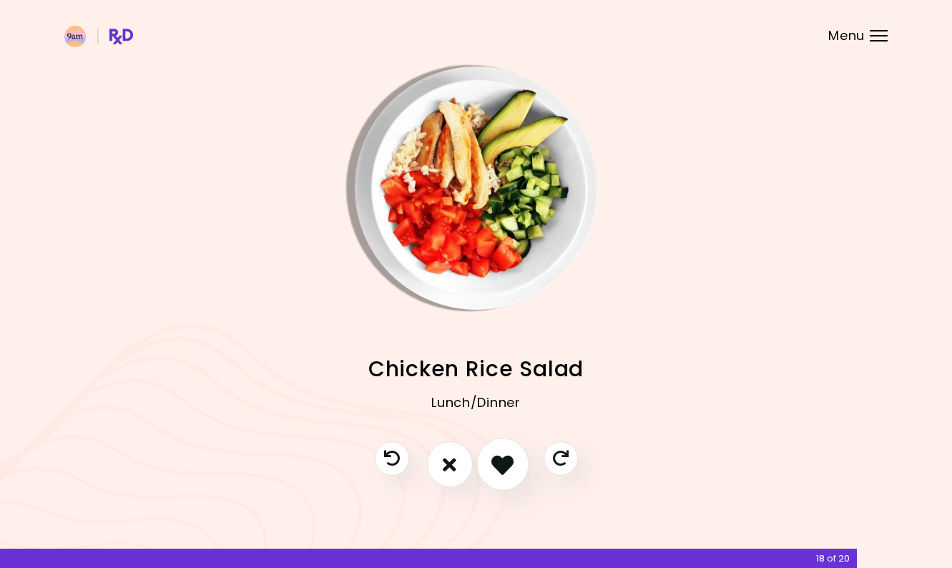
click at [499, 472] on icon "I like this recipe" at bounding box center [503, 465] width 22 height 22
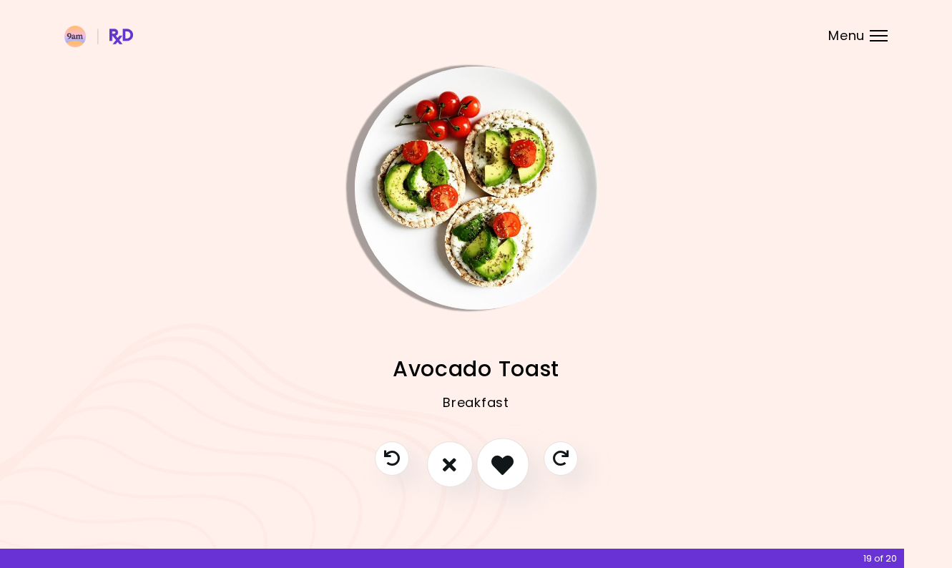
click at [493, 473] on icon "I like this recipe" at bounding box center [503, 465] width 22 height 22
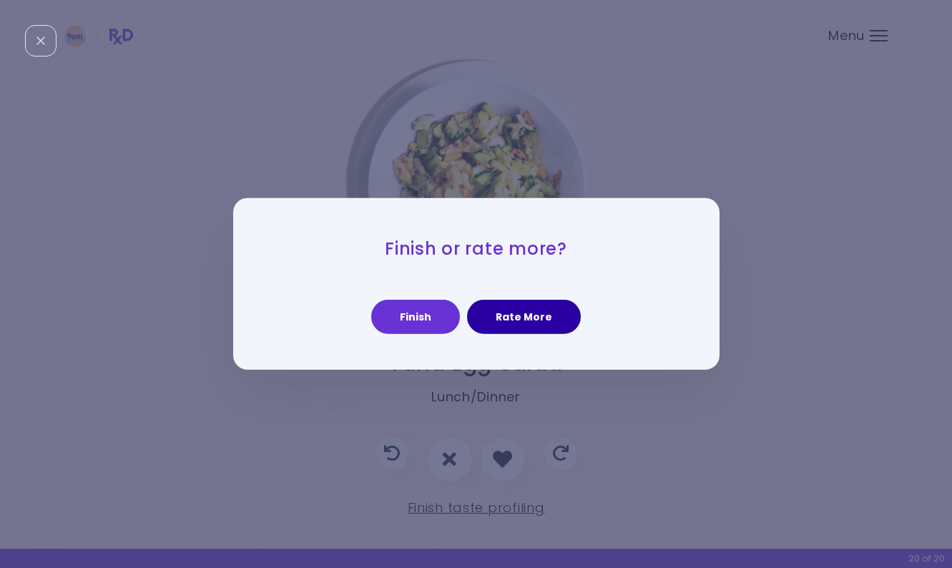
click at [513, 325] on button "Rate More" at bounding box center [524, 317] width 114 height 34
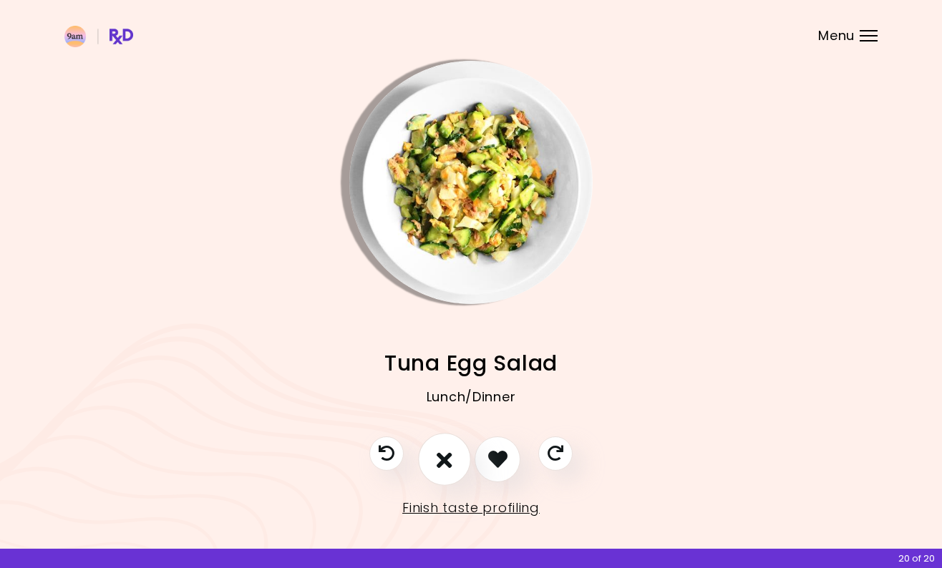
click at [449, 464] on icon "I don't like this recipe" at bounding box center [445, 459] width 16 height 22
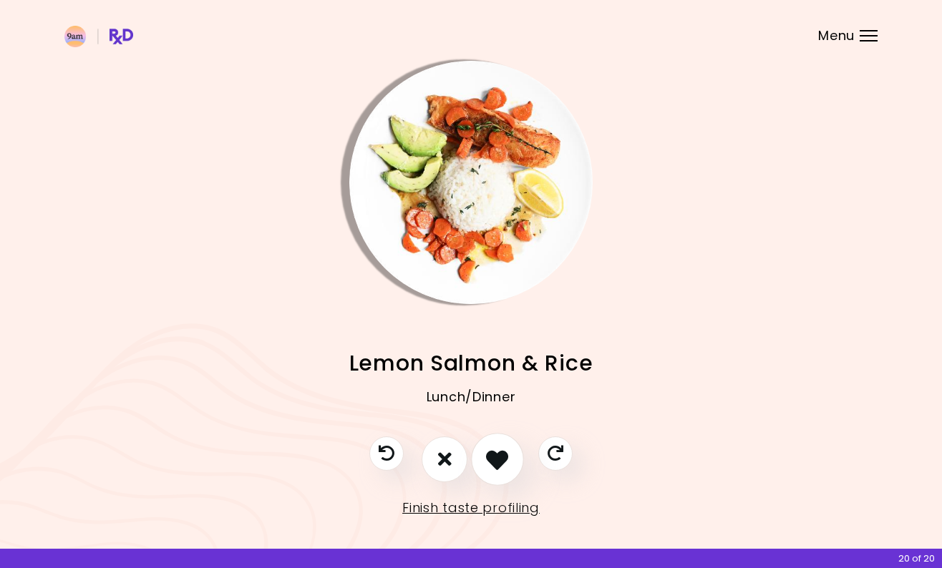
click at [492, 462] on icon "I like this recipe" at bounding box center [497, 459] width 22 height 22
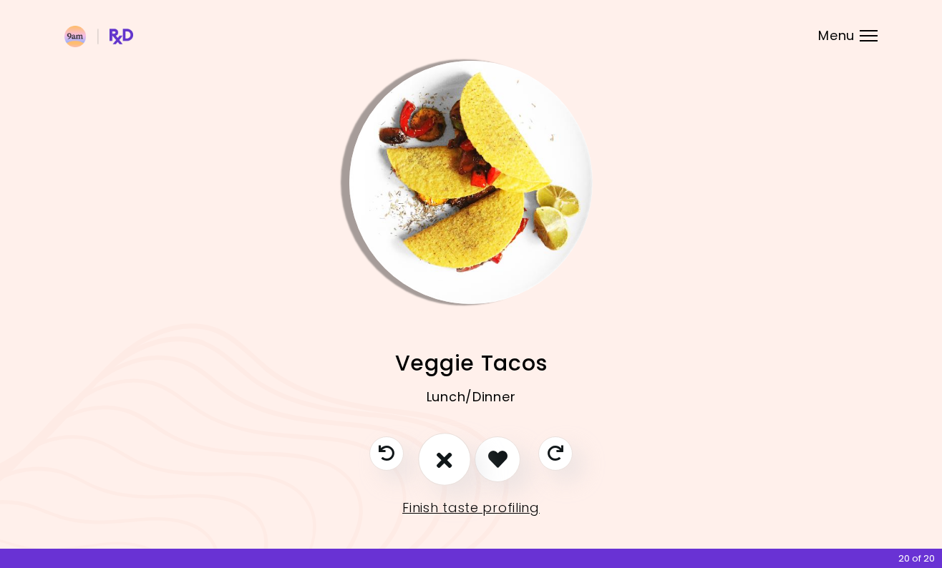
click at [444, 463] on icon "I don't like this recipe" at bounding box center [445, 459] width 16 height 22
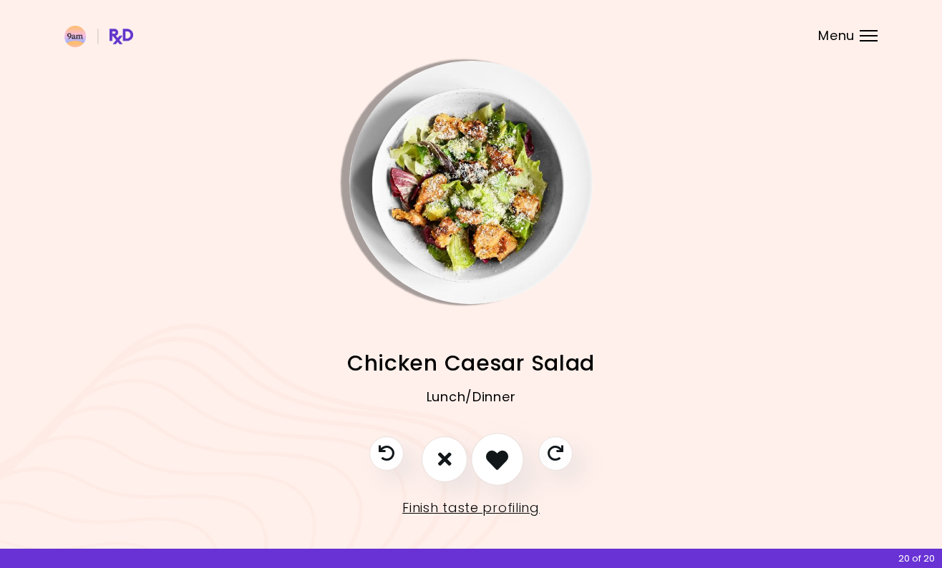
click at [493, 461] on icon "I like this recipe" at bounding box center [497, 459] width 22 height 22
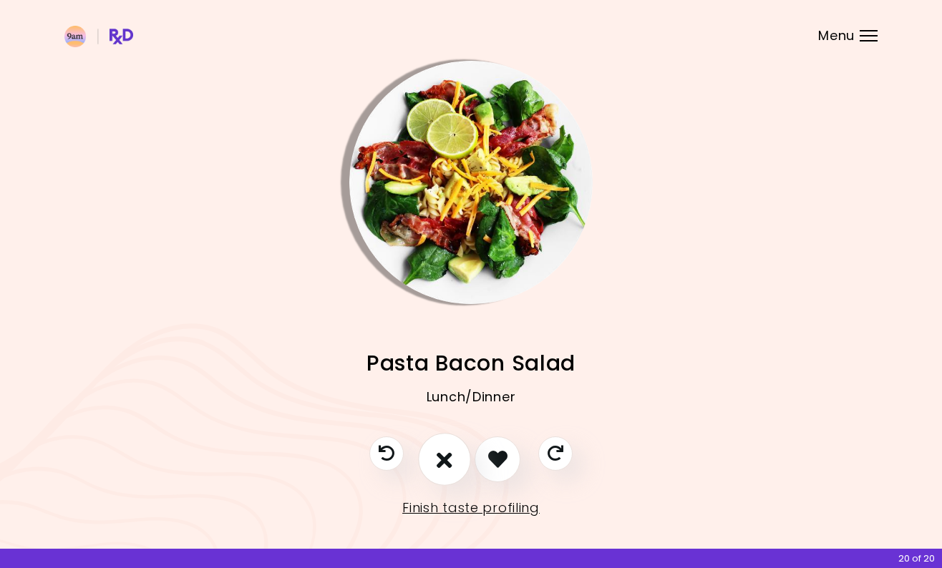
click at [452, 462] on button "I don't like this recipe" at bounding box center [444, 459] width 53 height 53
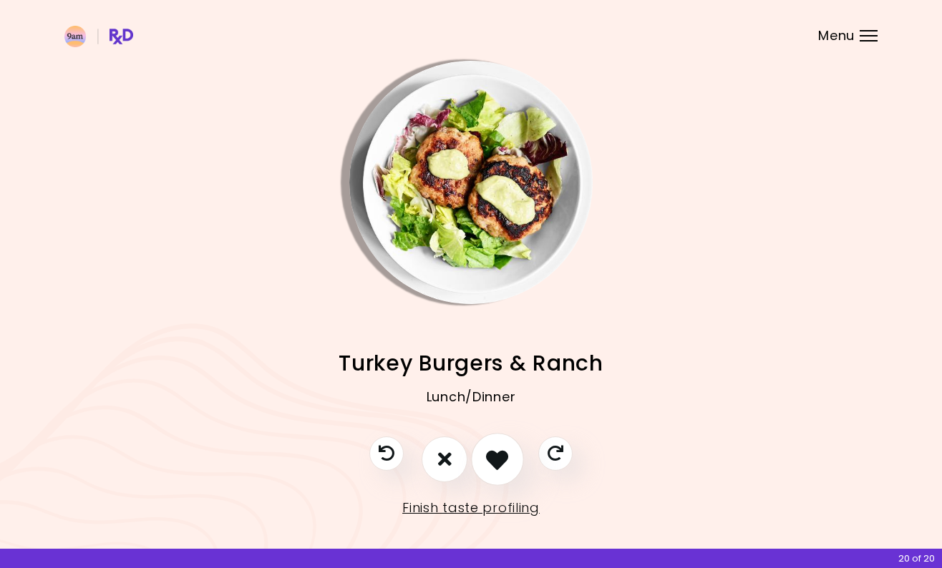
click at [490, 459] on icon "I like this recipe" at bounding box center [497, 459] width 22 height 22
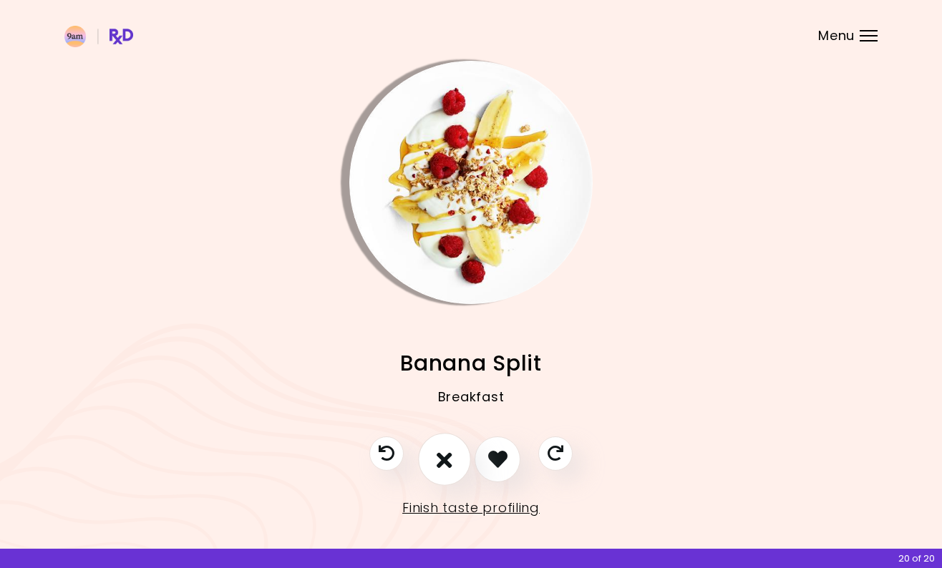
click at [451, 460] on icon "I don't like this recipe" at bounding box center [445, 459] width 16 height 22
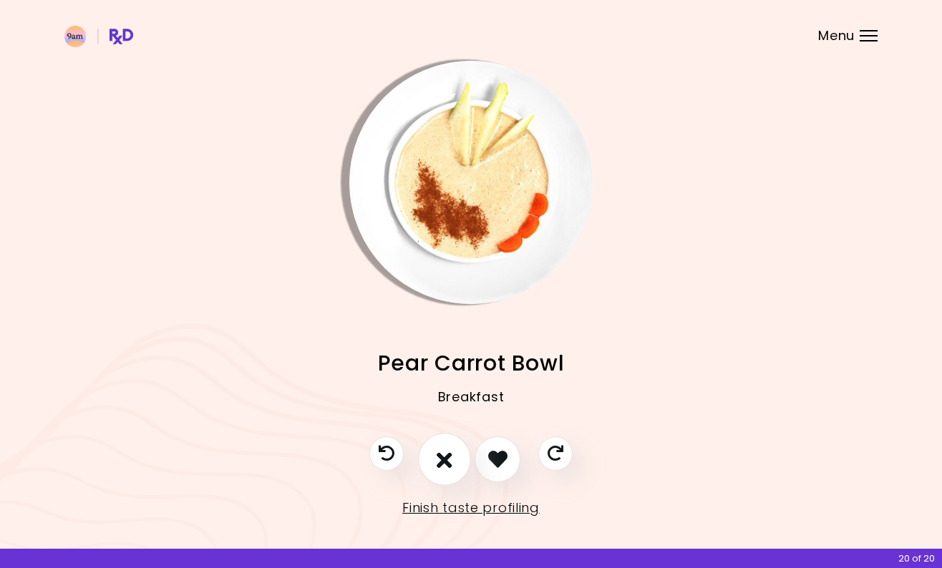
click at [451, 460] on icon "I don't like this recipe" at bounding box center [445, 459] width 16 height 22
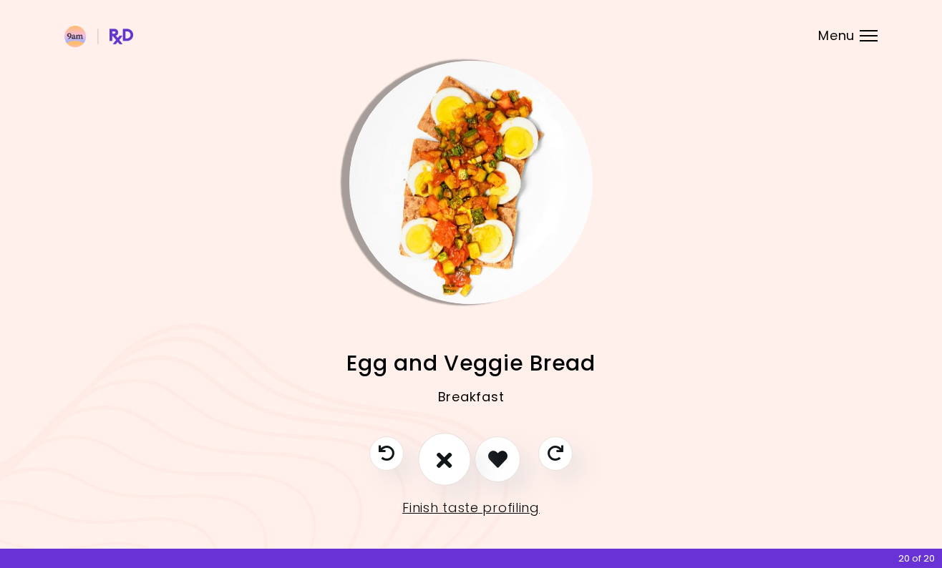
click at [451, 460] on icon "I don't like this recipe" at bounding box center [445, 459] width 16 height 22
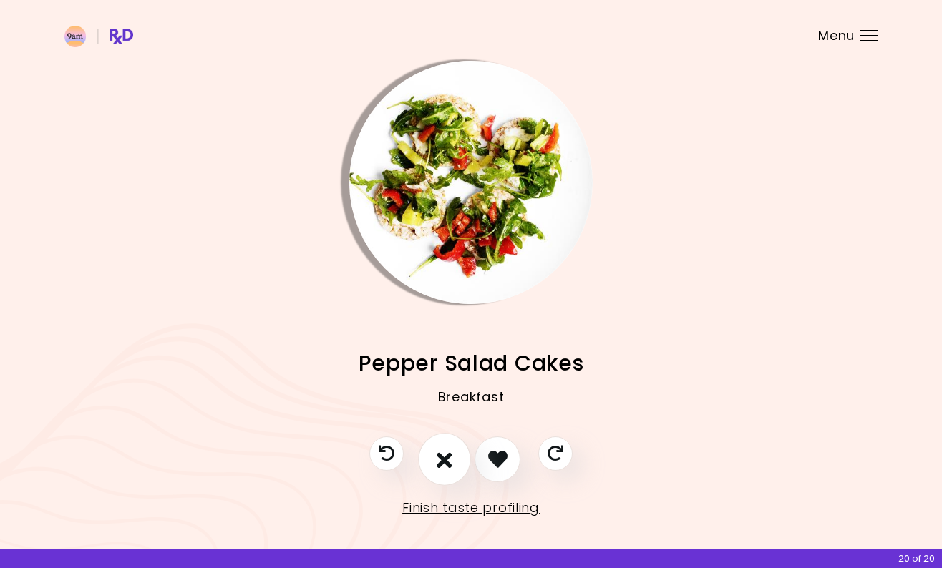
click at [449, 459] on icon "I don't like this recipe" at bounding box center [445, 459] width 16 height 22
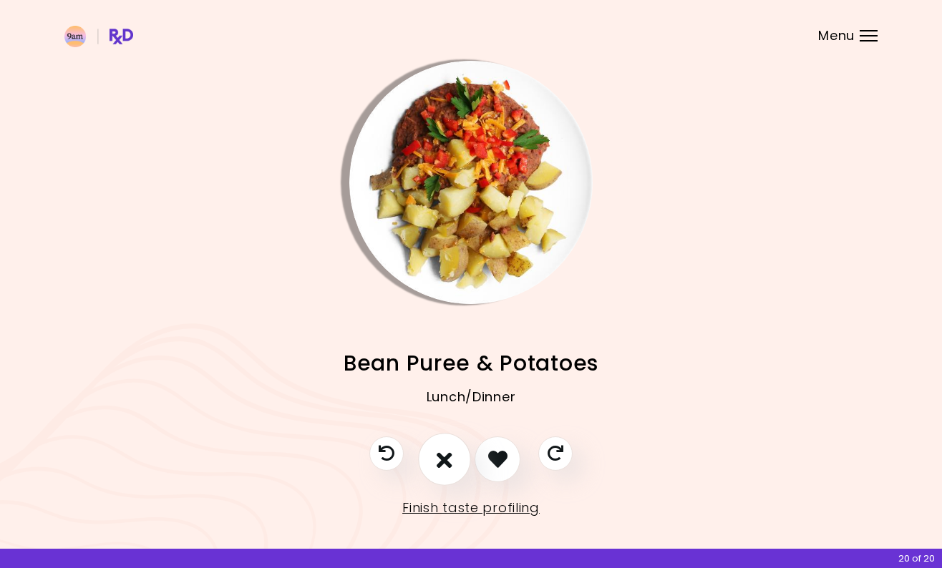
click at [449, 459] on icon "I don't like this recipe" at bounding box center [445, 459] width 16 height 22
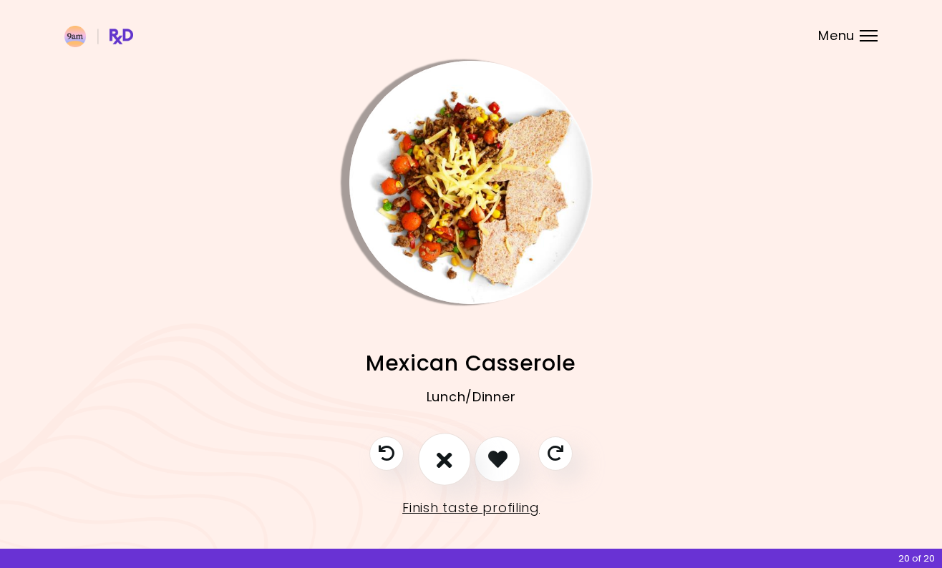
click at [448, 458] on icon "I don't like this recipe" at bounding box center [445, 459] width 16 height 22
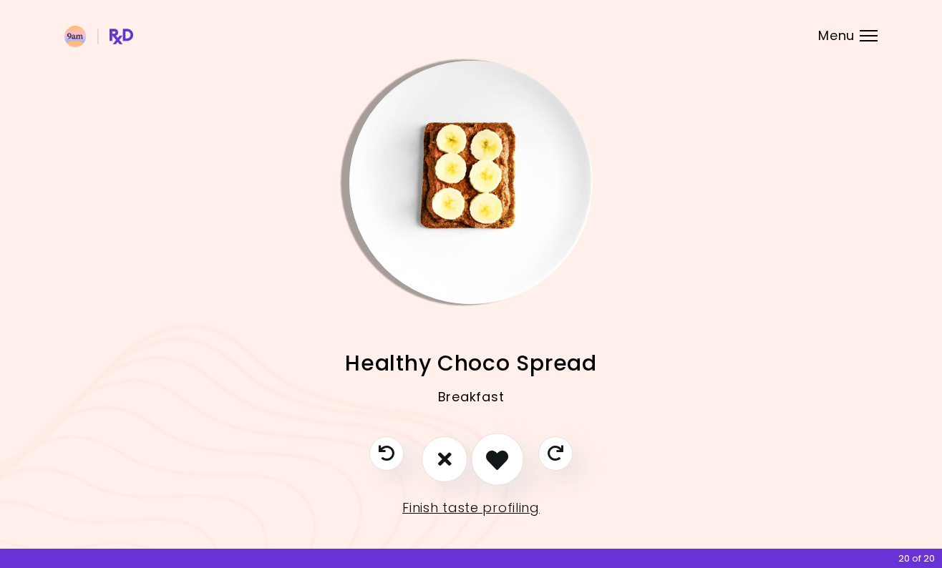
click at [493, 462] on icon "I like this recipe" at bounding box center [497, 459] width 22 height 22
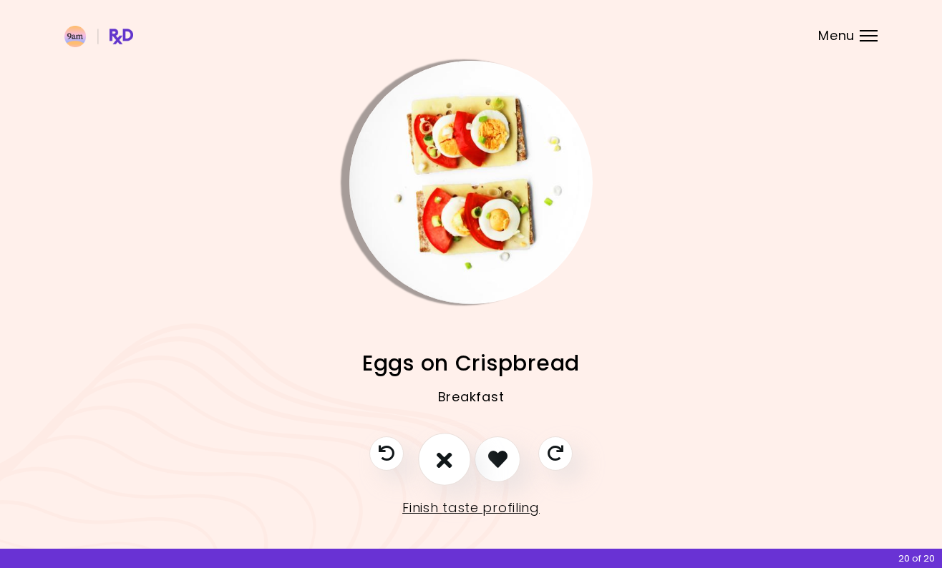
click at [447, 462] on icon "I don't like this recipe" at bounding box center [445, 459] width 16 height 22
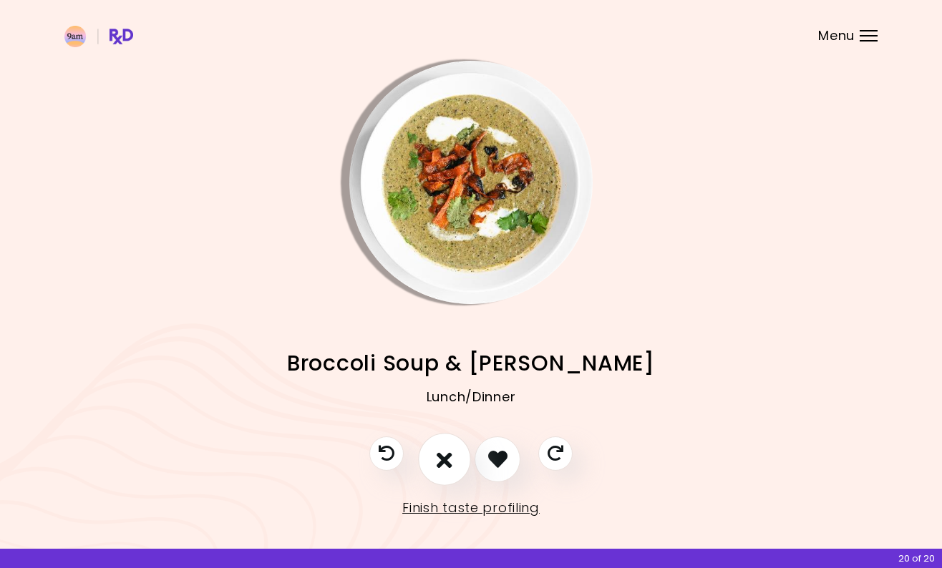
click at [447, 462] on icon "I don't like this recipe" at bounding box center [445, 459] width 16 height 22
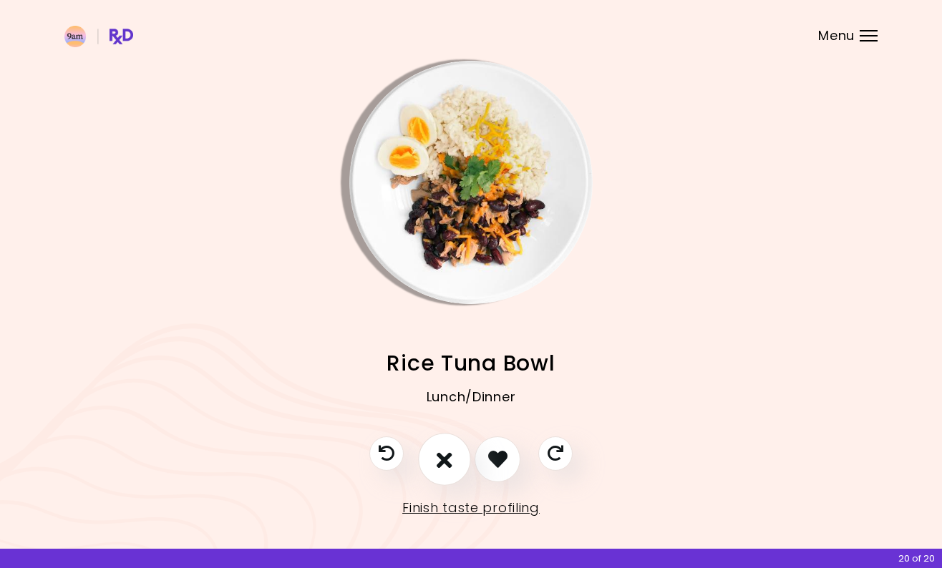
click at [453, 454] on button "I don't like this recipe" at bounding box center [444, 459] width 53 height 53
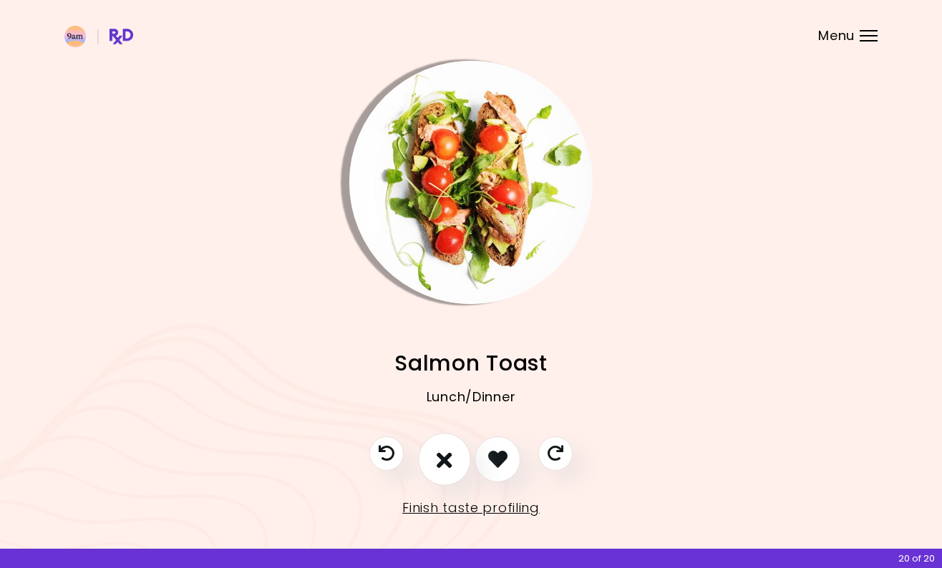
click at [448, 458] on icon "I don't like this recipe" at bounding box center [445, 459] width 16 height 22
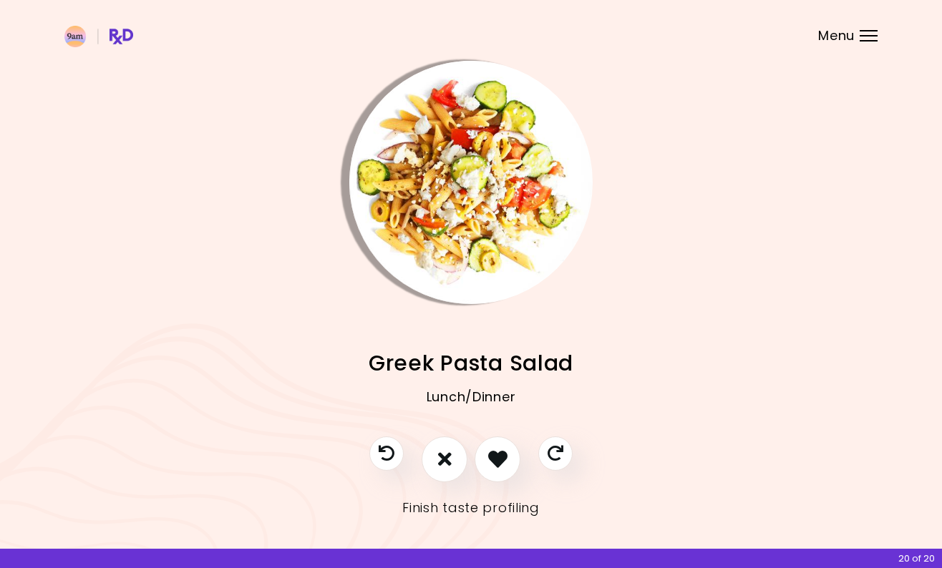
click at [497, 507] on link "Finish taste profiling" at bounding box center [470, 508] width 137 height 23
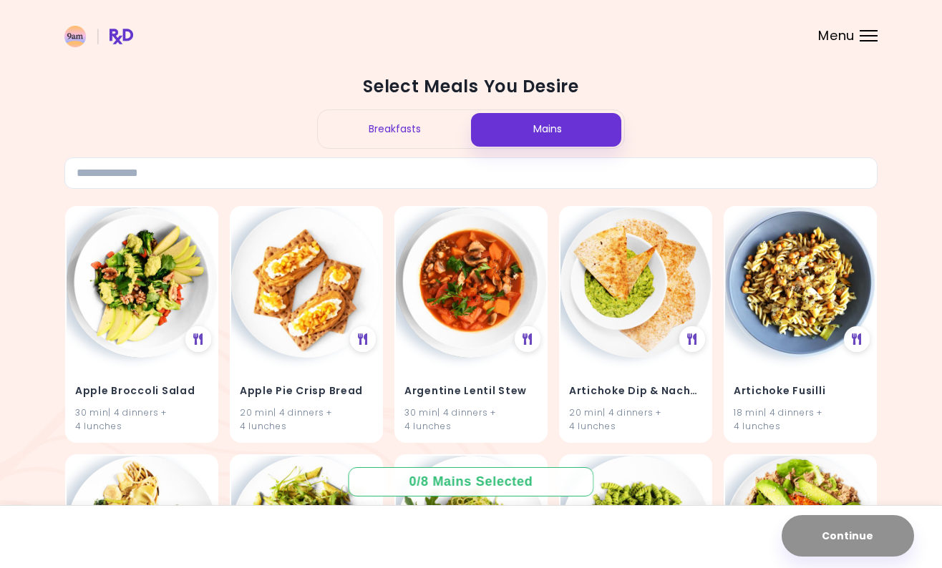
click at [379, 114] on div "Breakfasts" at bounding box center [394, 129] width 153 height 38
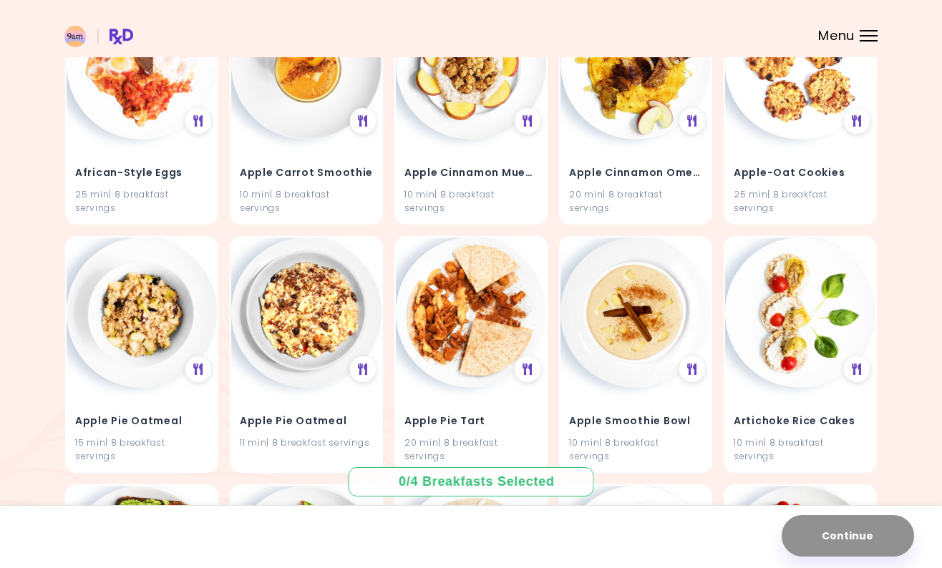
scroll to position [236, 0]
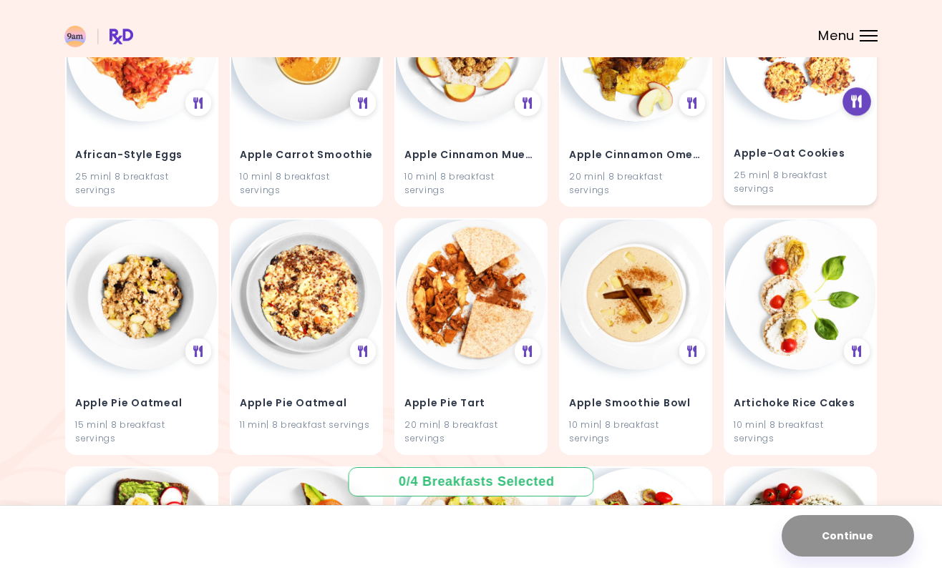
click at [852, 105] on icon at bounding box center [857, 101] width 11 height 13
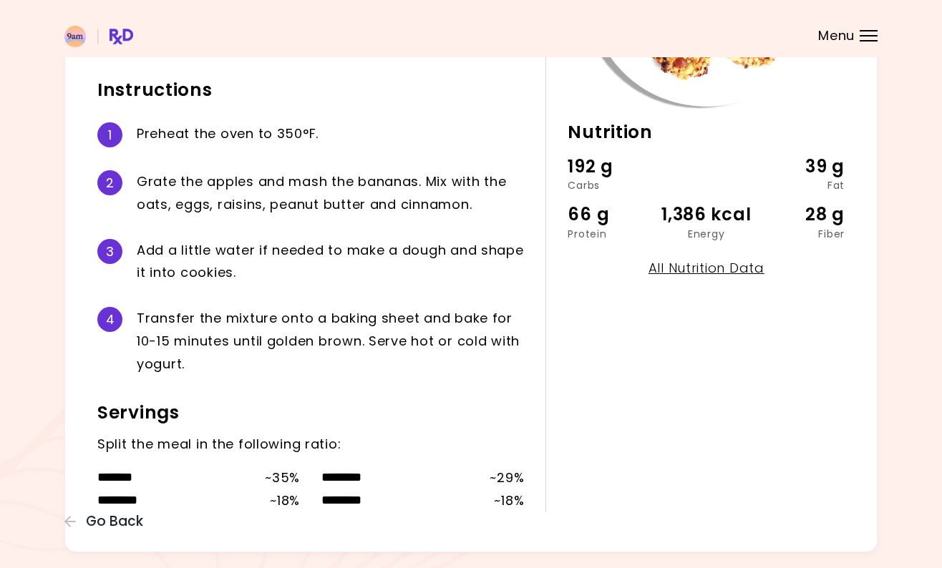
scroll to position [317, 0]
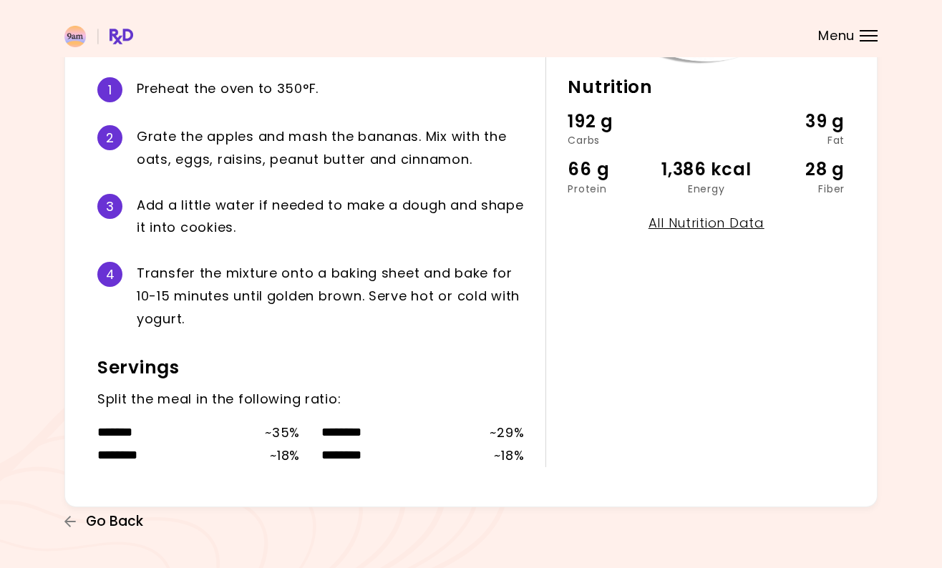
click at [109, 517] on span "Go Back" at bounding box center [114, 522] width 57 height 16
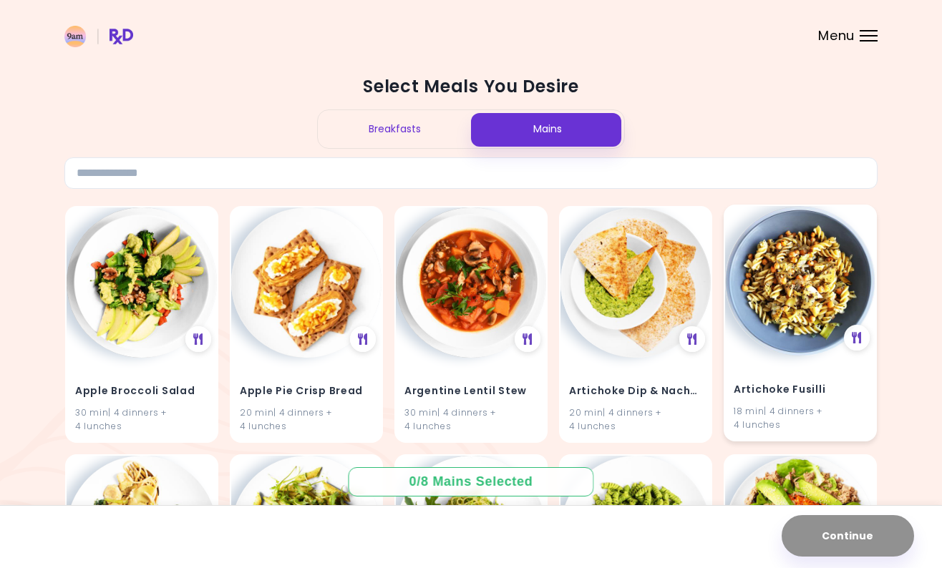
click at [774, 266] on img at bounding box center [800, 281] width 150 height 150
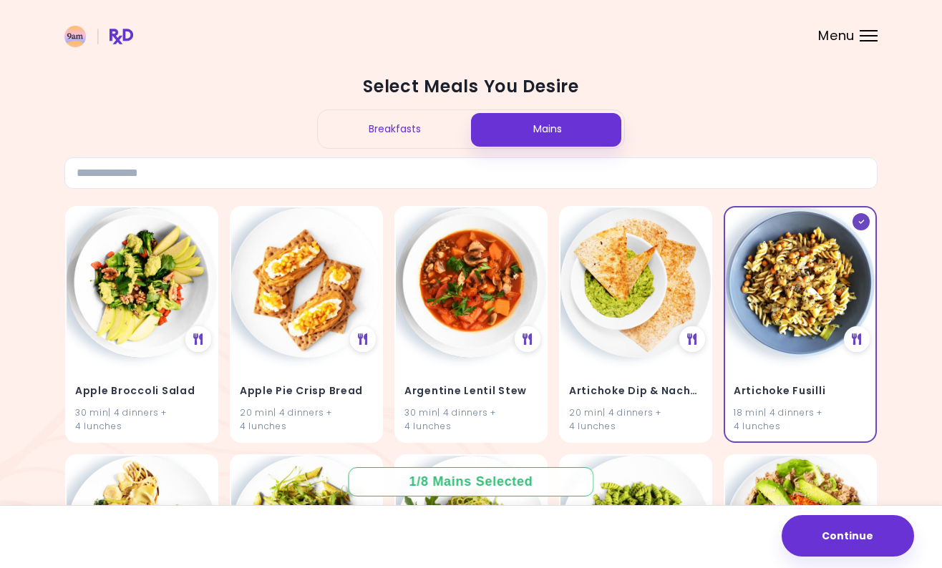
click at [391, 125] on div "Breakfasts" at bounding box center [394, 129] width 153 height 38
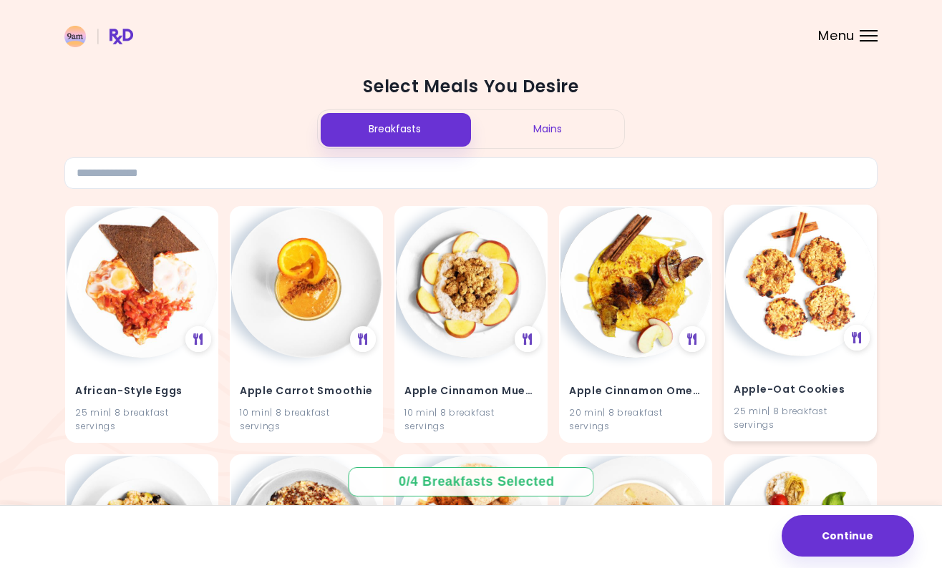
click at [779, 303] on img at bounding box center [800, 281] width 150 height 150
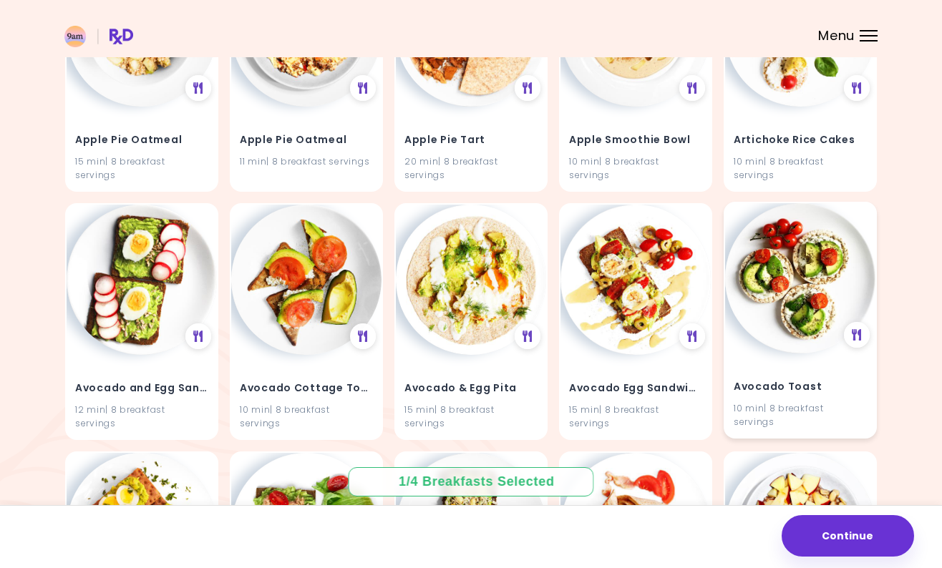
scroll to position [519, 0]
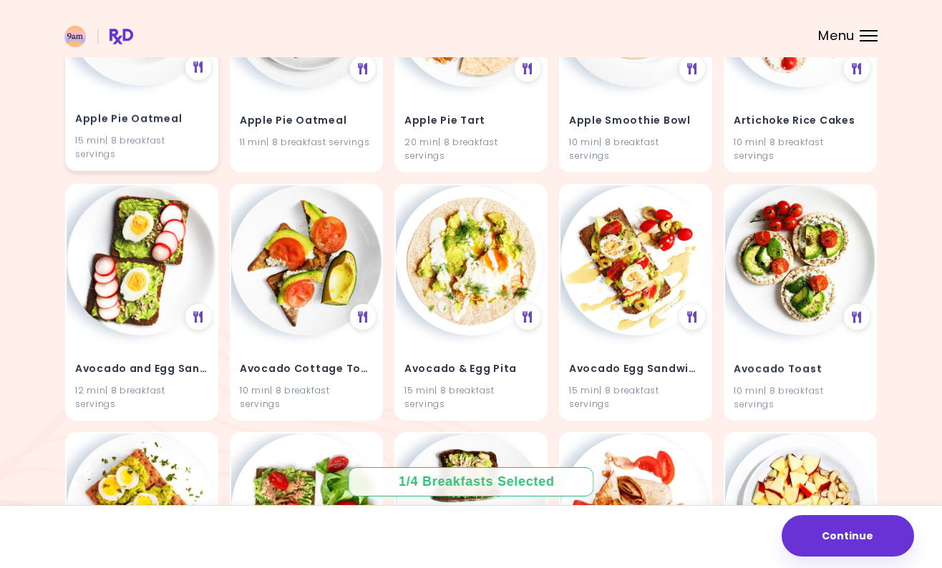
click at [127, 84] on img at bounding box center [142, 11] width 150 height 150
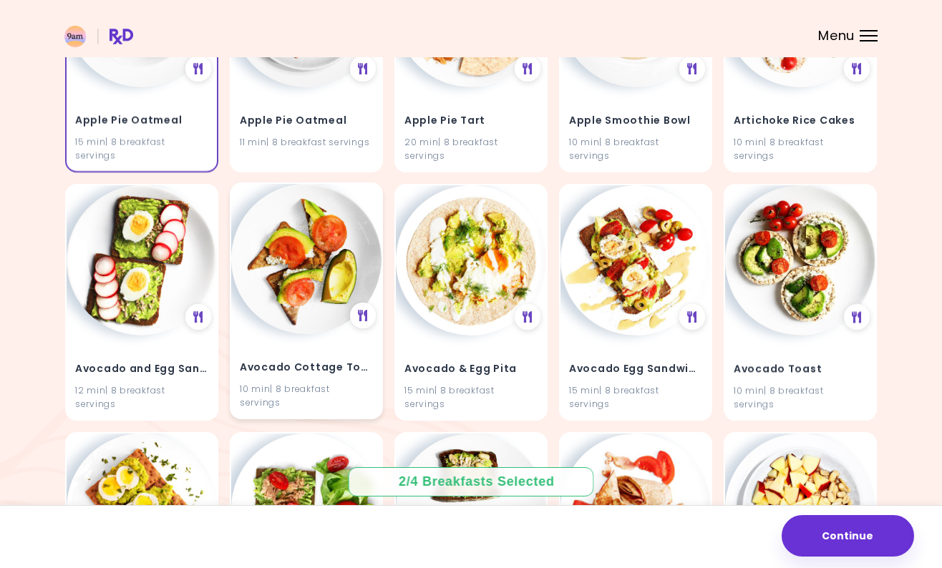
click at [293, 281] on img at bounding box center [306, 259] width 150 height 150
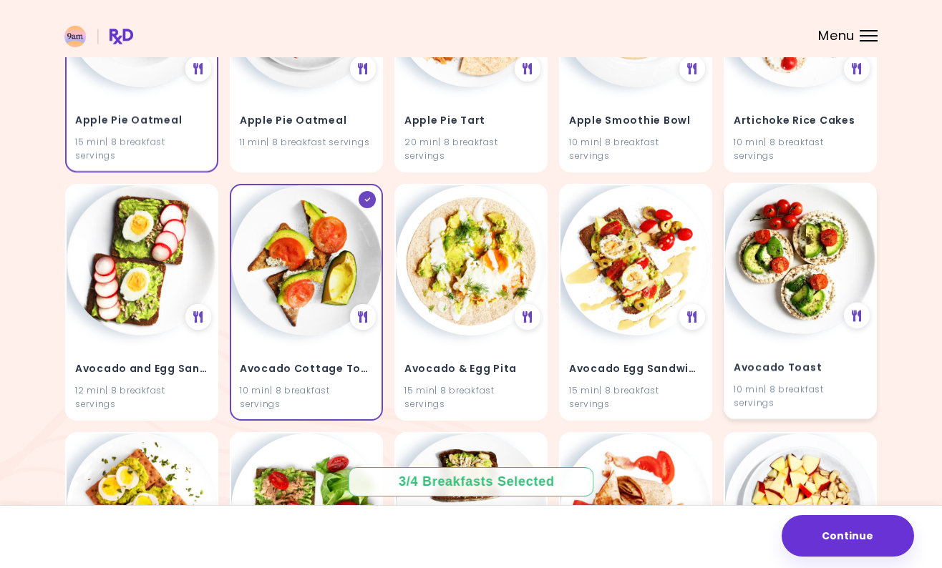
click at [779, 262] on img at bounding box center [800, 259] width 150 height 150
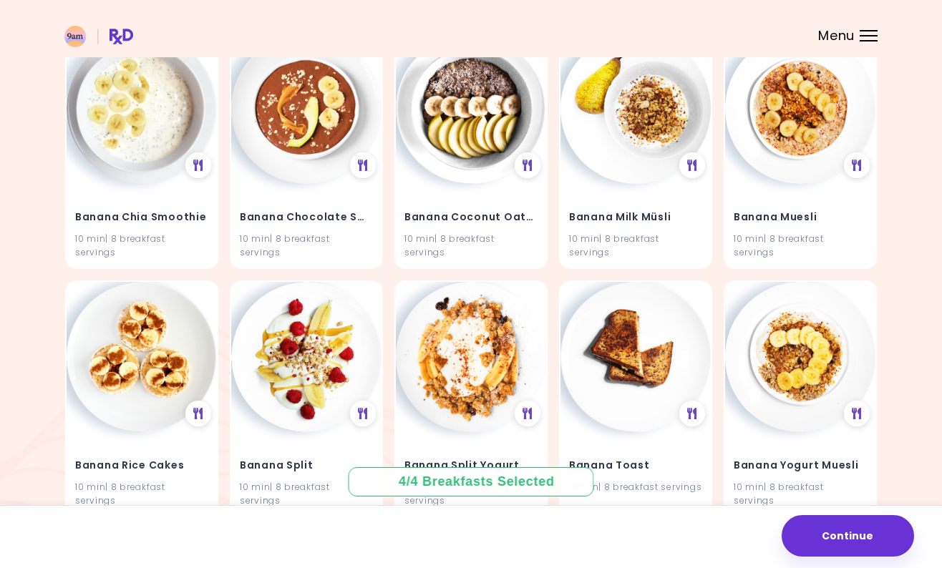
scroll to position [1174, 0]
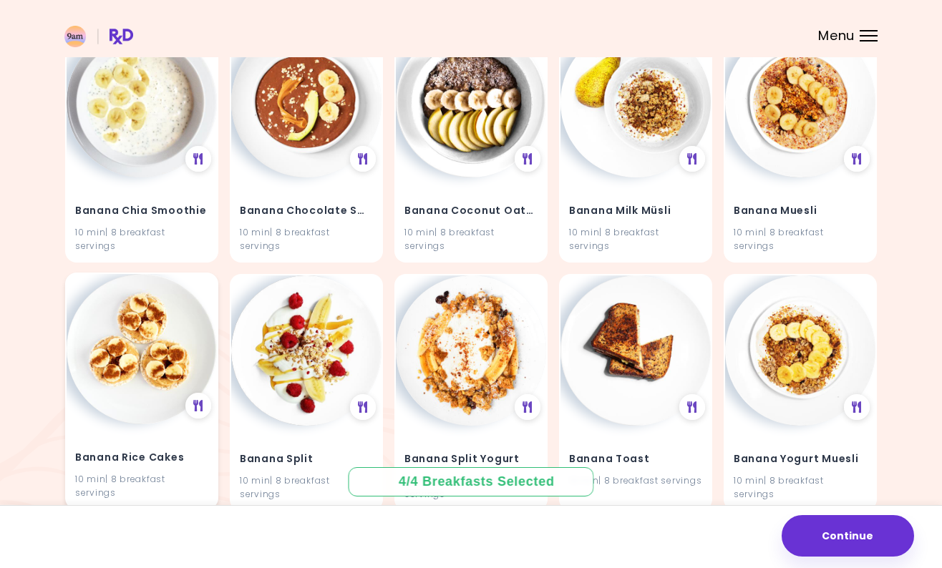
click at [134, 373] on img at bounding box center [142, 349] width 150 height 150
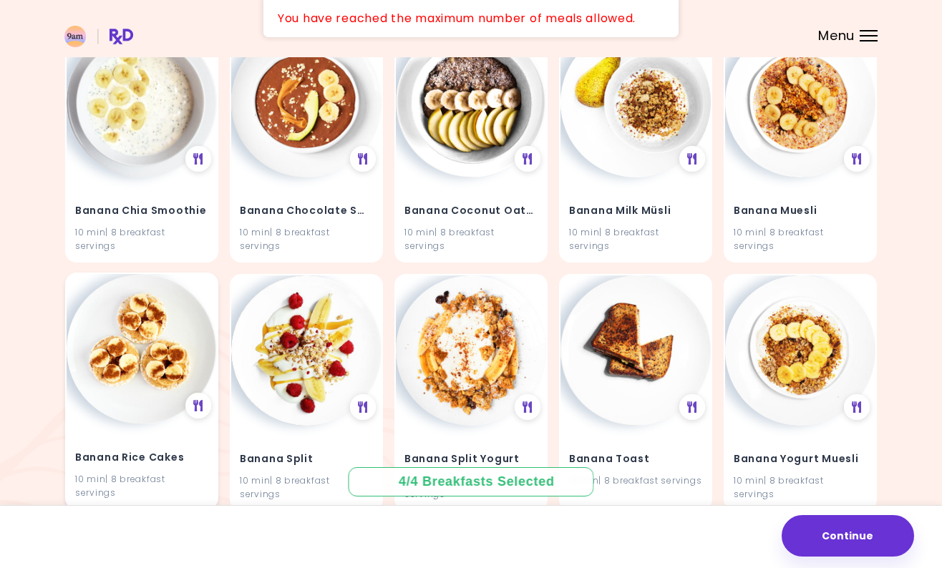
click at [90, 307] on img at bounding box center [142, 349] width 150 height 150
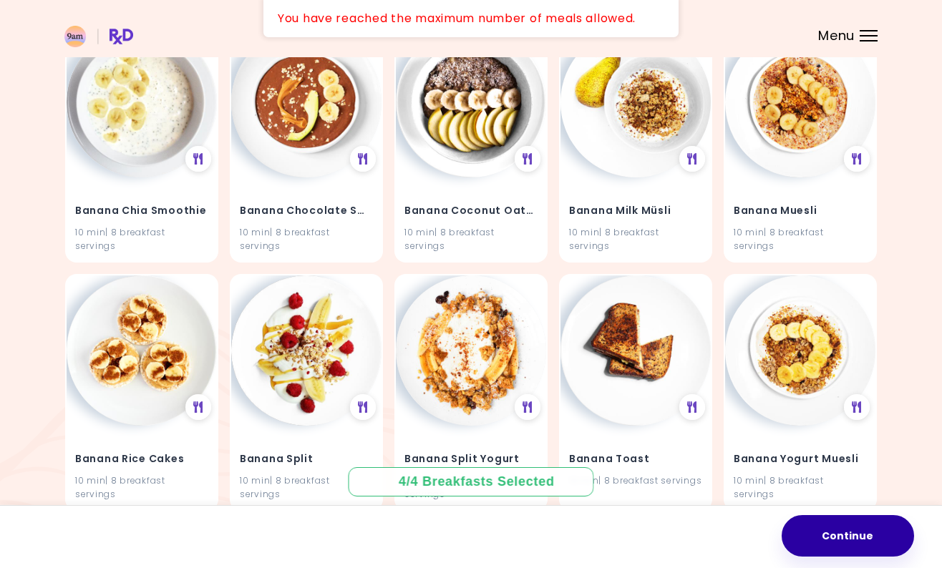
click at [864, 537] on button "Continue" at bounding box center [847, 536] width 132 height 42
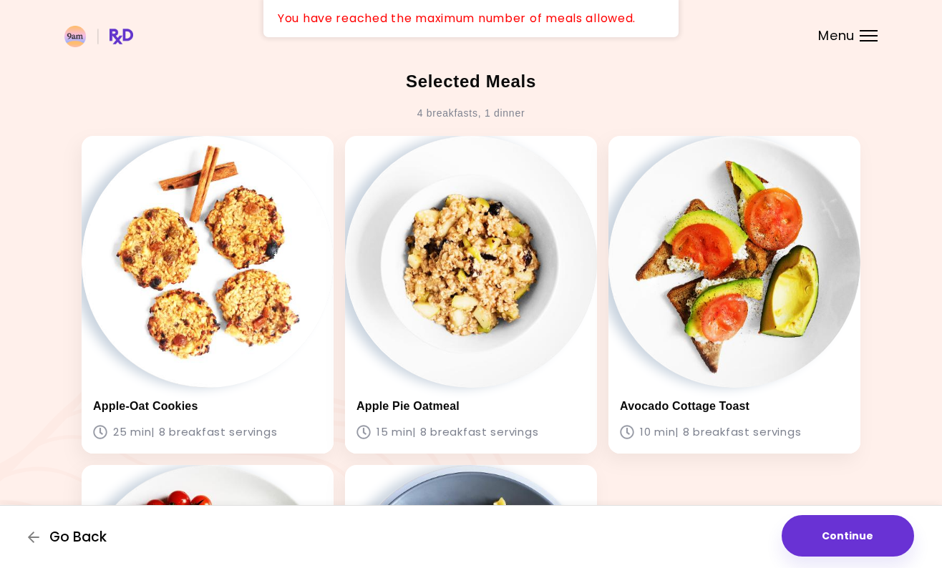
click at [57, 533] on span "Go Back" at bounding box center [77, 538] width 57 height 16
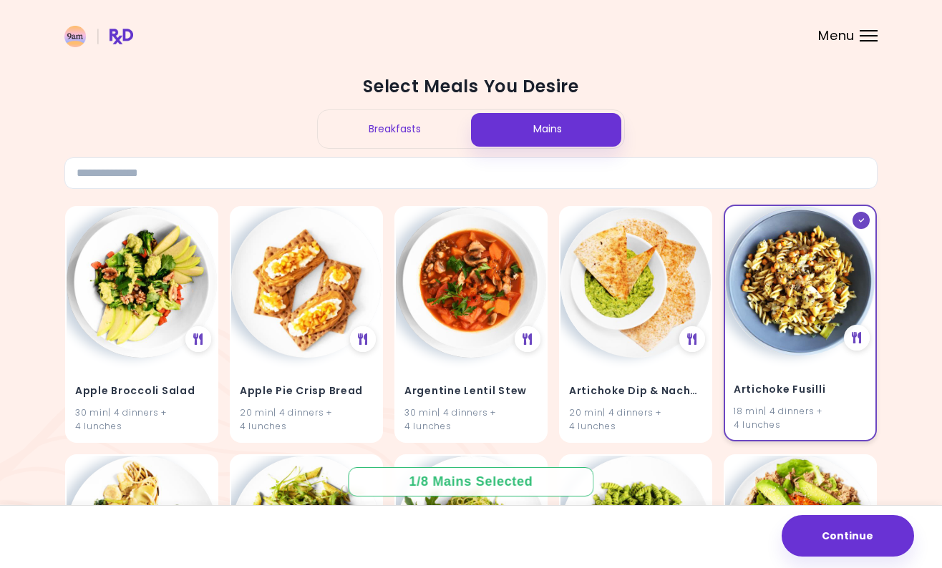
click at [781, 366] on div "Artichoke Fusilli 18 min | 4 dinners + 4 lunches" at bounding box center [800, 398] width 150 height 84
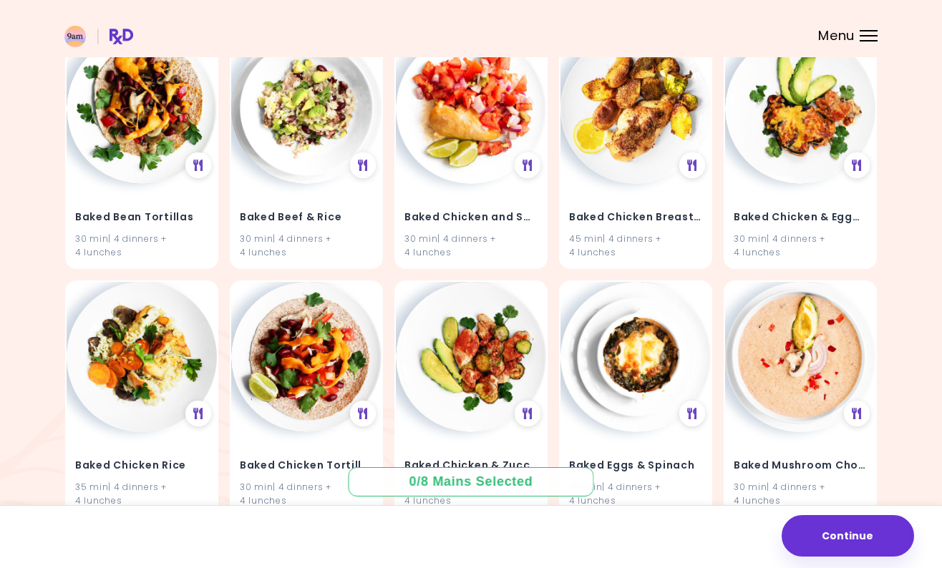
scroll to position [2551, 0]
